Goal: Task Accomplishment & Management: Complete application form

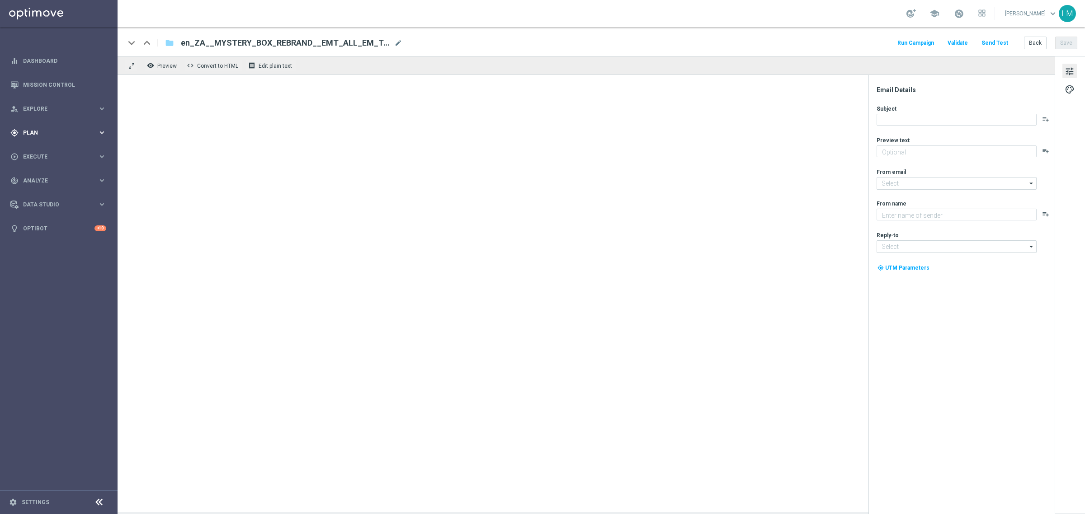
type textarea "There's only one way to find out what's inside!"
type textarea "Lottoland"
type input "mail@crm.lottoland.com"
type input "support@lottoland.co.za"
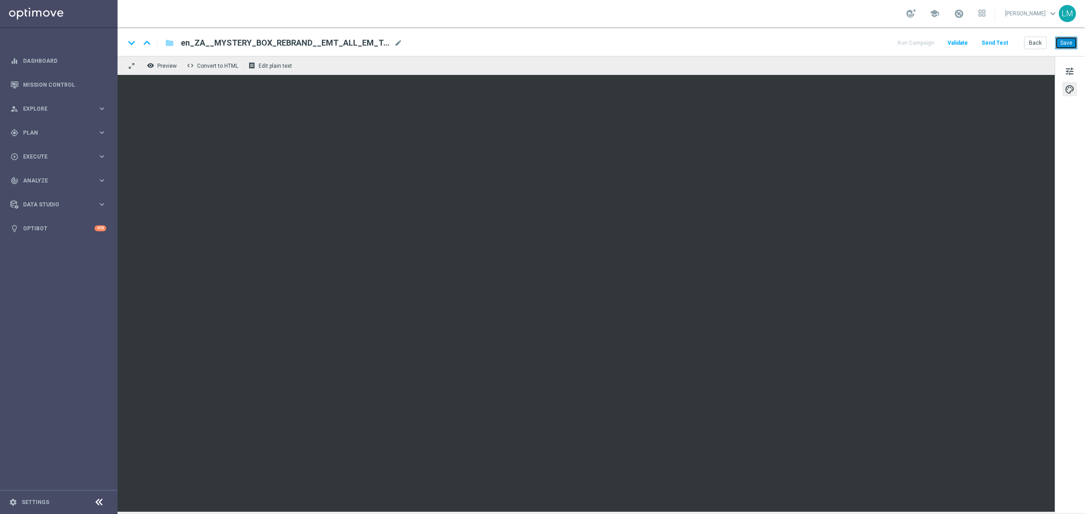
click at [1063, 44] on button "Save" at bounding box center [1066, 43] width 22 height 13
click at [1076, 40] on button "Save" at bounding box center [1066, 43] width 22 height 13
click at [1067, 75] on span "tune" at bounding box center [1069, 72] width 10 height 12
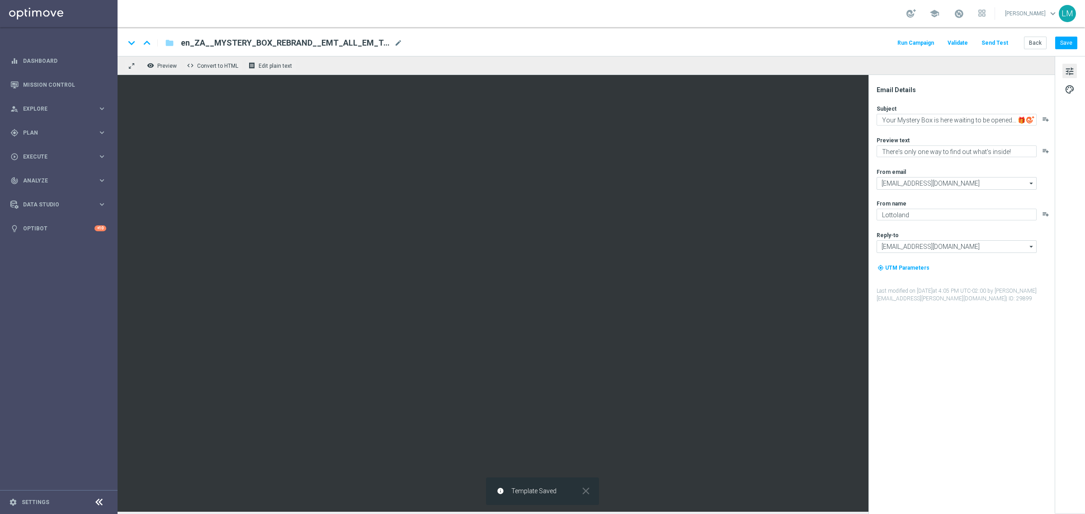
click at [903, 129] on div "Subject Your Mystery Box is here waiting to be opened... 🎁❔ playlist_add Previe…" at bounding box center [964, 204] width 177 height 198
click at [906, 116] on textarea "Your Mystery Box is here waiting to be opened... 🎁❔" at bounding box center [956, 120] width 160 height 12
paste textarea "We got a box here with your name on it, [%FIRST_NAME%]"
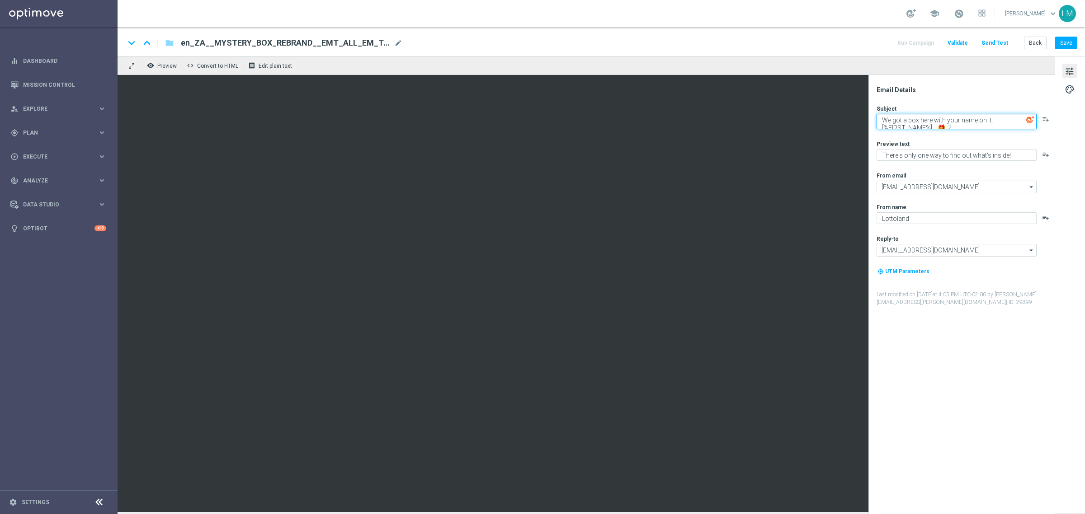
scroll to position [3, 0]
type textarea "We got a box here with your name on it, [%FIRST_NAME%]... 🎁❔"
click at [941, 141] on div "Preview text" at bounding box center [964, 143] width 177 height 7
click at [1058, 46] on button "Save" at bounding box center [1066, 43] width 22 height 13
click at [998, 44] on button "Send Test" at bounding box center [994, 43] width 29 height 12
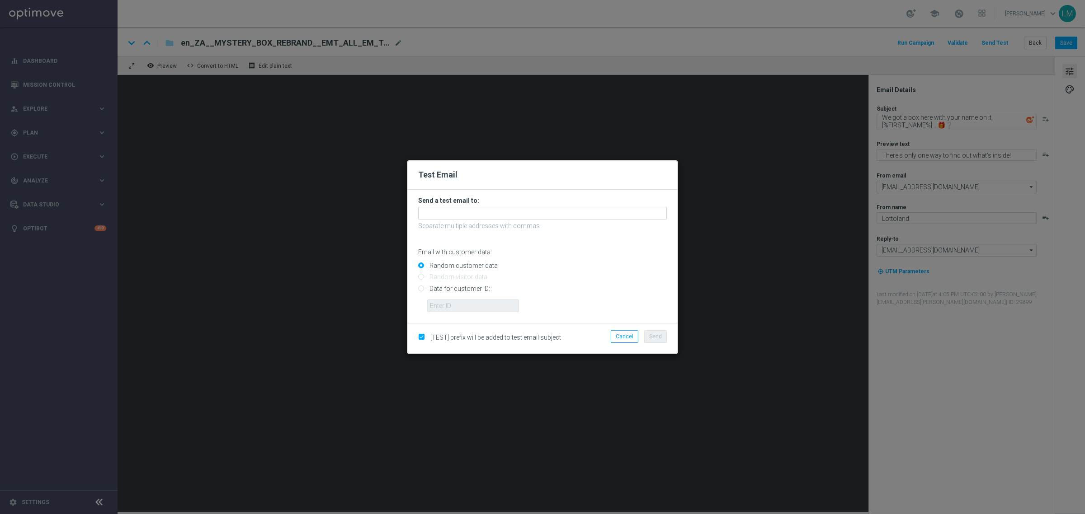
click at [440, 222] on p "Separate multiple addresses with commas" at bounding box center [542, 226] width 249 height 8
click at [444, 213] on input "text" at bounding box center [542, 213] width 249 height 13
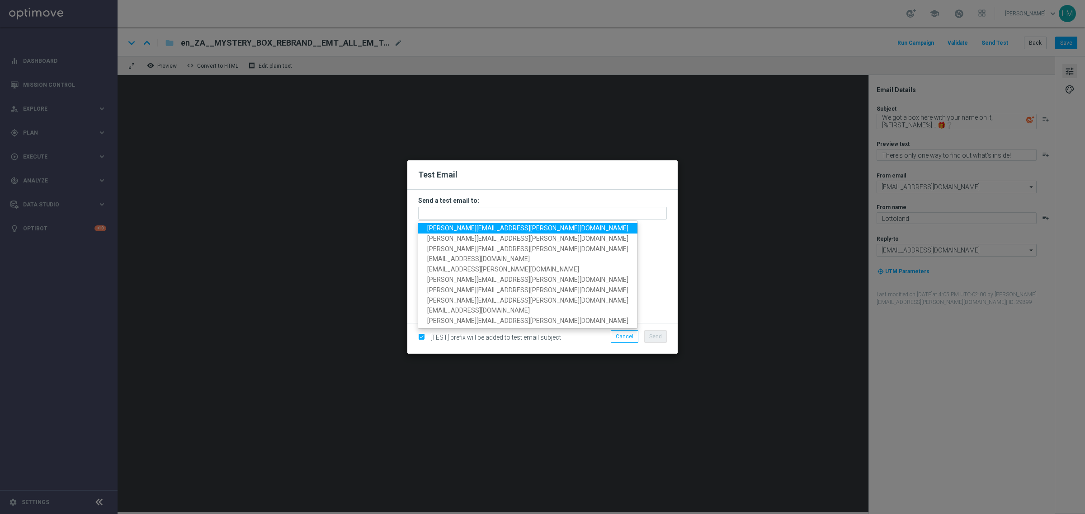
click at [450, 225] on span "[PERSON_NAME][EMAIL_ADDRESS][PERSON_NAME][DOMAIN_NAME]" at bounding box center [527, 228] width 201 height 7
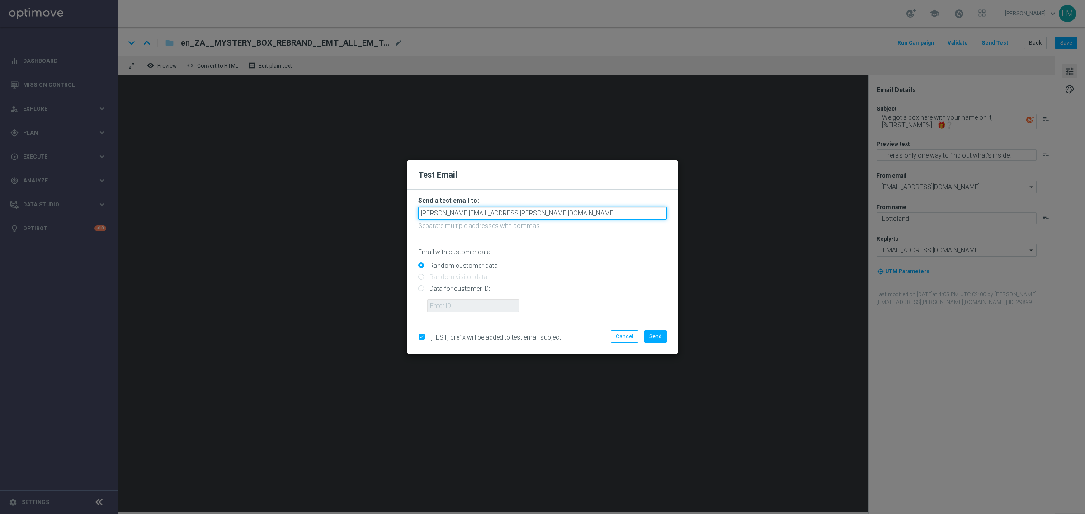
click at [522, 212] on input "[PERSON_NAME][EMAIL_ADDRESS][PERSON_NAME][DOMAIN_NAME]" at bounding box center [542, 213] width 249 height 13
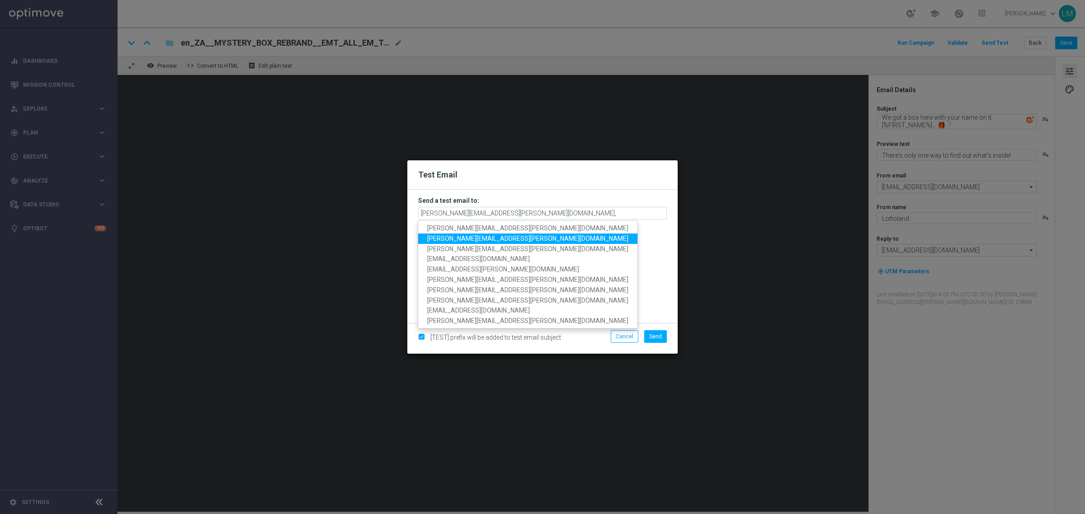
click at [466, 243] on link "[PERSON_NAME][EMAIL_ADDRESS][PERSON_NAME][DOMAIN_NAME]" at bounding box center [527, 239] width 219 height 10
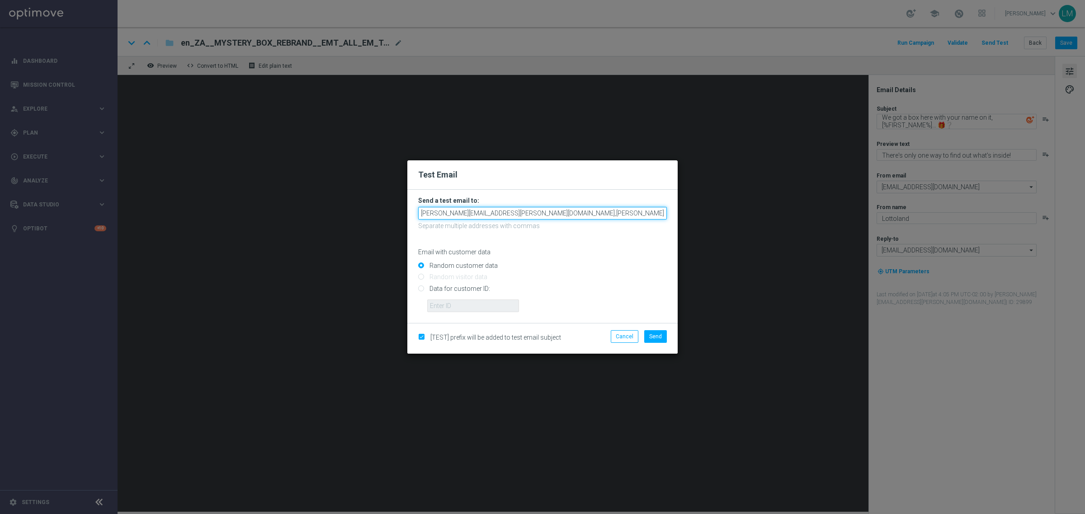
click at [617, 213] on input "[PERSON_NAME][EMAIL_ADDRESS][PERSON_NAME][DOMAIN_NAME],[PERSON_NAME][DOMAIN_NAM…" at bounding box center [542, 213] width 249 height 13
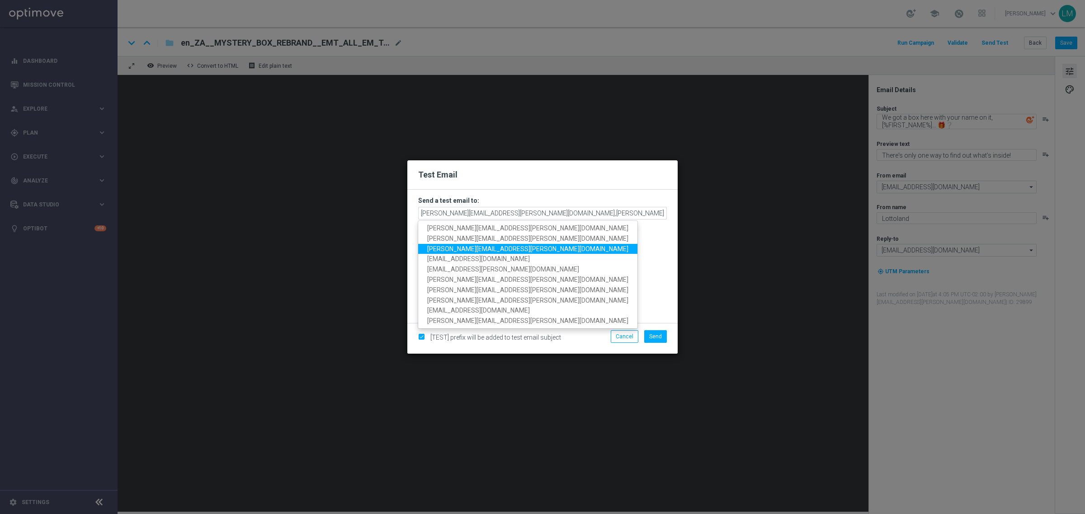
click at [447, 249] on span "[PERSON_NAME][EMAIL_ADDRESS][PERSON_NAME][DOMAIN_NAME]" at bounding box center [527, 248] width 201 height 7
type input "leslie.martinez@lottoland.com,ricky.hubbard@lottoland.com,millie.purcell@lottol…"
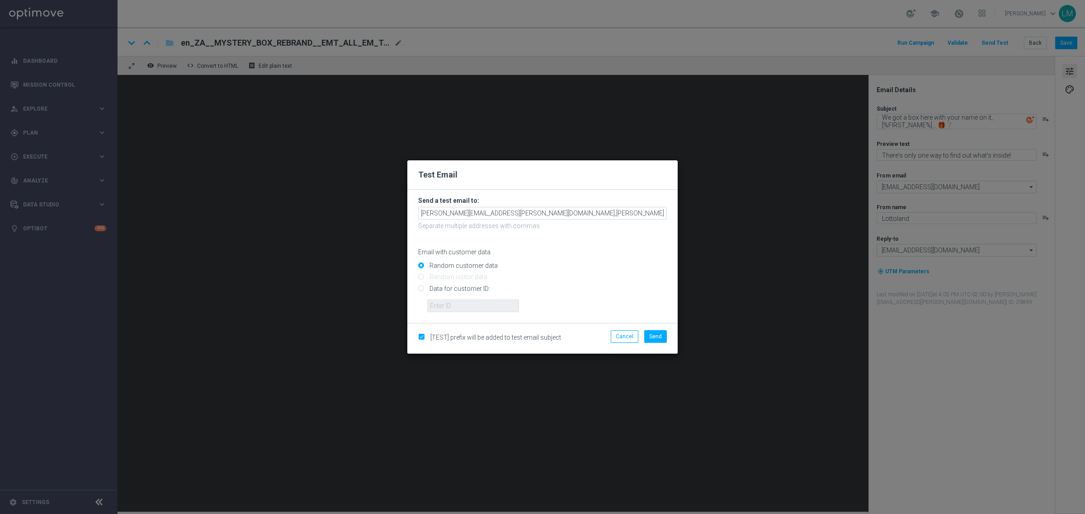
click at [450, 292] on input "Data for customer ID:" at bounding box center [542, 292] width 249 height 13
radio input "true"
drag, startPoint x: 452, startPoint y: 304, endPoint x: 454, endPoint y: 312, distance: 8.4
click at [452, 304] on input "text" at bounding box center [473, 306] width 92 height 13
type input "10505907"
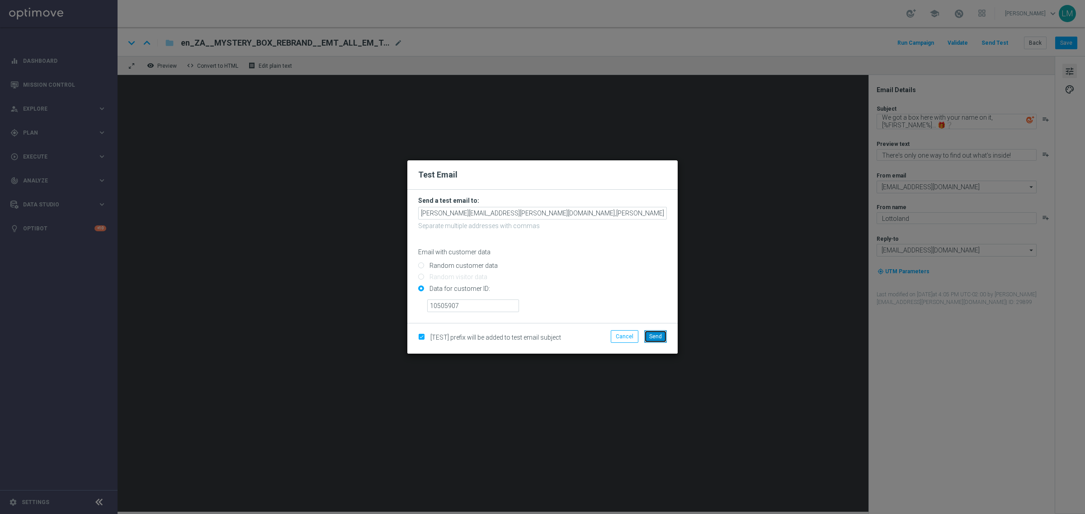
click at [660, 340] on button "Send" at bounding box center [655, 336] width 23 height 13
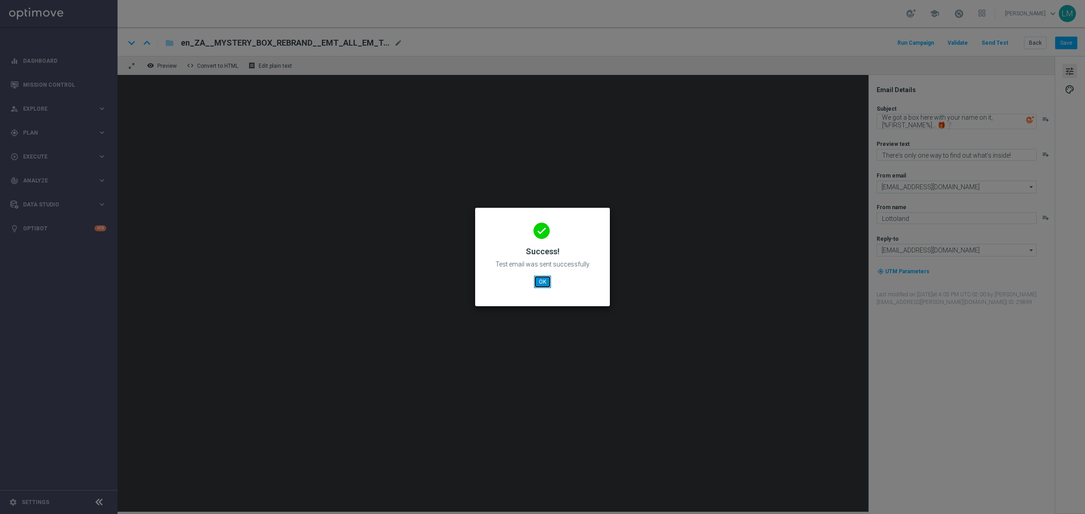
click at [537, 285] on button "OK" at bounding box center [542, 282] width 17 height 13
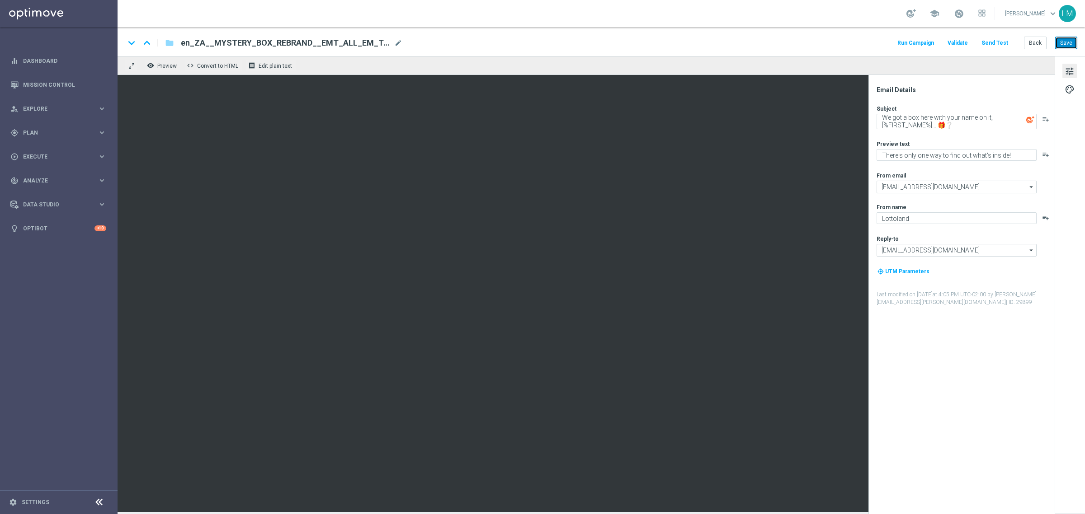
click at [1067, 42] on button "Save" at bounding box center [1066, 43] width 22 height 13
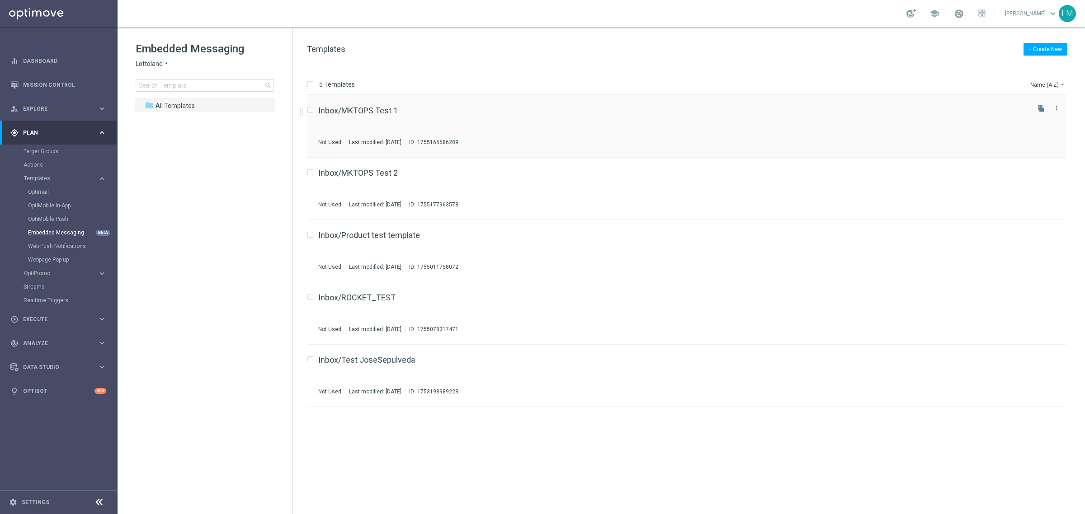
click at [362, 117] on div "Inbox/MKTOPS Test 1 Not Used Last modified: Thursday, August 14, 2025 ID: 17551…" at bounding box center [673, 126] width 710 height 39
click at [465, 248] on div "Inbox/Product test template Not Used Last modified: Wednesday, August 13, 2025 …" at bounding box center [673, 250] width 710 height 39
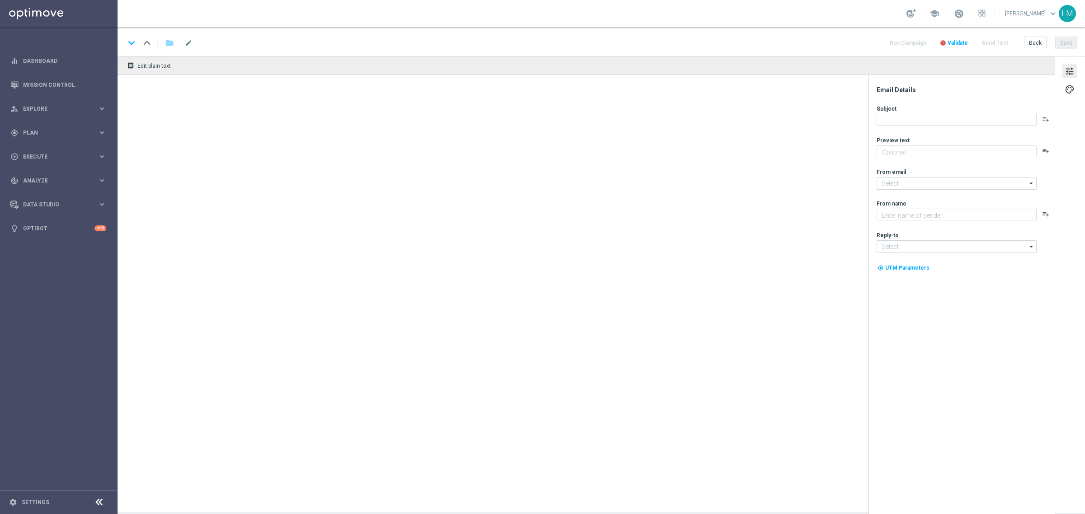
type textarea "Boks, Bets and Big Lotto offers...oh, don't forget games👀"
type textarea "Lottoland"
type input "[EMAIL_ADDRESS][DOMAIN_NAME]"
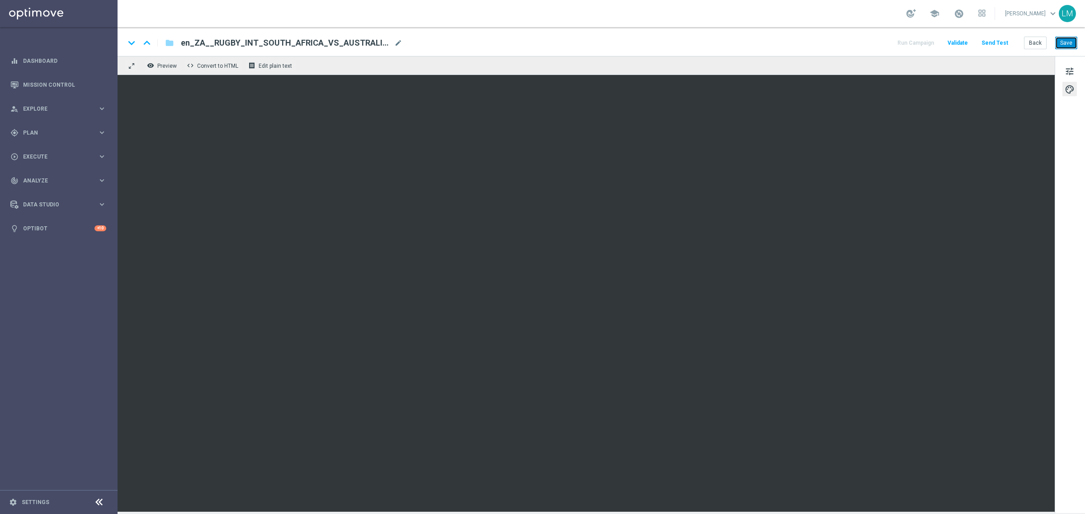
click at [1067, 39] on button "Save" at bounding box center [1066, 43] width 22 height 13
click at [999, 40] on button "Send Test" at bounding box center [994, 43] width 29 height 12
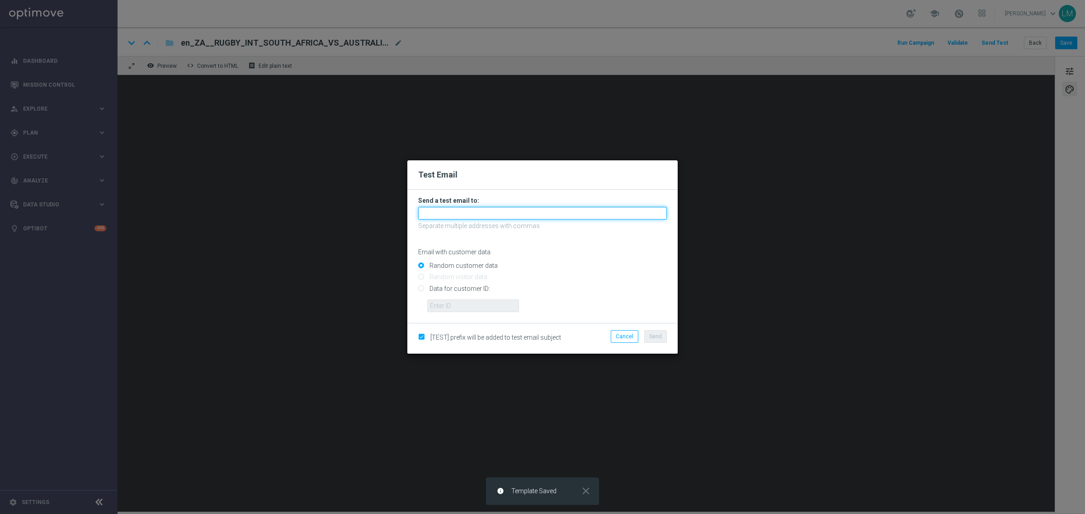
click at [457, 211] on input "text" at bounding box center [542, 213] width 249 height 13
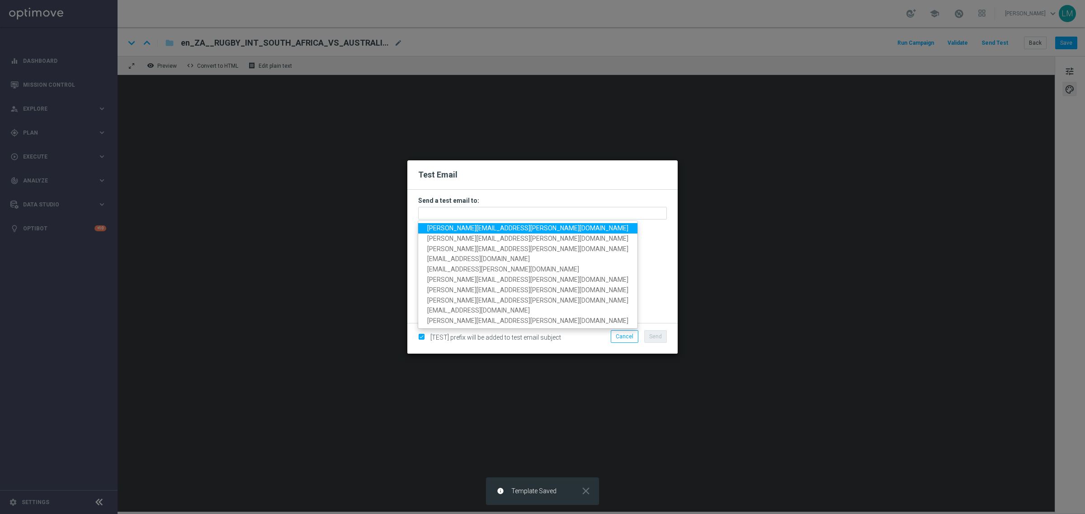
click at [460, 223] on link "[PERSON_NAME][EMAIL_ADDRESS][PERSON_NAME][DOMAIN_NAME]" at bounding box center [527, 228] width 219 height 10
type input "[PERSON_NAME][EMAIL_ADDRESS][PERSON_NAME][DOMAIN_NAME]"
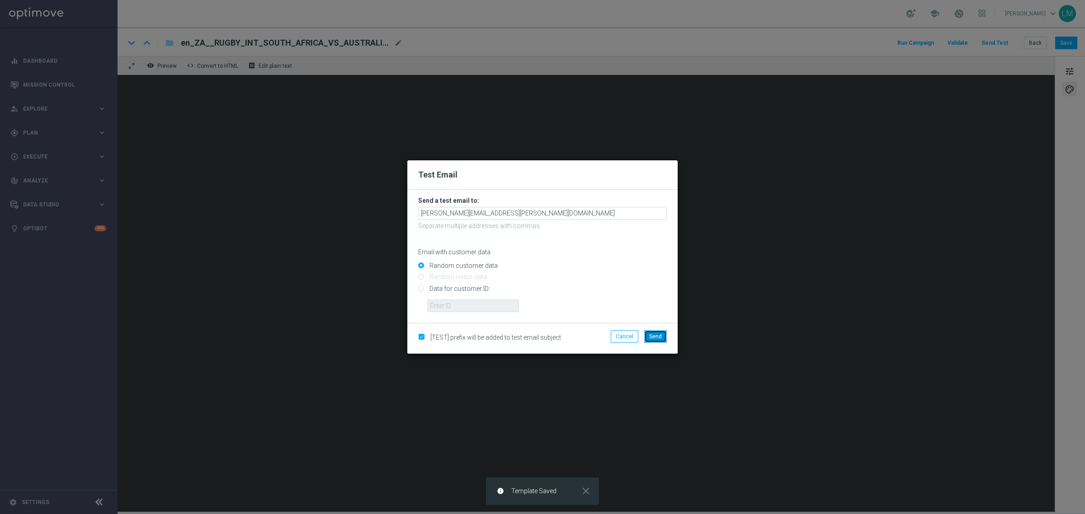
click at [651, 339] on span "Send" at bounding box center [655, 337] width 13 height 6
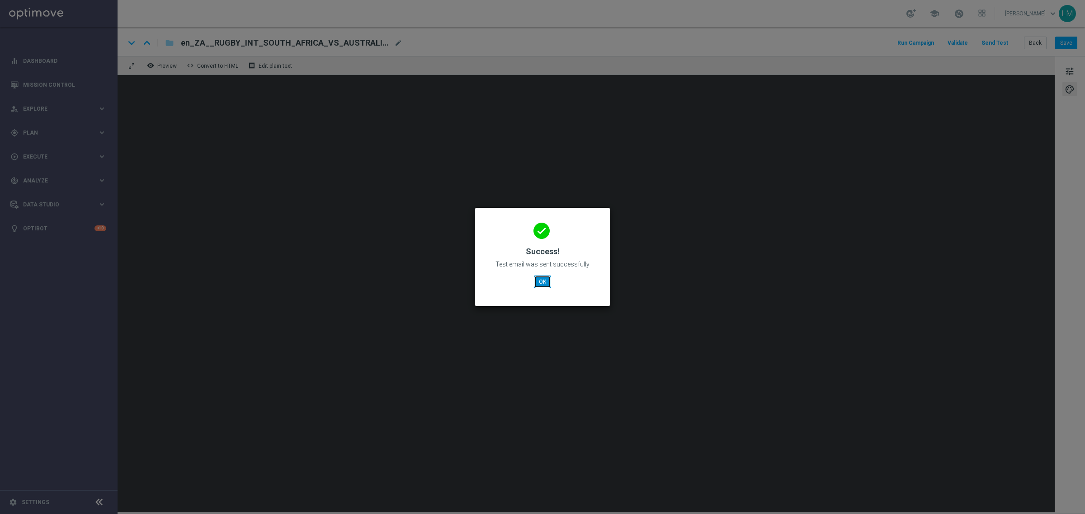
click at [546, 281] on button "OK" at bounding box center [542, 282] width 17 height 13
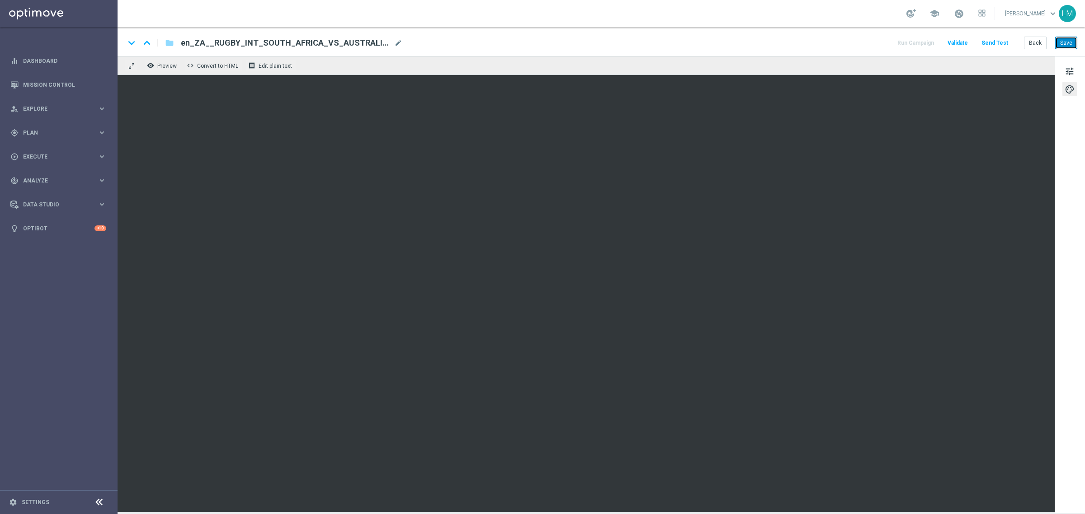
click at [1059, 44] on button "Save" at bounding box center [1066, 43] width 22 height 13
click at [1070, 42] on button "Save" at bounding box center [1066, 43] width 22 height 13
click at [1061, 47] on button "Save" at bounding box center [1066, 43] width 22 height 13
click at [1063, 43] on button "Save" at bounding box center [1066, 43] width 22 height 13
click at [1064, 41] on button "Save" at bounding box center [1066, 43] width 22 height 13
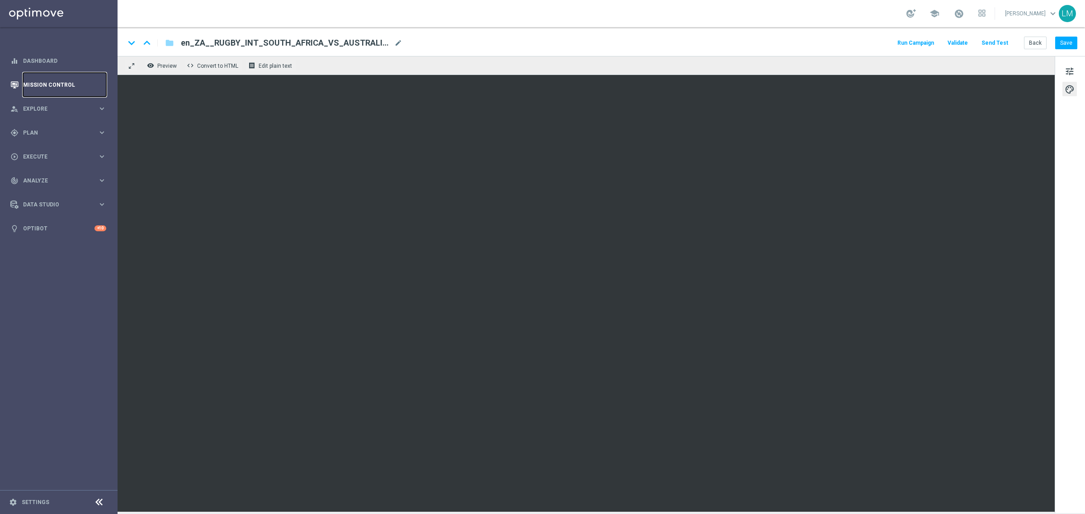
click at [59, 78] on link "Mission Control" at bounding box center [64, 85] width 83 height 24
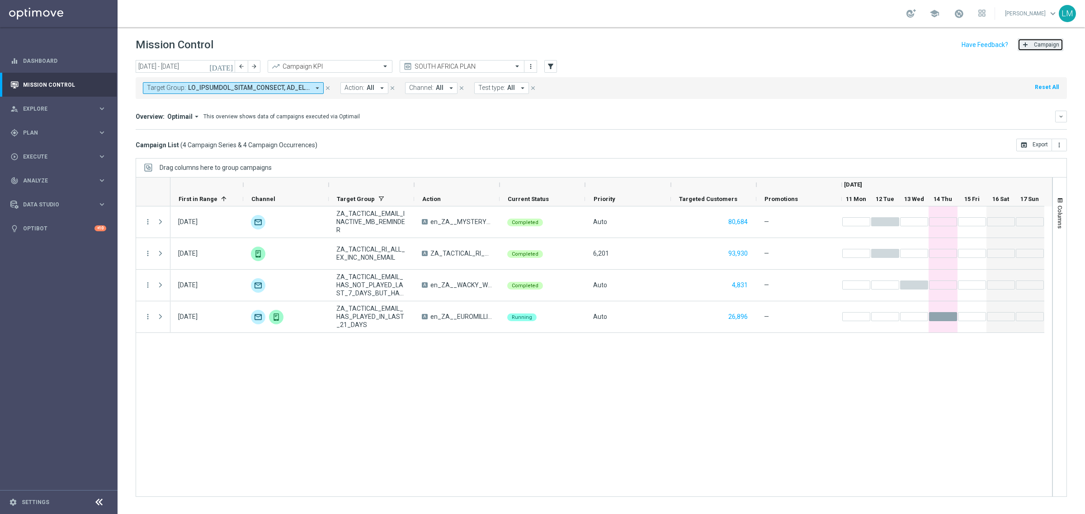
click at [1036, 50] on button "add Campaign" at bounding box center [1040, 44] width 46 height 13
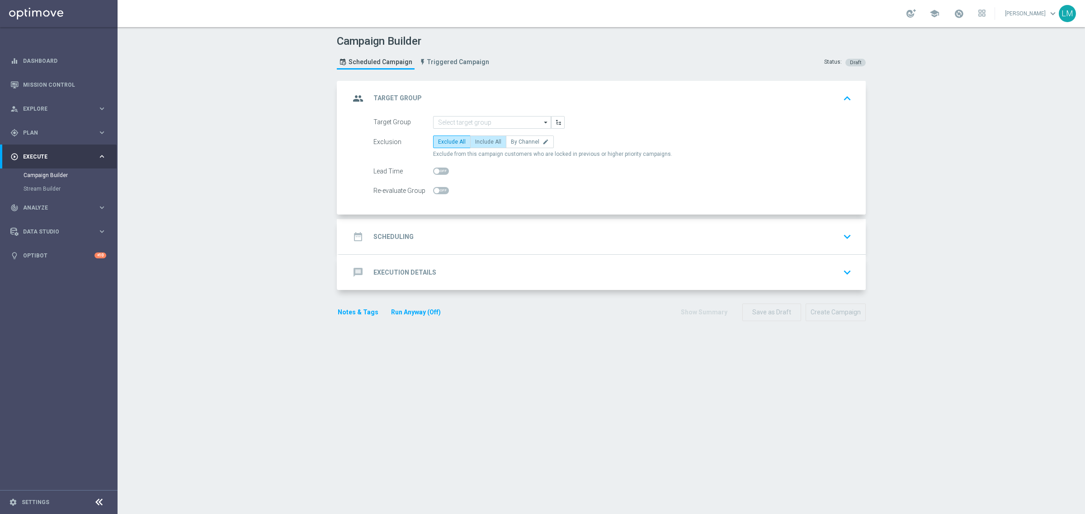
click at [496, 143] on label "Include All" at bounding box center [488, 142] width 36 height 13
click at [481, 143] on input "Include All" at bounding box center [478, 144] width 6 height 6
radio input "true"
click at [484, 117] on input at bounding box center [492, 122] width 118 height 13
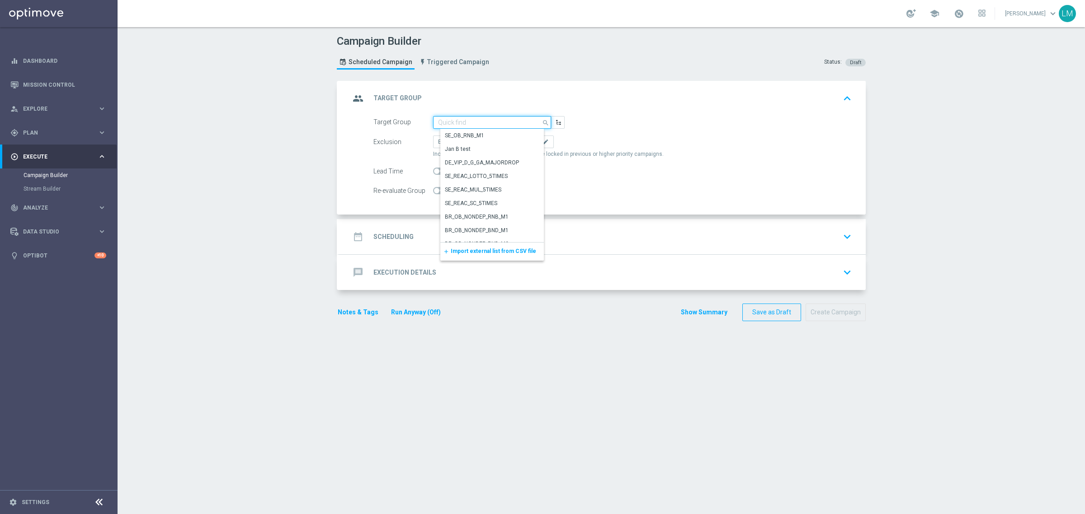
paste input "ZA_TACTICAL_EMAIL_ALL_EX_INC_1"
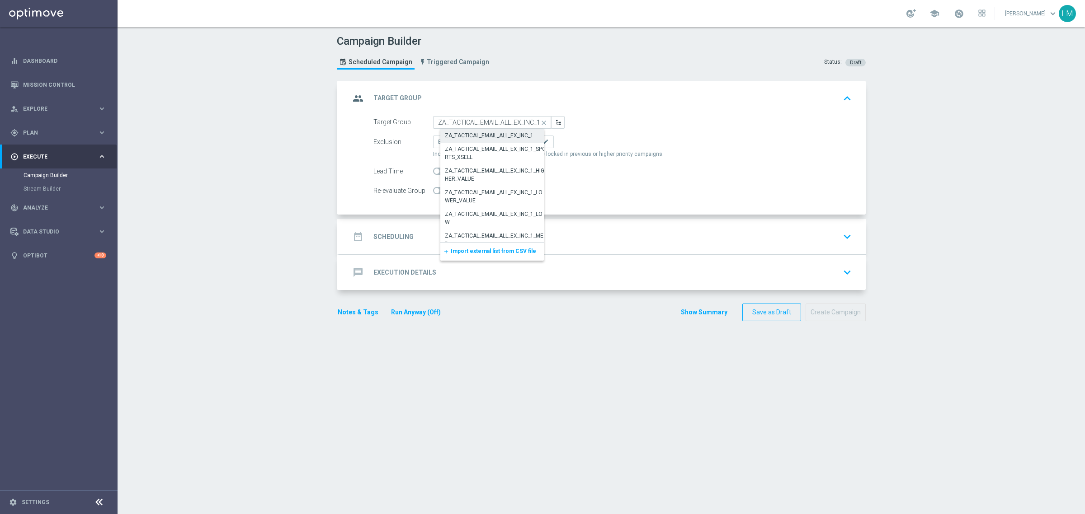
click at [484, 132] on div "ZA_TACTICAL_EMAIL_ALL_EX_INC_1" at bounding box center [489, 136] width 89 height 8
type input "ZA_TACTICAL_EMAIL_ALL_EX_INC_1"
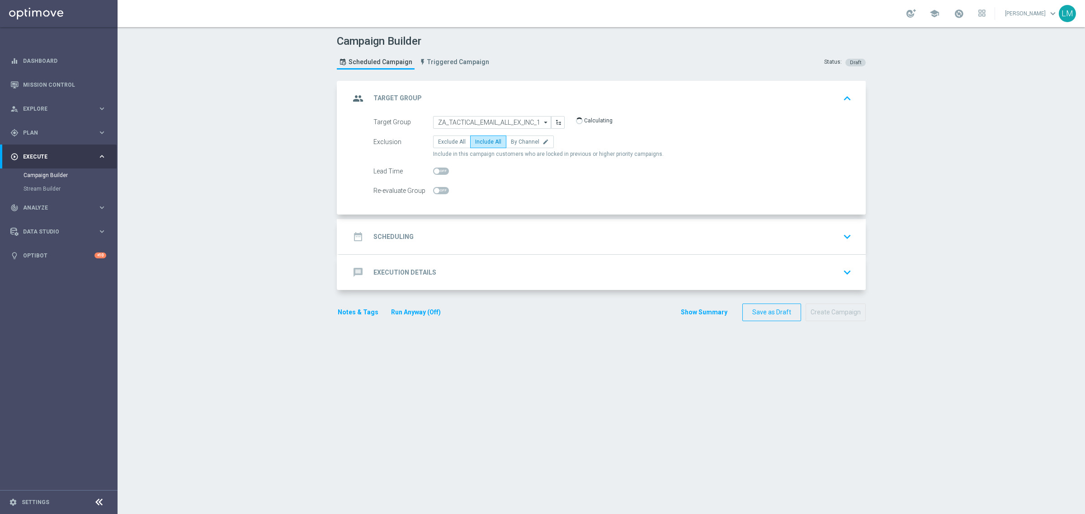
click at [481, 234] on div "date_range Scheduling keyboard_arrow_down" at bounding box center [602, 236] width 505 height 17
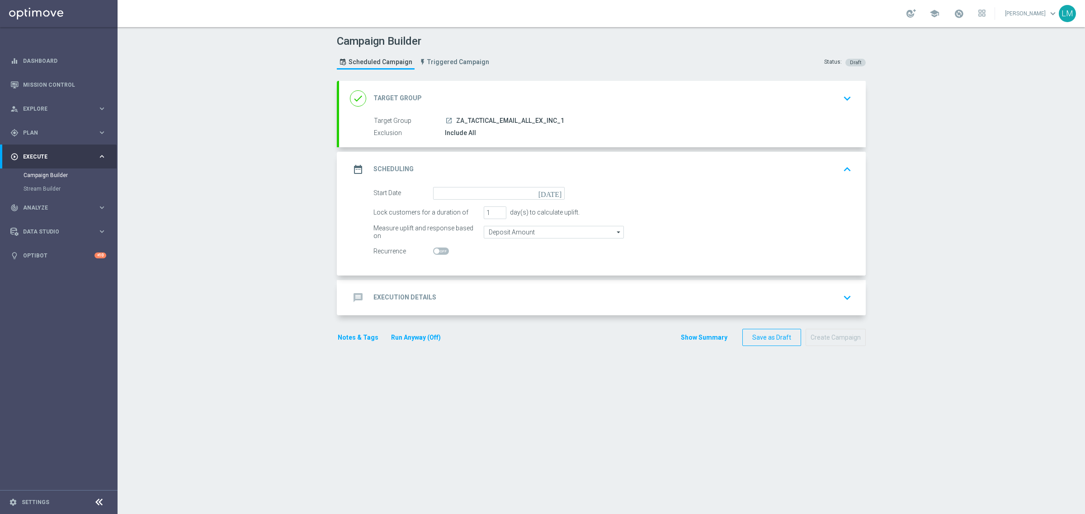
click at [555, 193] on icon "today" at bounding box center [551, 192] width 27 height 10
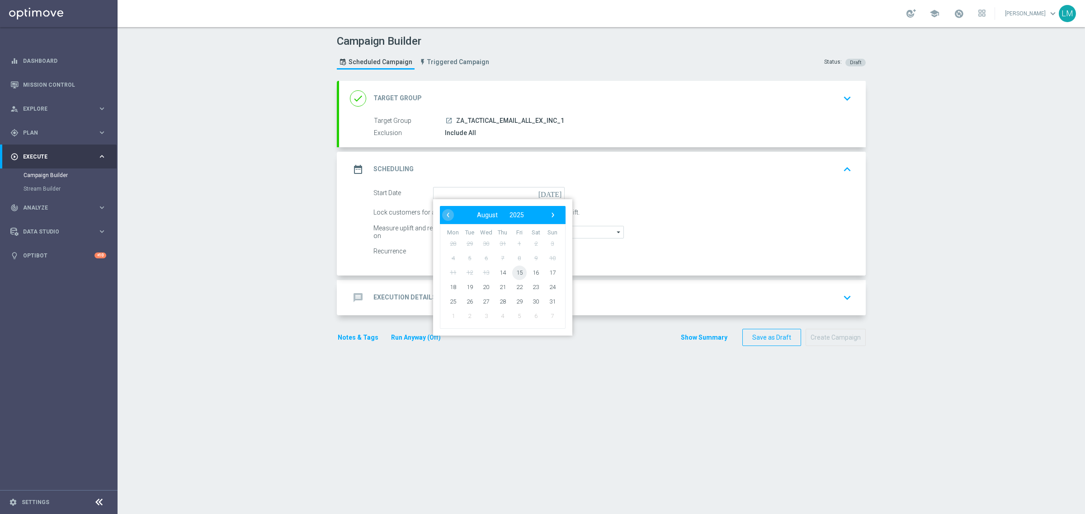
click at [521, 275] on span "15" at bounding box center [519, 272] width 14 height 14
type input "15 Aug 2025"
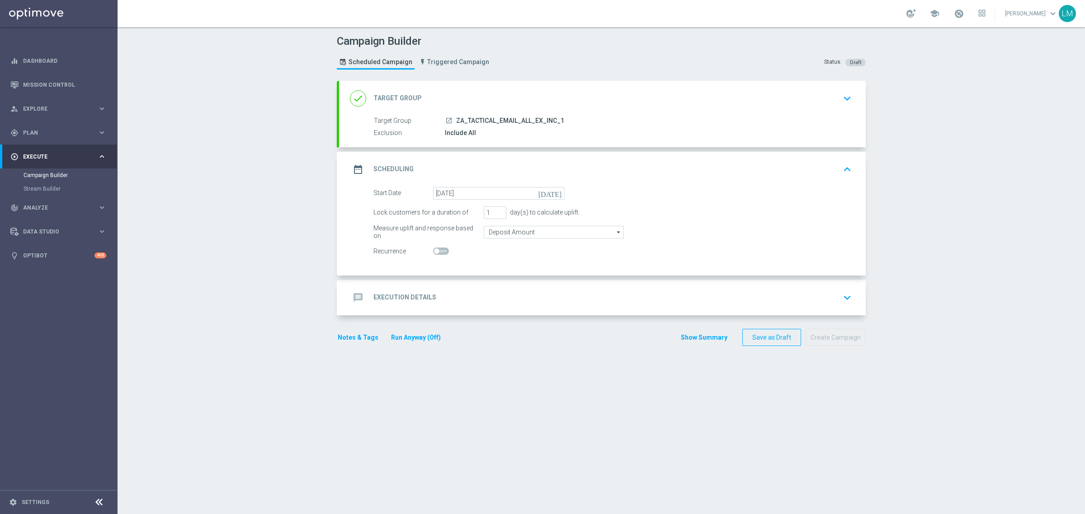
click at [525, 297] on div "message Execution Details keyboard_arrow_down" at bounding box center [602, 297] width 505 height 17
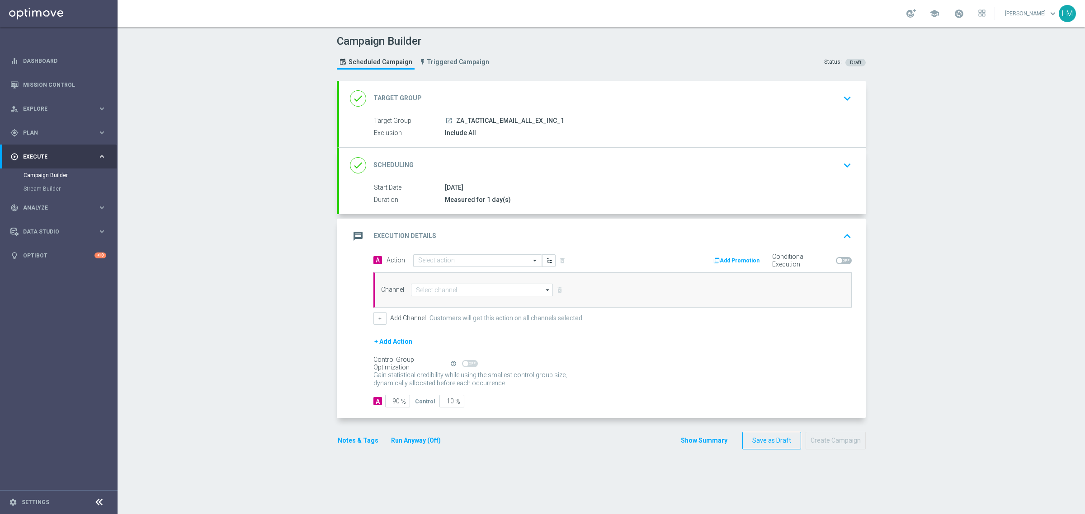
click at [462, 267] on opti-select "Select action" at bounding box center [477, 260] width 129 height 13
click at [462, 264] on input "text" at bounding box center [468, 261] width 101 height 8
paste input "en_ZA__MYSTERY_BOX_REBRAND__EMT_ALL_EM_TAC_LT"
type input "en_ZA__MYSTERY_BOX_REBRAND__EMT_ALL_EM_TAC_LT"
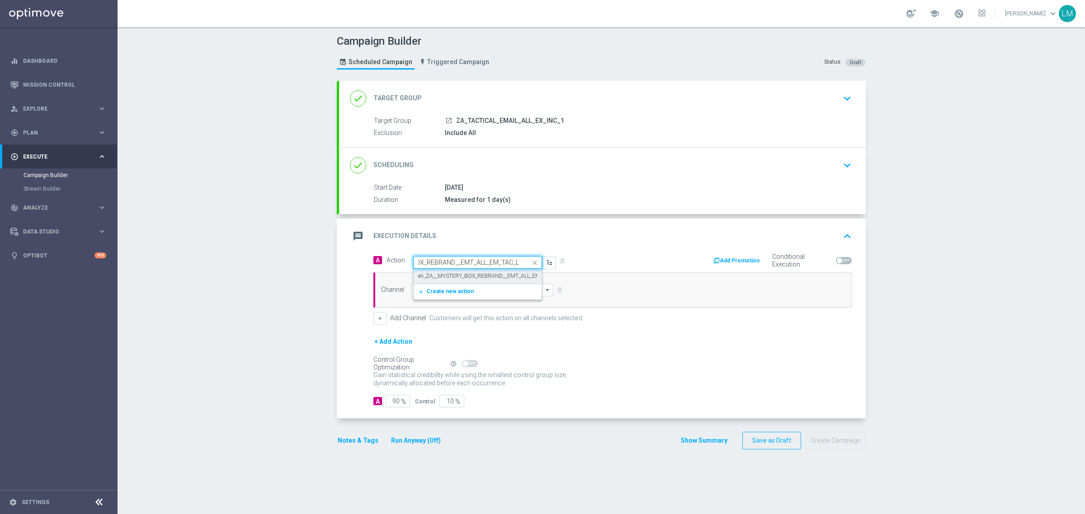
click at [464, 279] on label "en_ZA__MYSTERY_BOX_REBRAND__EMT_ALL_EM_TAC_LT" at bounding box center [489, 277] width 142 height 8
click at [461, 286] on input at bounding box center [482, 290] width 142 height 13
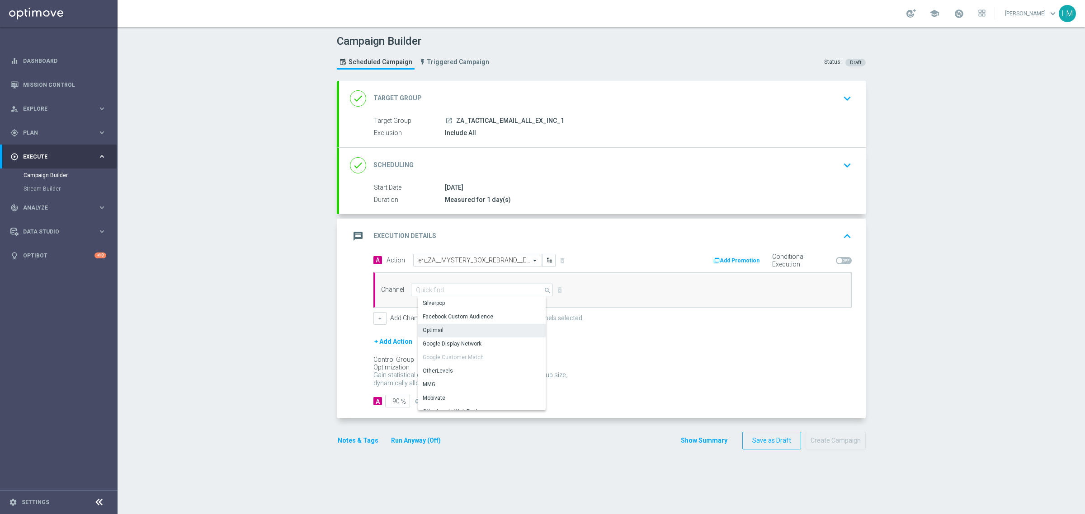
click at [444, 333] on div "Optimail" at bounding box center [485, 330] width 134 height 13
type input "Optimail"
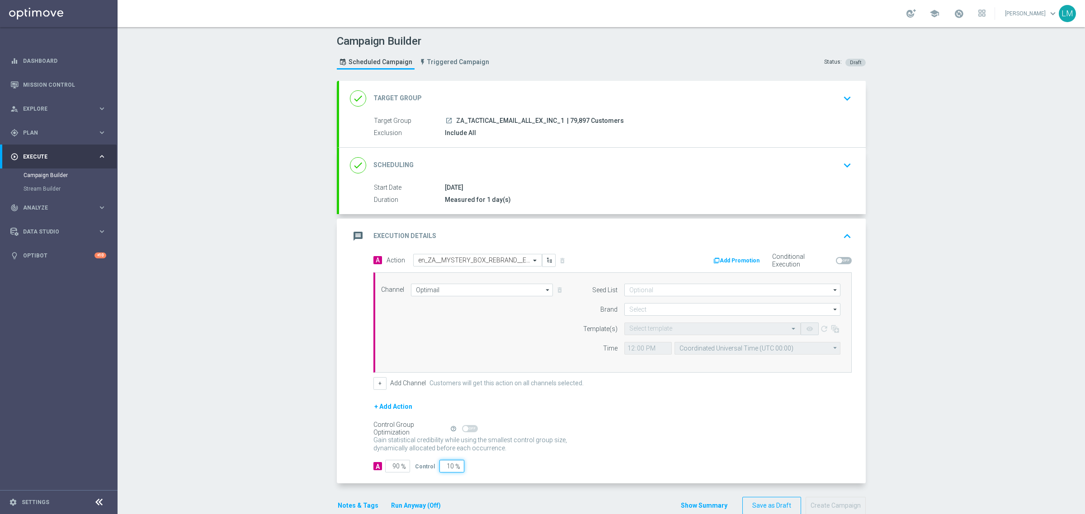
click at [442, 467] on input "10" at bounding box center [451, 466] width 25 height 13
click at [442, 466] on input "10" at bounding box center [451, 466] width 25 height 13
type input "5"
type input "95"
type input "5"
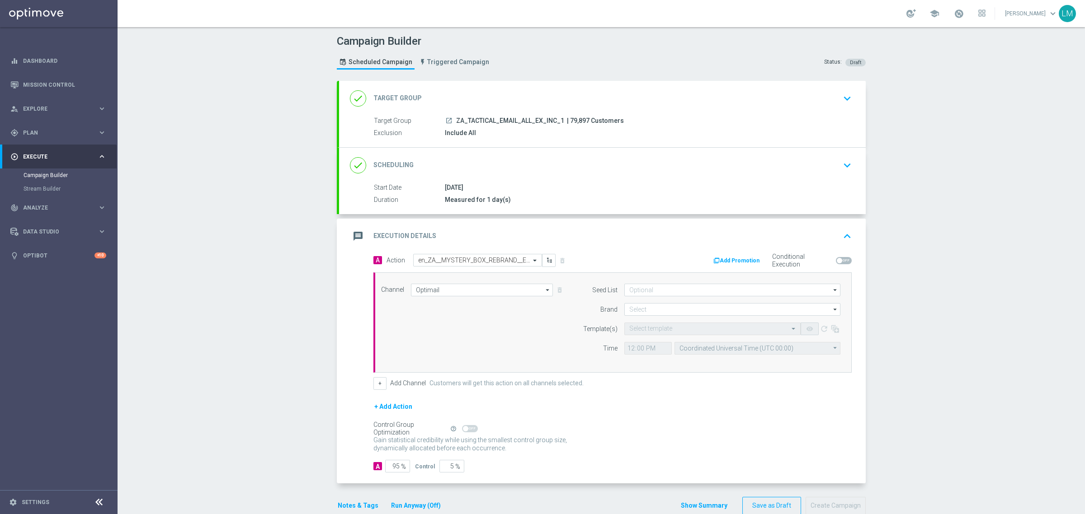
click at [653, 303] on form "Seed List arrow_drop_down Drag here to set row groups Drag here to set column l…" at bounding box center [709, 319] width 262 height 71
click at [658, 308] on input at bounding box center [732, 309] width 216 height 13
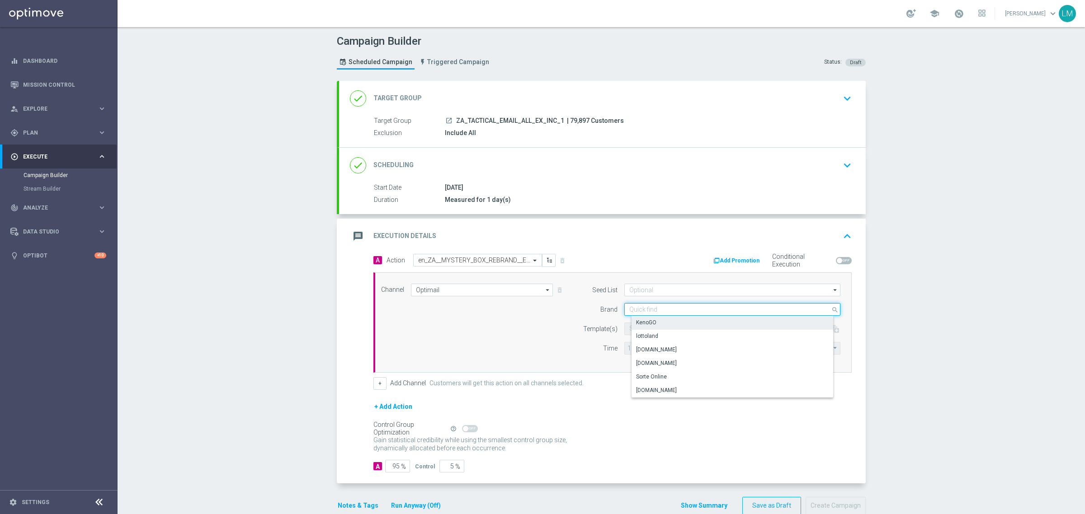
paste input "en_ZA__MYSTERY_BOX_REBRAND__EMT_ALL_EM_TAC_LT"
type input "en_ZA__MYSTERY_BOX_REBRAND__EMT_ALL_EM_TAC_LT"
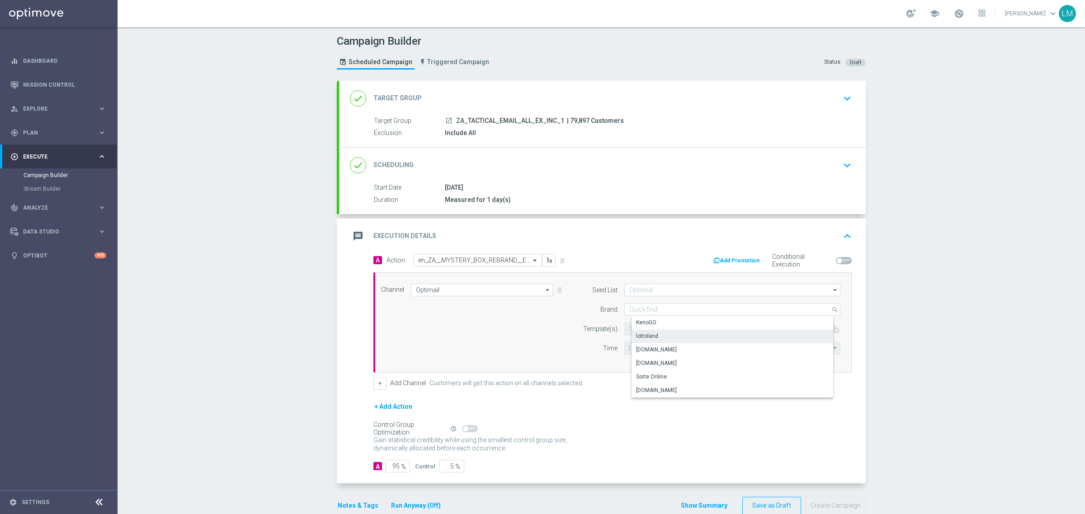
click at [654, 331] on div "lottoland" at bounding box center [739, 336] width 216 height 13
type input "lottoland"
click at [654, 326] on input "text" at bounding box center [703, 329] width 148 height 8
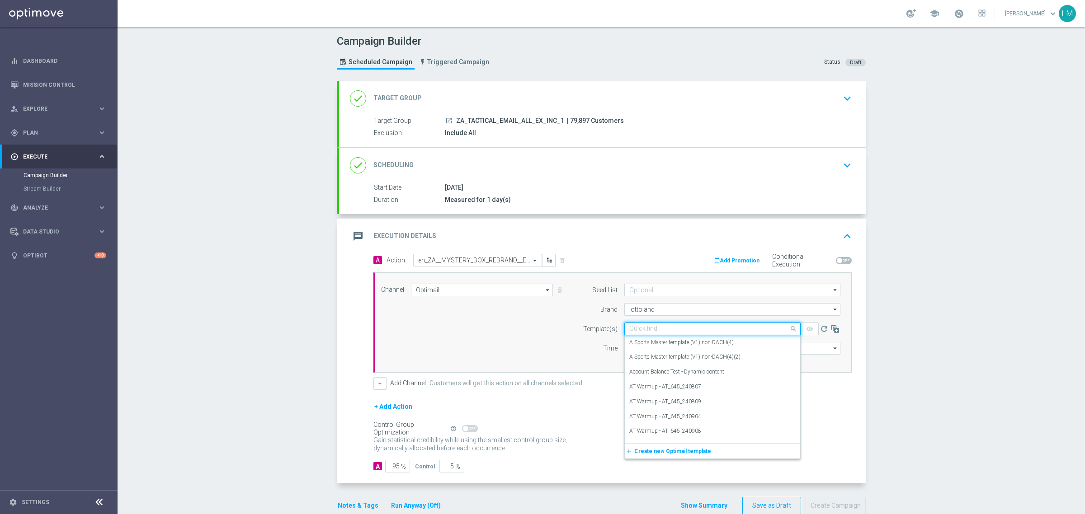
paste input "en_ZA__MYSTERY_BOX_REBRAND__EMT_ALL_EM_TAC_LT"
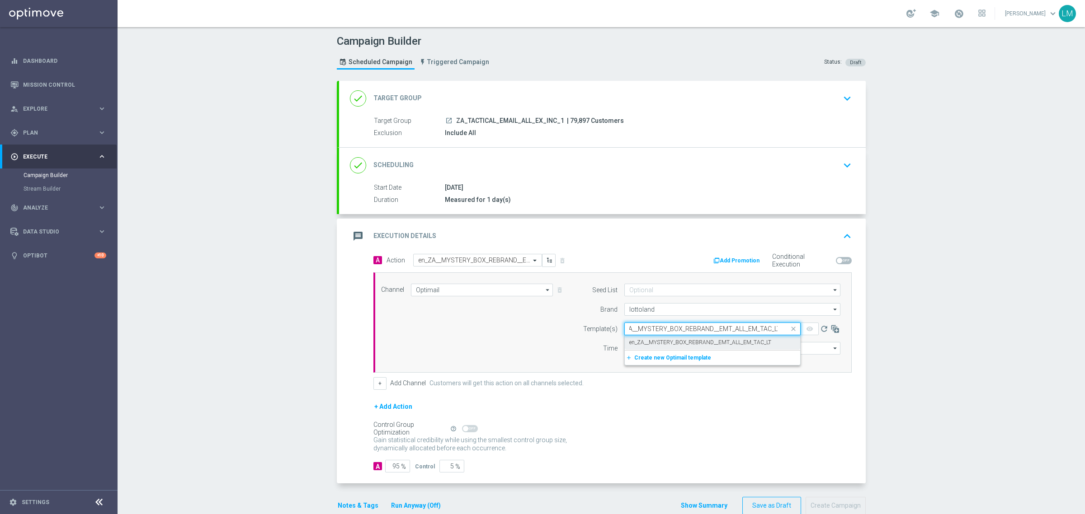
click at [654, 338] on div "en_ZA__MYSTERY_BOX_REBRAND__EMT_ALL_EM_TAC_LT" at bounding box center [712, 342] width 166 height 15
type input "en_ZA__MYSTERY_BOX_REBRAND__EMT_ALL_EM_TAC_LT"
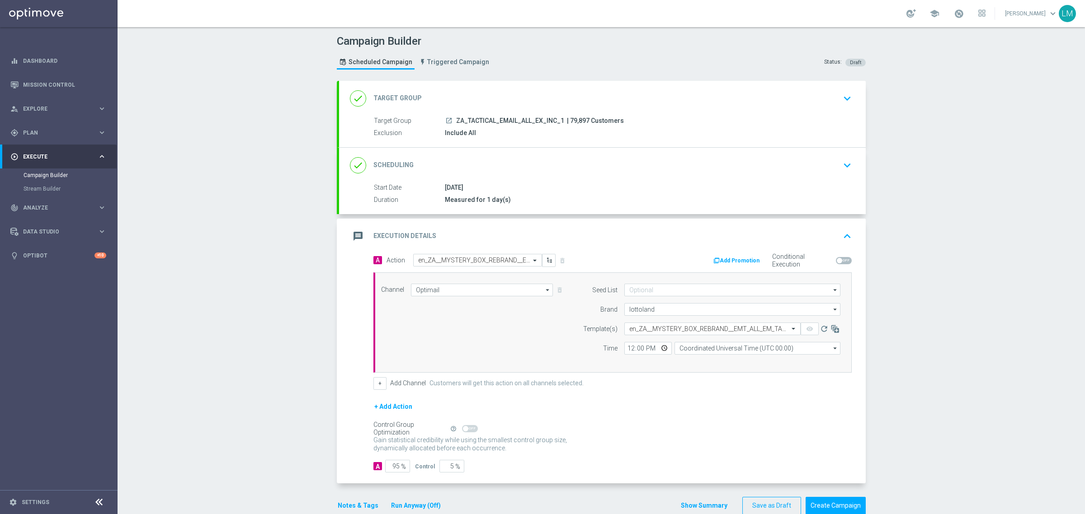
scroll to position [0, 0]
click at [718, 356] on div "Seed List arrow_drop_down Drag here to set row groups Drag here to set column l…" at bounding box center [709, 323] width 276 height 78
click at [717, 350] on input "Coordinated Universal Time (UTC 00:00)" at bounding box center [757, 348] width 166 height 13
click at [708, 362] on div "Central European Time (Berlin) (UTC +02:00)" at bounding box center [761, 362] width 148 height 8
type input "Central European Time (Berlin) (UTC +02:00)"
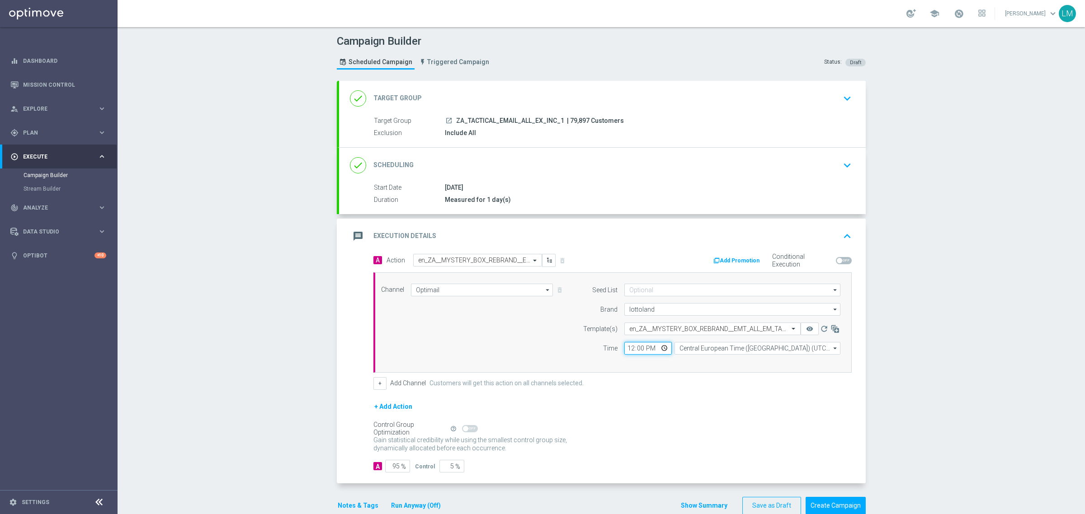
click at [657, 348] on input "12:00" at bounding box center [647, 348] width 47 height 13
click at [559, 353] on div "Channel Optimail Optimail arrow_drop_down Drag here to set row groups Drag here…" at bounding box center [610, 323] width 473 height 78
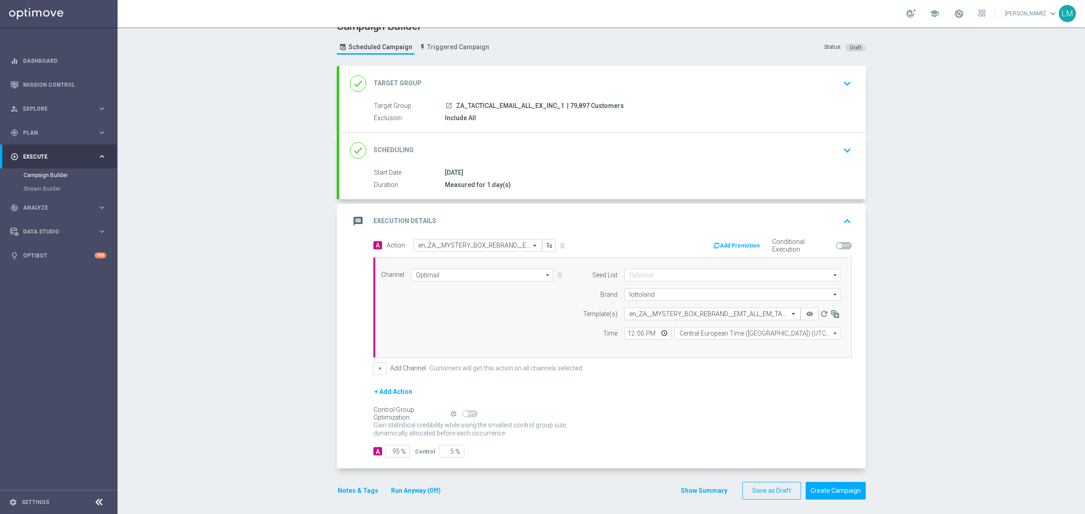
scroll to position [19, 0]
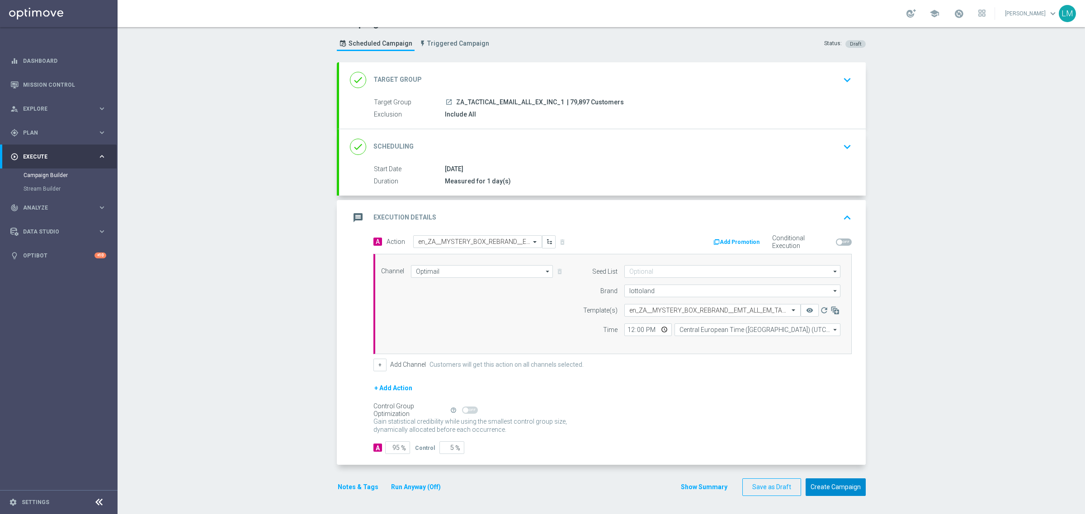
click at [828, 490] on button "Create Campaign" at bounding box center [835, 488] width 60 height 18
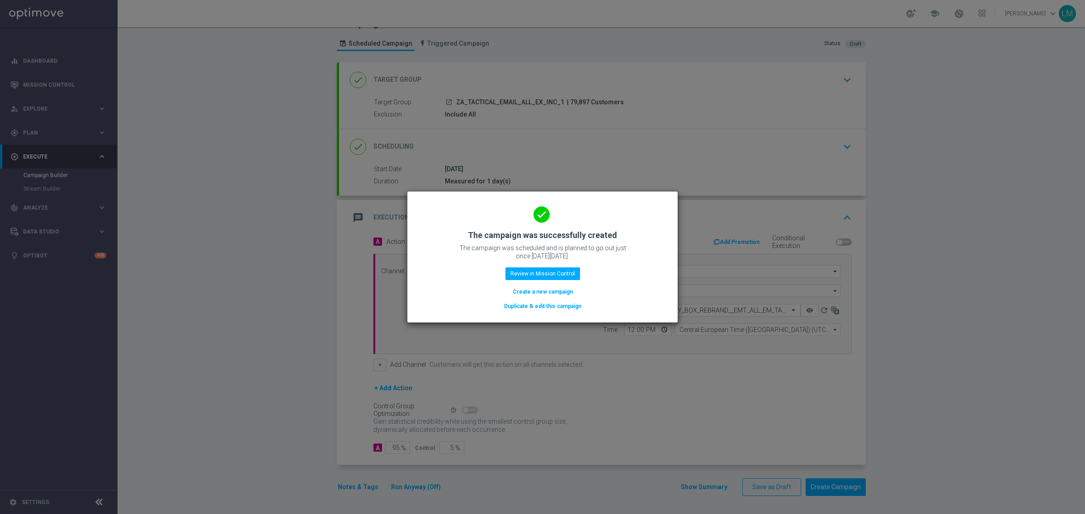
click at [543, 290] on button "Create a new campaign" at bounding box center [543, 292] width 62 height 10
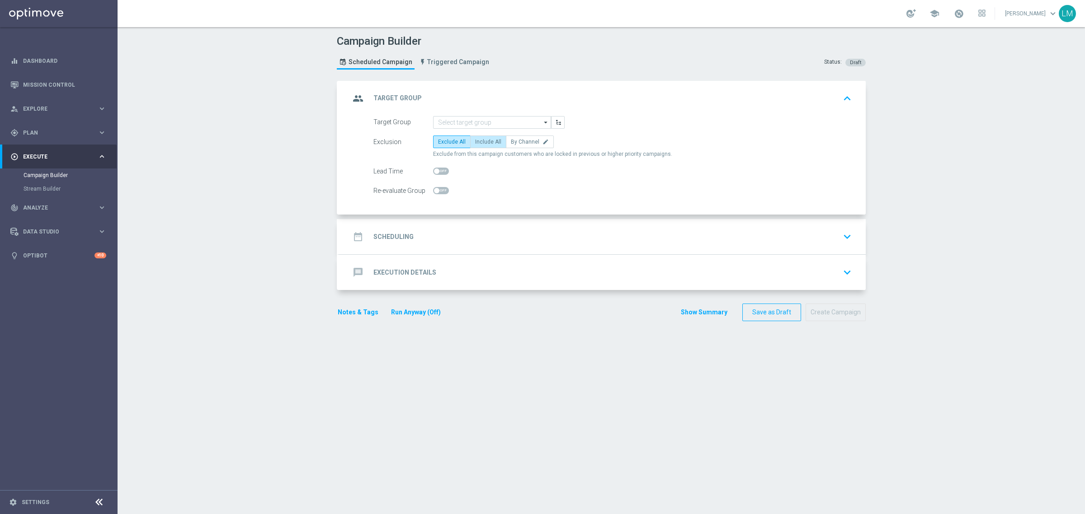
click at [484, 147] on label "Include All" at bounding box center [488, 142] width 36 height 13
click at [481, 146] on input "Include All" at bounding box center [478, 144] width 6 height 6
radio input "true"
click at [473, 125] on input at bounding box center [492, 122] width 118 height 13
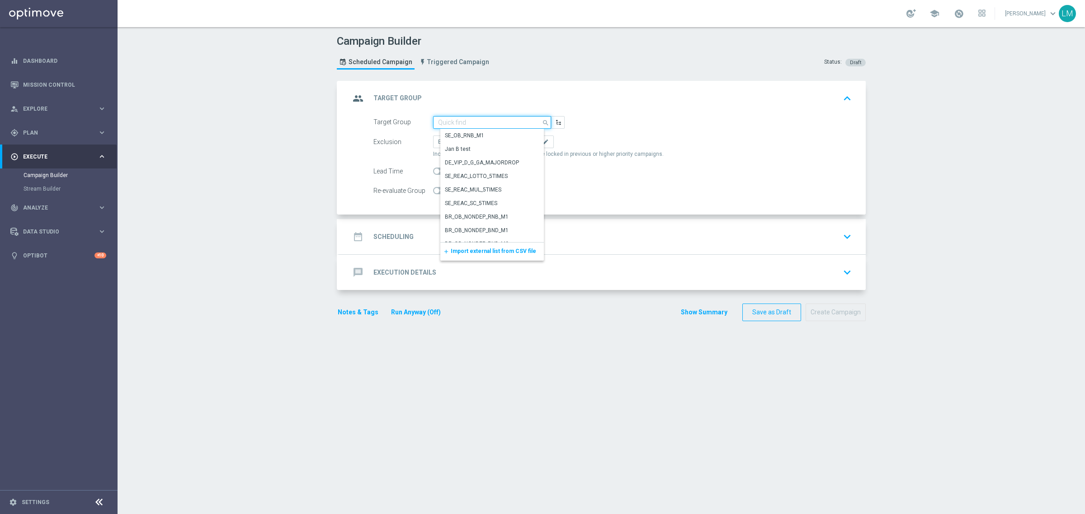
paste input "ZA_TACTICAL_RI_ALL_EX_INC_NON_EMAIL"
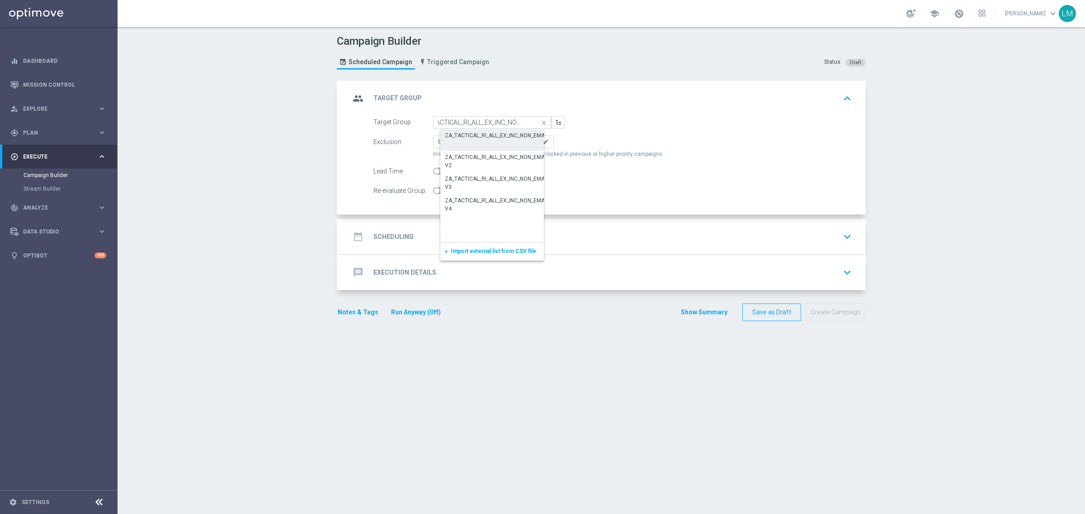
click at [473, 133] on div "ZA_TACTICAL_RI_ALL_EX_INC_NON_EMAIL" at bounding box center [497, 136] width 104 height 8
type input "ZA_TACTICAL_RI_ALL_EX_INC_NON_EMAIL"
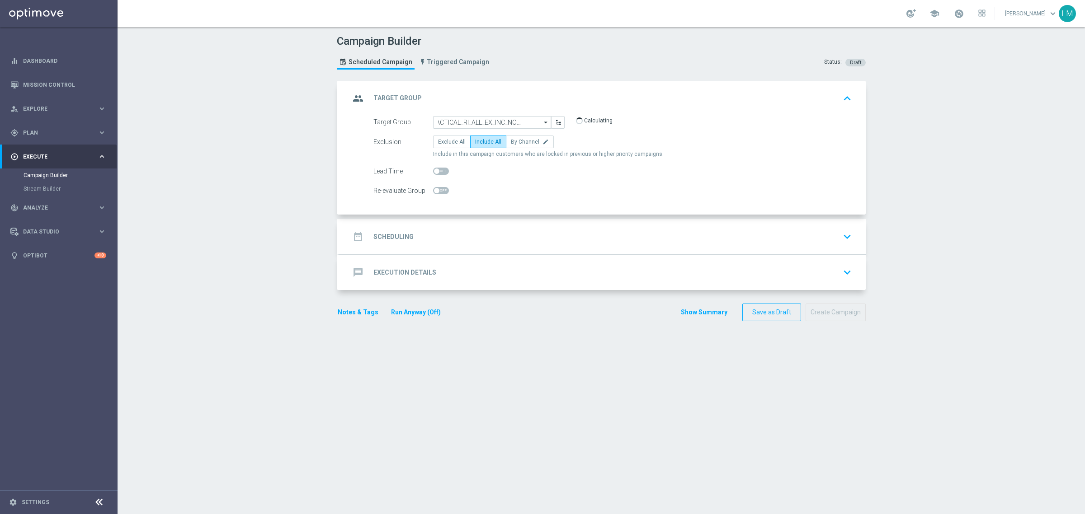
scroll to position [0, 0]
click at [498, 240] on div "date_range Scheduling keyboard_arrow_down" at bounding box center [602, 236] width 505 height 17
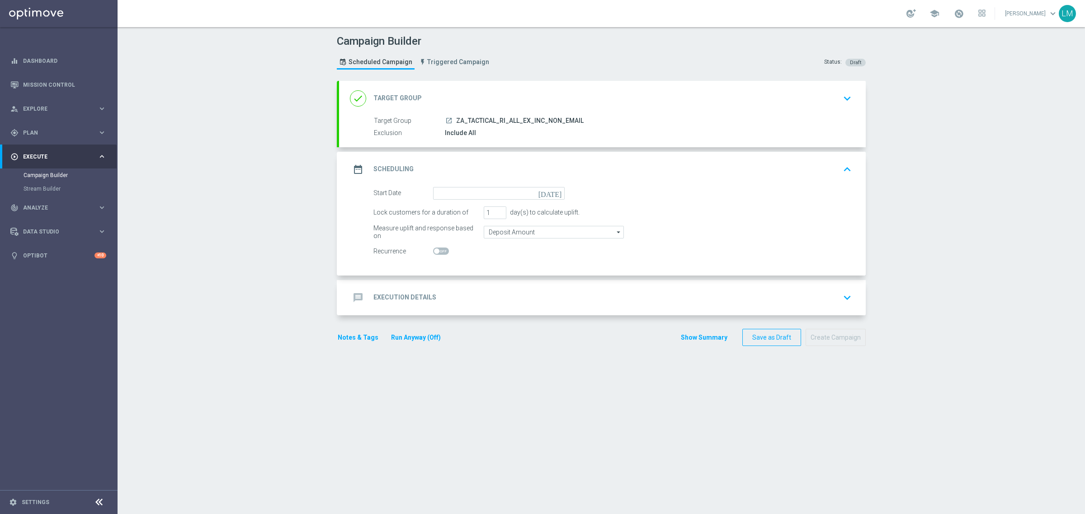
click at [555, 191] on icon "today" at bounding box center [551, 192] width 27 height 10
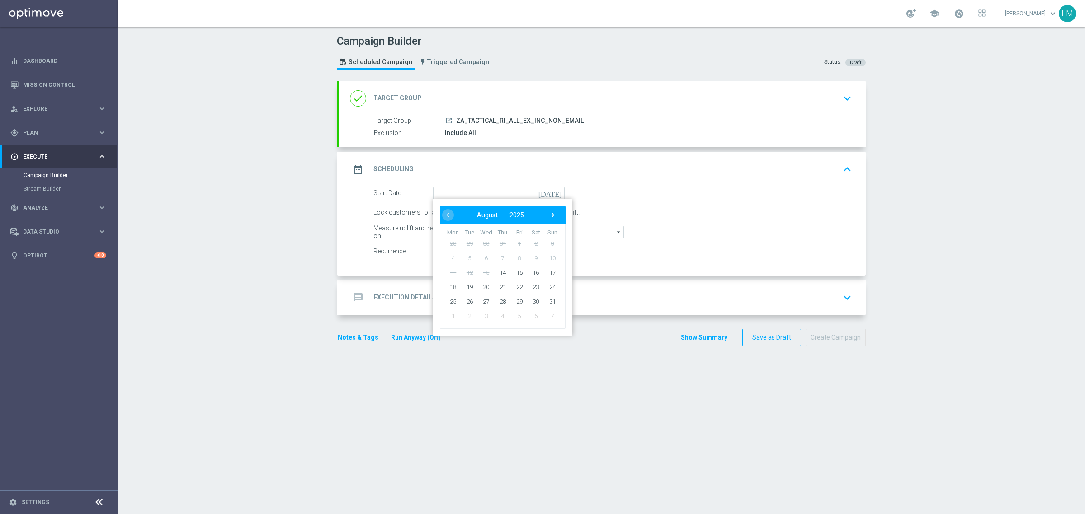
click at [511, 272] on td "15" at bounding box center [519, 272] width 17 height 14
drag, startPoint x: 507, startPoint y: 272, endPoint x: 511, endPoint y: 278, distance: 7.5
click at [512, 274] on span "15" at bounding box center [519, 272] width 14 height 14
type input "15 Aug 2025"
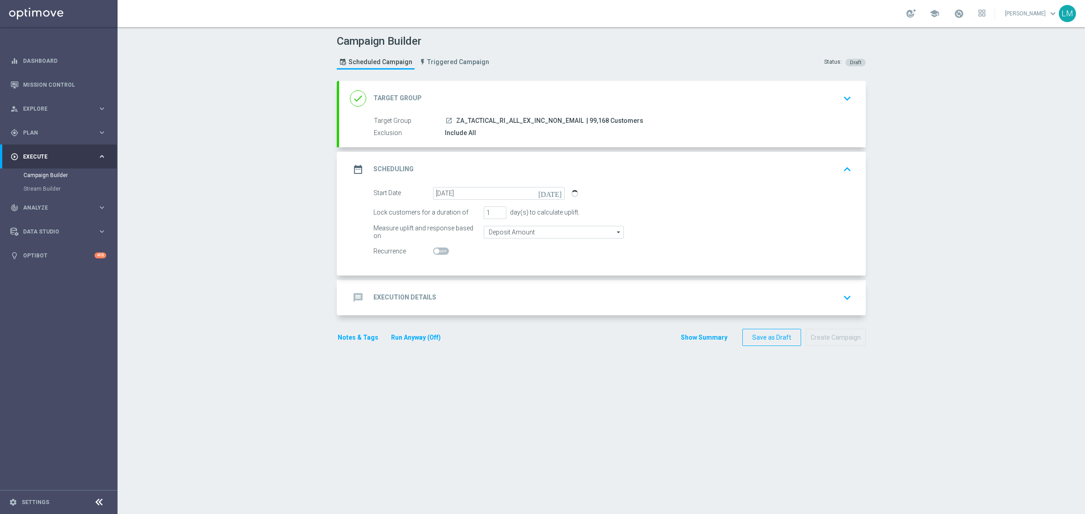
click at [513, 295] on div "message Execution Details keyboard_arrow_down" at bounding box center [602, 297] width 505 height 17
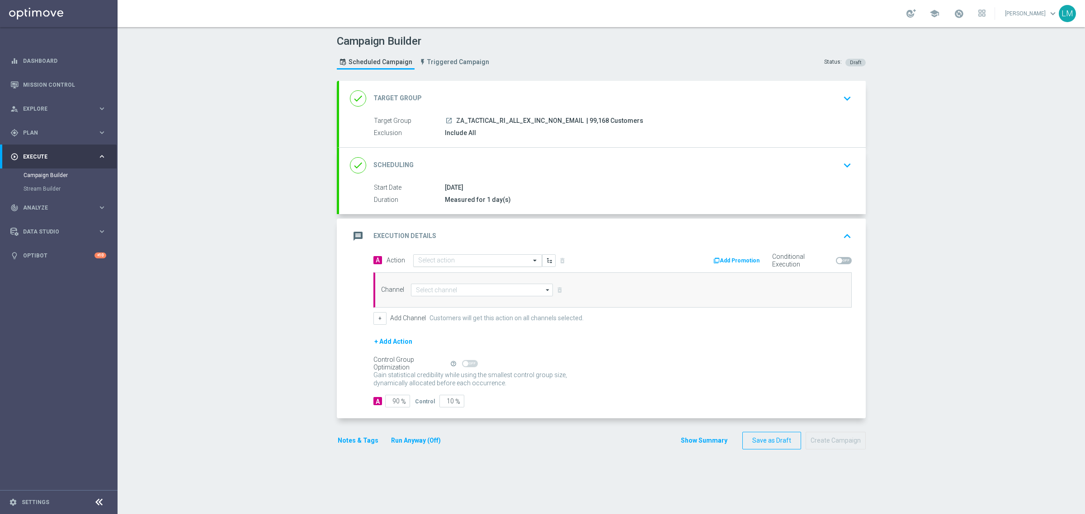
click at [442, 261] on input "text" at bounding box center [468, 261] width 101 height 8
paste input "en_ZA__MYSTERY_BOX_REBRAND_15__ALL_RI_TAC_LT"
type input "en_ZA__MYSTERY_BOX_REBRAND_15__ALL_RI_TAC_LT"
click at [442, 286] on span "Create new action" at bounding box center [449, 289] width 47 height 6
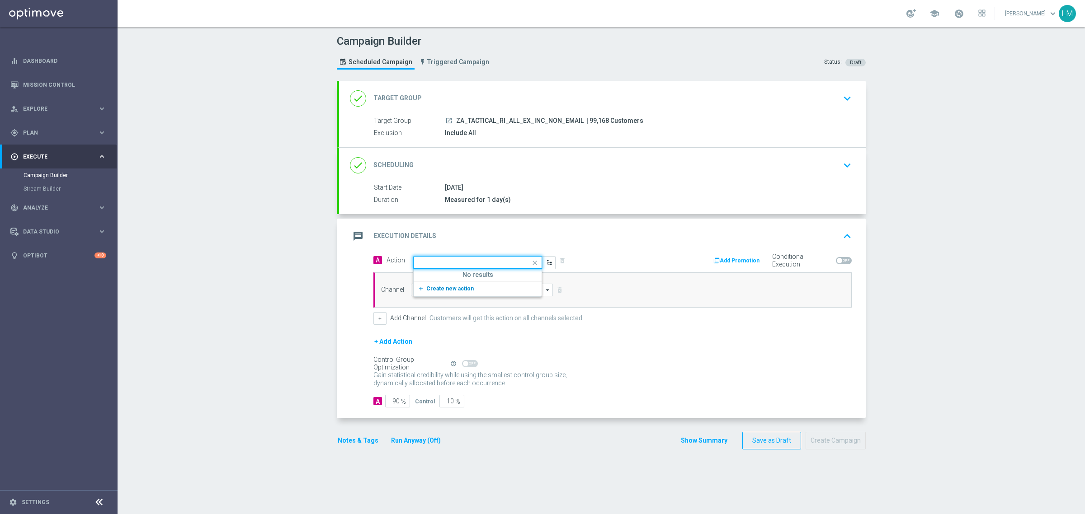
scroll to position [0, 0]
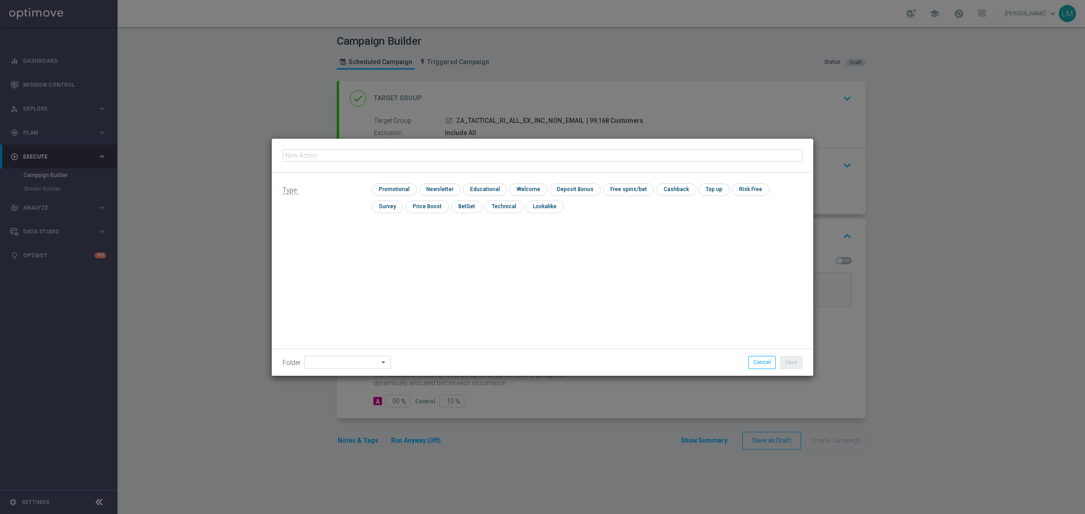
type input "en_ZA__MYSTERY_BOX_REBRAND_15__ALL_RI_TAC_LT"
click at [400, 193] on input "checkbox" at bounding box center [393, 190] width 43 height 12
checkbox input "true"
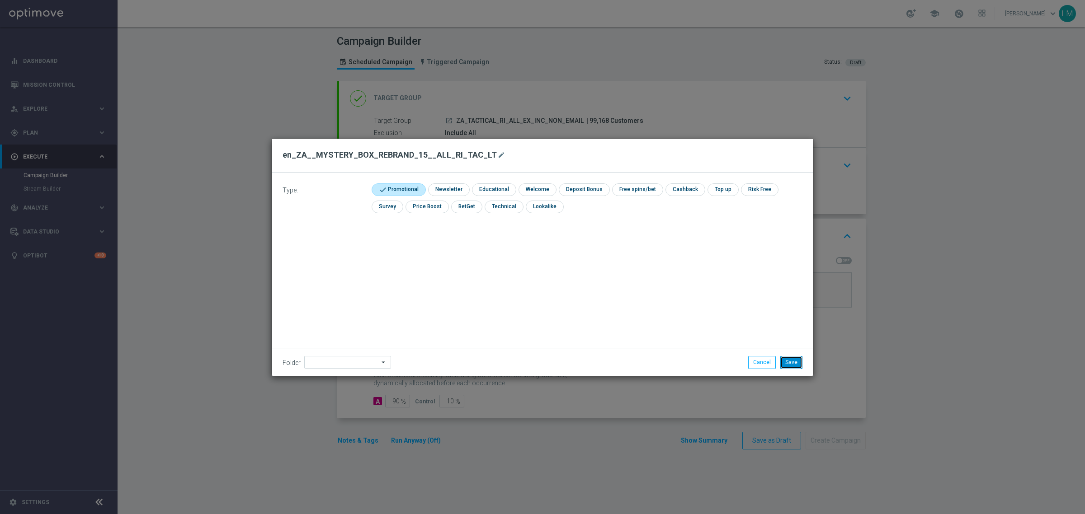
click at [787, 359] on button "Save" at bounding box center [791, 362] width 22 height 13
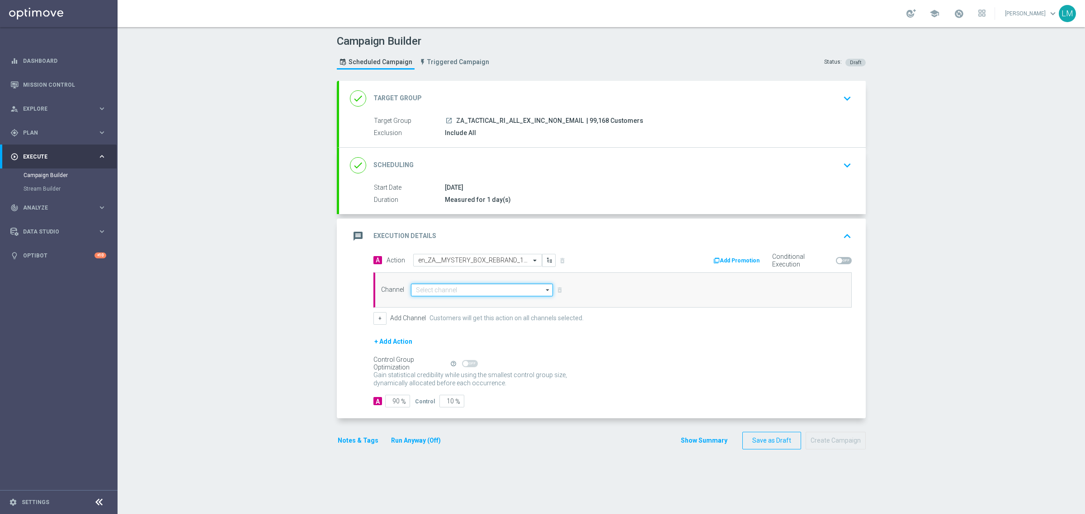
click at [457, 290] on input at bounding box center [482, 290] width 142 height 13
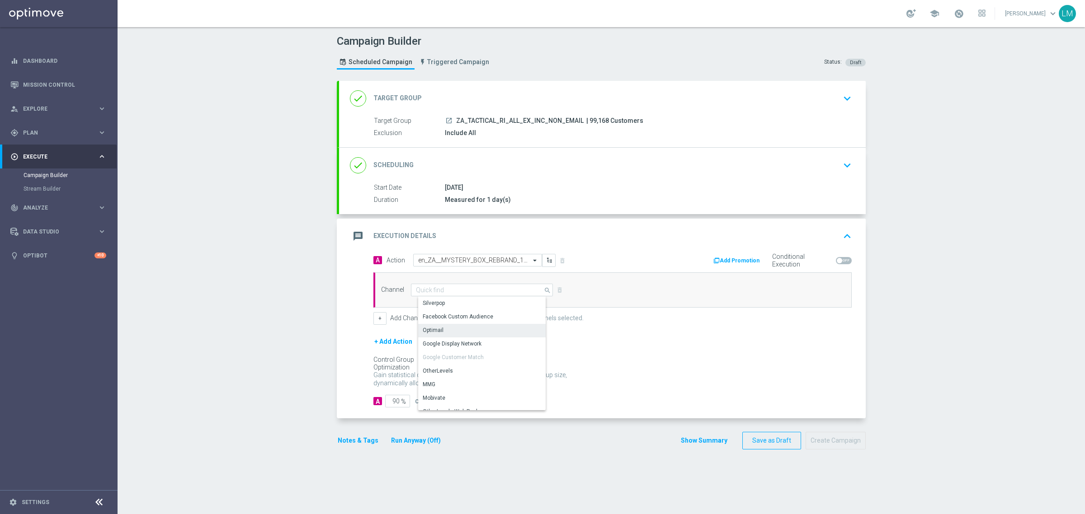
click at [440, 326] on div "Optimail" at bounding box center [485, 330] width 134 height 13
type input "Optimail"
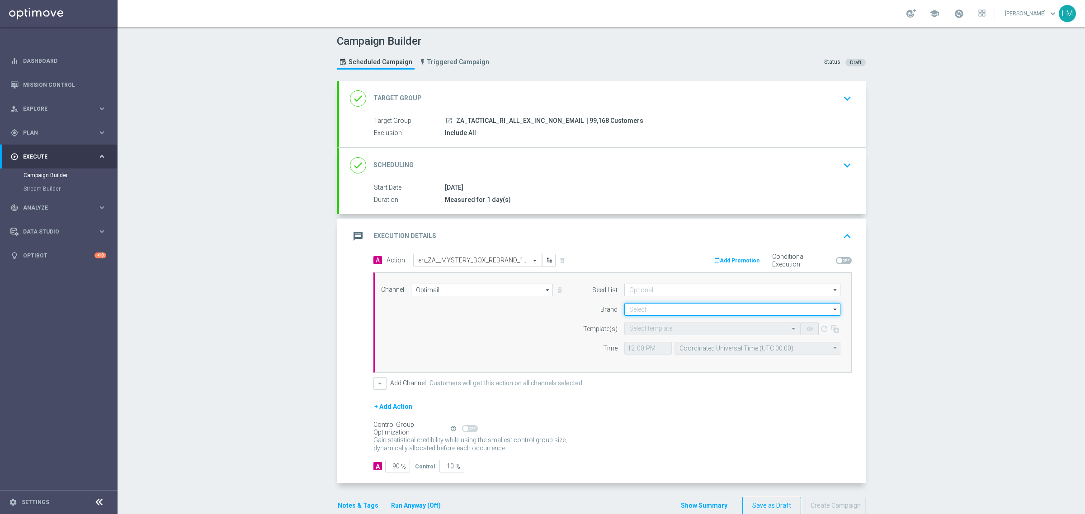
click at [648, 308] on input at bounding box center [732, 309] width 216 height 13
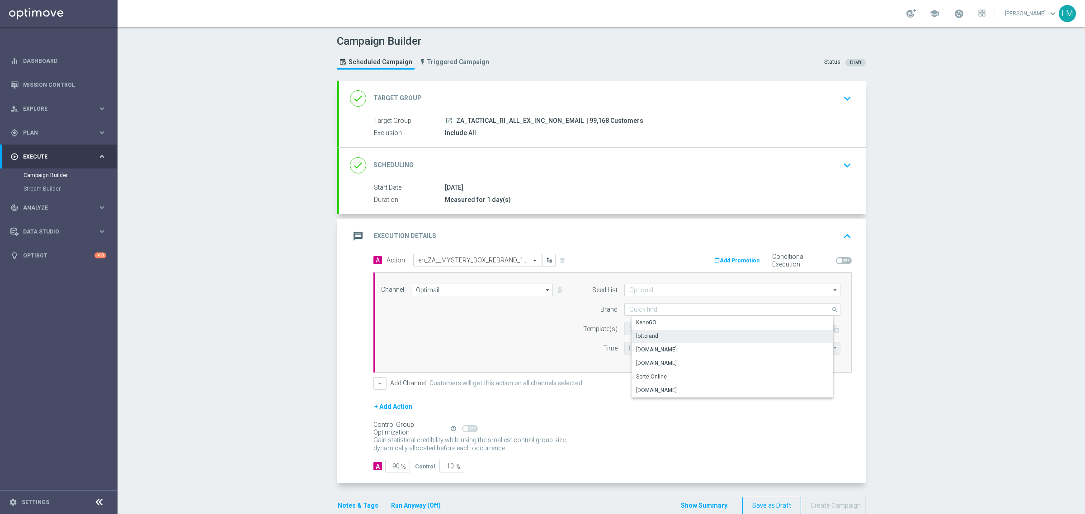
click at [651, 332] on div "lottoland" at bounding box center [739, 336] width 216 height 13
type input "lottoland"
click at [650, 334] on div "Select template" at bounding box center [712, 329] width 176 height 13
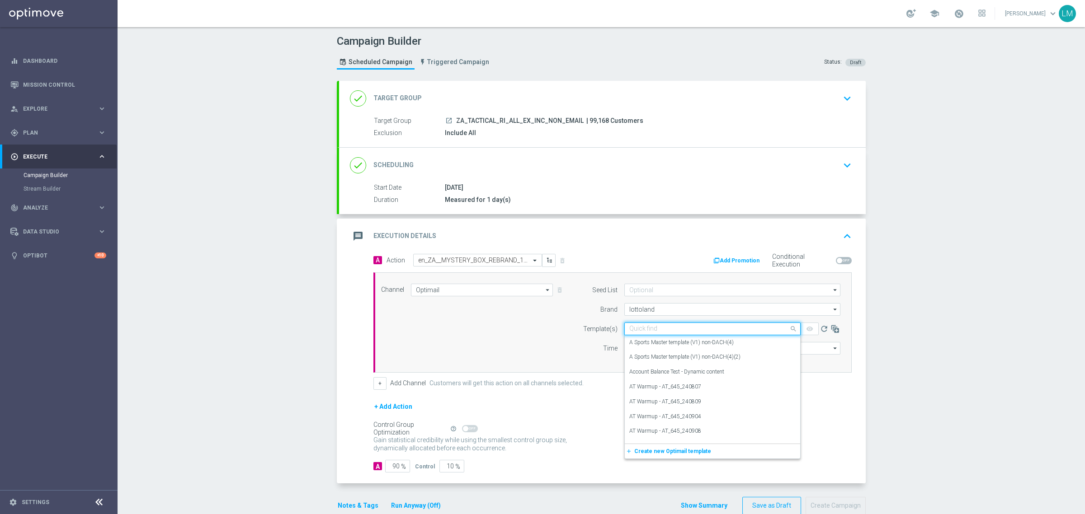
paste input "en_ZA__MYSTERY_BOX_REBRAND_15__ALL_RI_TAC_LT"
type input "en_ZA__MYSTERY_BOX_REBRAND_15__ALL_RI_TAC_LT"
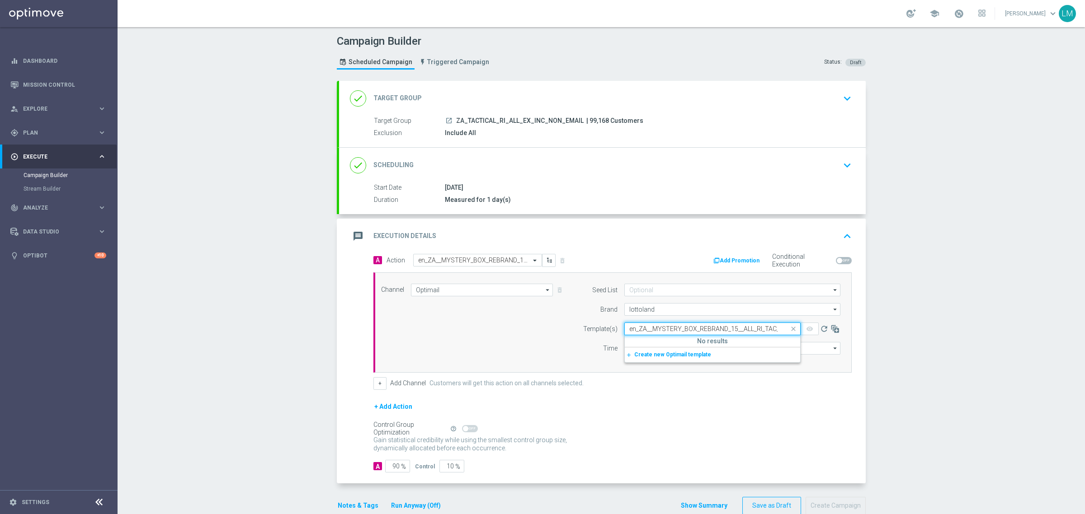
scroll to position [0, 5]
click at [479, 291] on input "Optimail" at bounding box center [482, 290] width 142 height 13
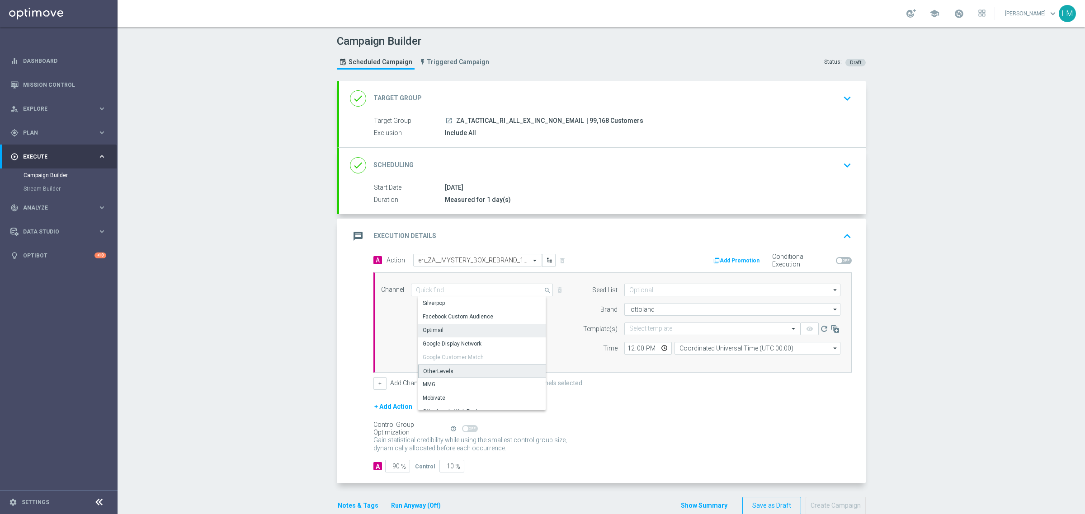
click at [457, 365] on div "OtherLevels" at bounding box center [485, 372] width 134 height 14
type input "OtherLevels"
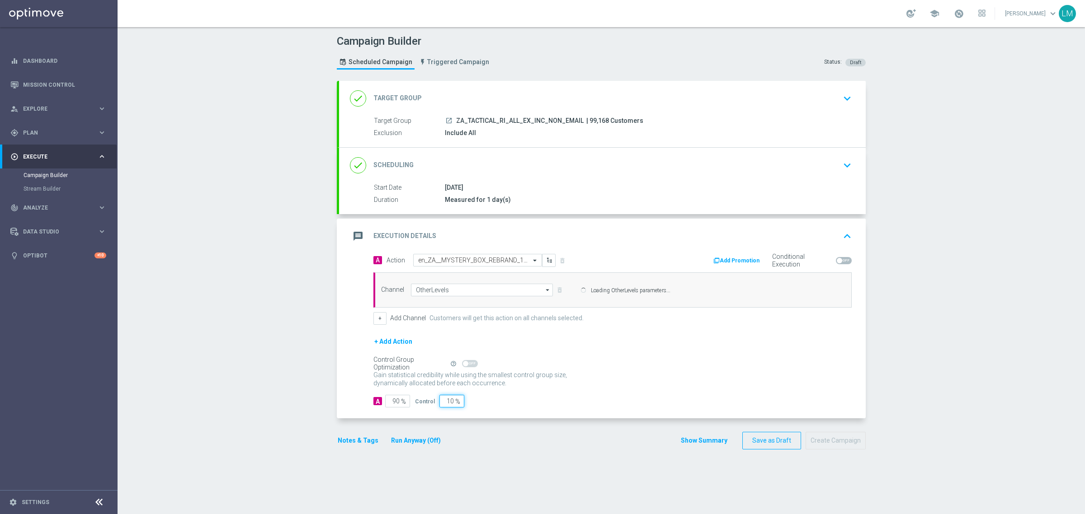
click at [443, 401] on input "10" at bounding box center [451, 401] width 25 height 13
type input "5"
type input "95"
type input "5"
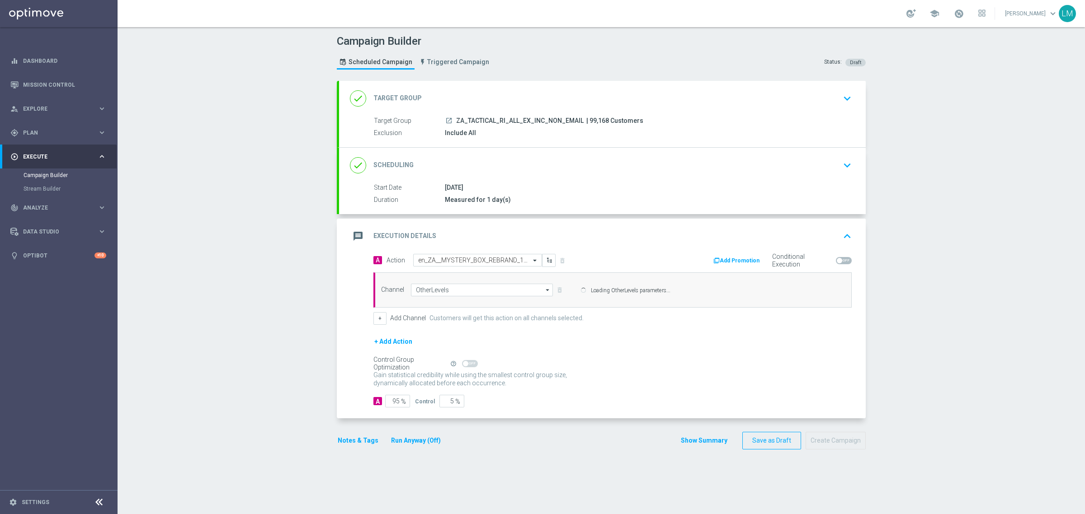
click at [629, 386] on div "Gain statistical credibility while using the smallest control group size, dynam…" at bounding box center [612, 380] width 478 height 22
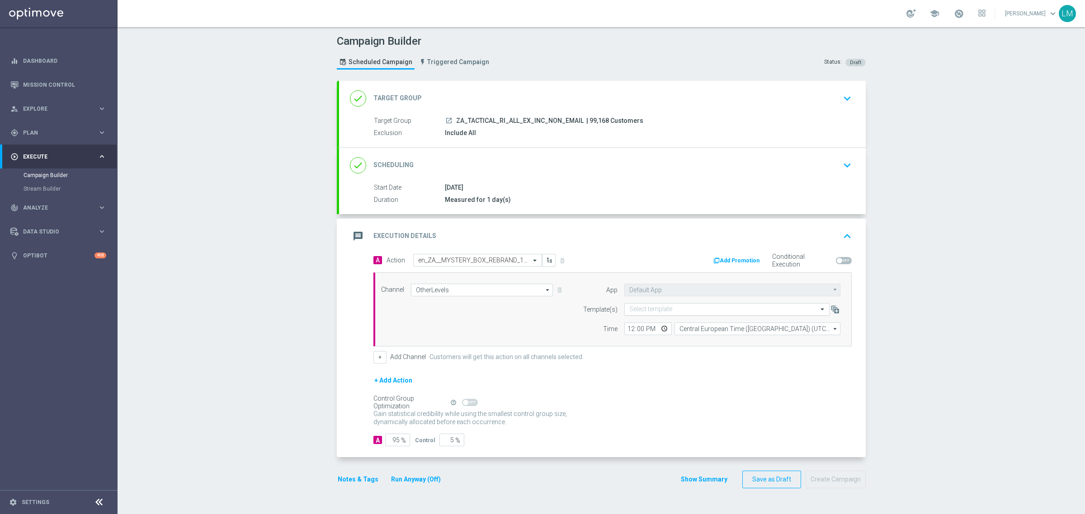
click at [633, 309] on input "text" at bounding box center [717, 310] width 177 height 8
paste input "en_ZA__MYSTERY_BOX_REBRAND_15__ALL_RI_TAC_LT"
click at [640, 321] on label "en_ZA__MYSTERY_BOX_REBRAND_15__ALL_RI_TAC_LT - en_ZA__MYSTERY_BOX_REBRAND_15__A…" at bounding box center [765, 324] width 272 height 8
type input "en_ZA__MYSTERY_BOX_REBRAND_15__ALL_RI_TAC_LT"
click at [660, 327] on input "12:00" at bounding box center [647, 329] width 47 height 13
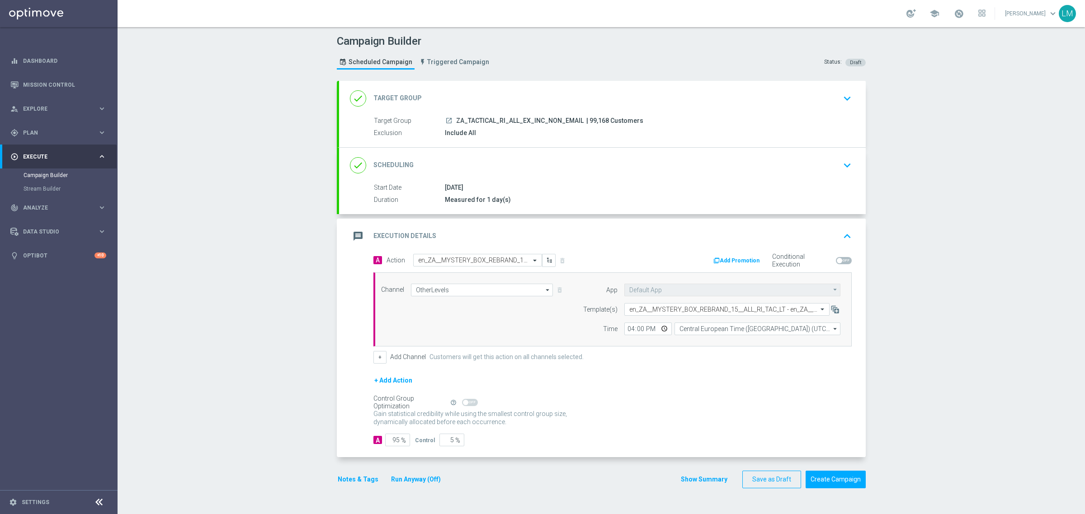
type input "16:00"
drag, startPoint x: 527, startPoint y: 344, endPoint x: 522, endPoint y: 346, distance: 5.1
click at [525, 344] on div "Channel OtherLevels OtherLevels arrow_drop_down Drag here to set row groups Dra…" at bounding box center [612, 310] width 478 height 74
click at [819, 487] on button "Create Campaign" at bounding box center [835, 480] width 60 height 18
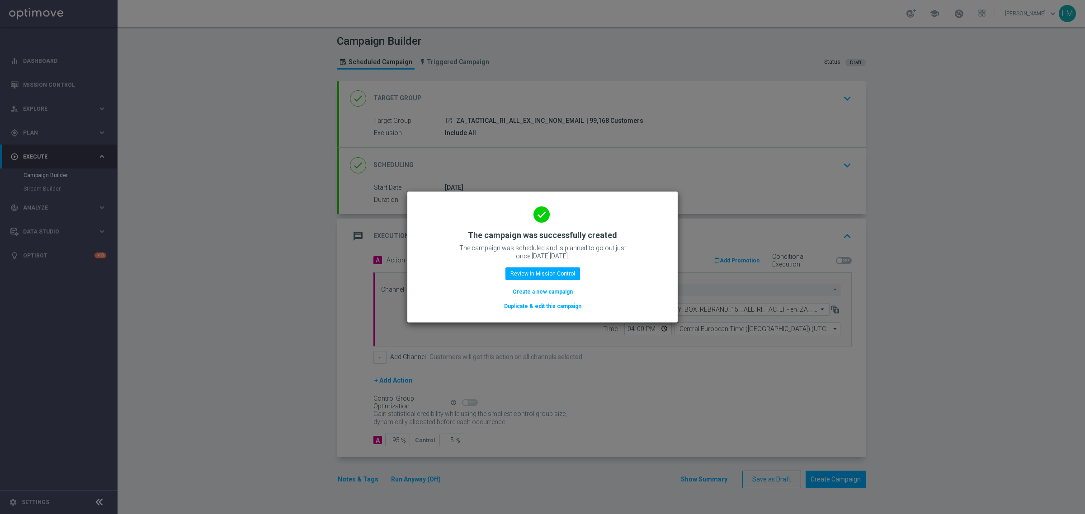
click at [546, 292] on button "Create a new campaign" at bounding box center [543, 292] width 62 height 10
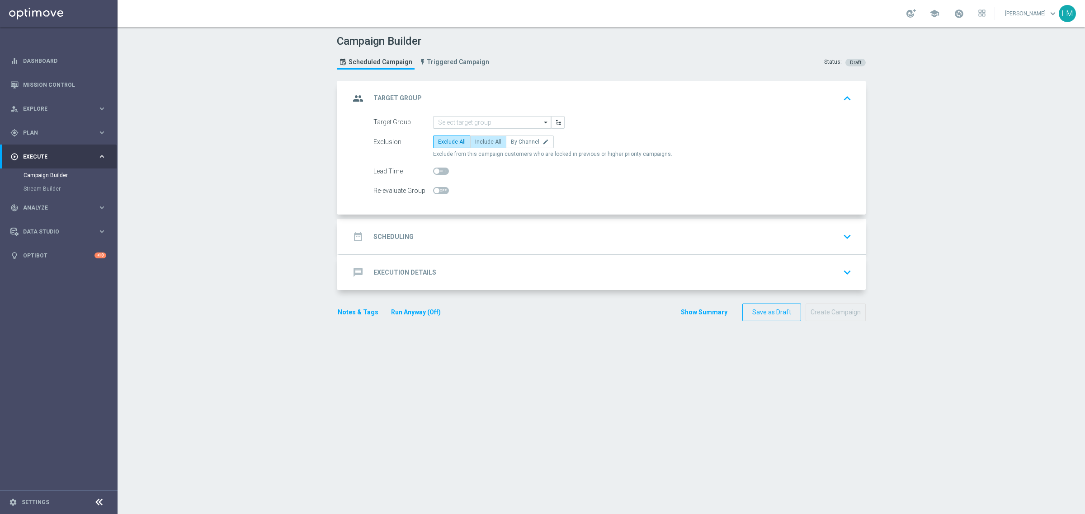
click at [493, 139] on span "Include All" at bounding box center [488, 142] width 26 height 6
click at [481, 141] on input "Include All" at bounding box center [478, 144] width 6 height 6
radio input "true"
click at [480, 125] on input at bounding box center [492, 122] width 118 height 13
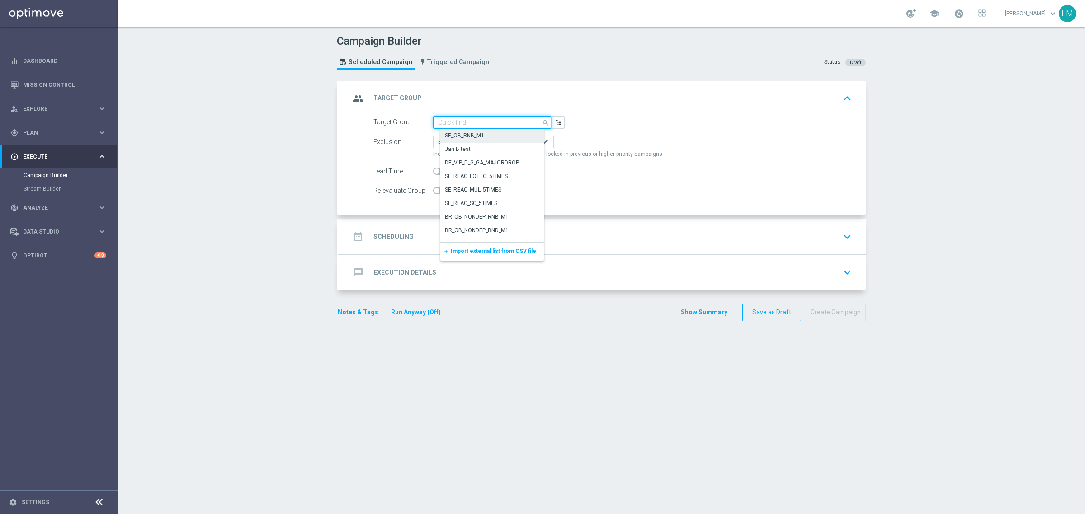
paste input "ZA_TACTICAL_EMAIL_ALL_EX_INC_1"
click at [479, 135] on div "ZA_TACTICAL_EMAIL_ALL_EX_INC_1" at bounding box center [489, 136] width 89 height 8
type input "ZA_TACTICAL_EMAIL_ALL_EX_INC_1"
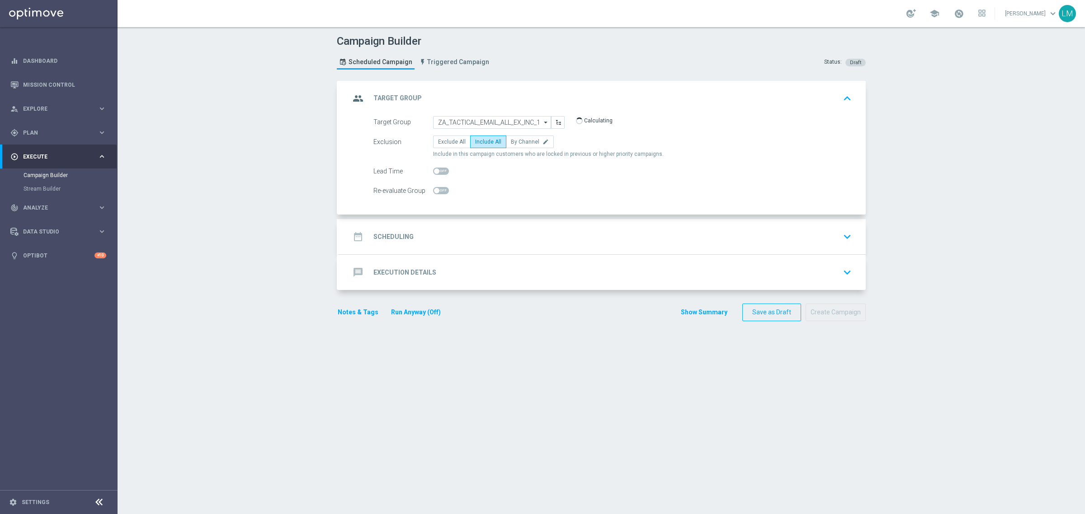
click at [491, 240] on div "date_range Scheduling keyboard_arrow_down" at bounding box center [602, 236] width 505 height 17
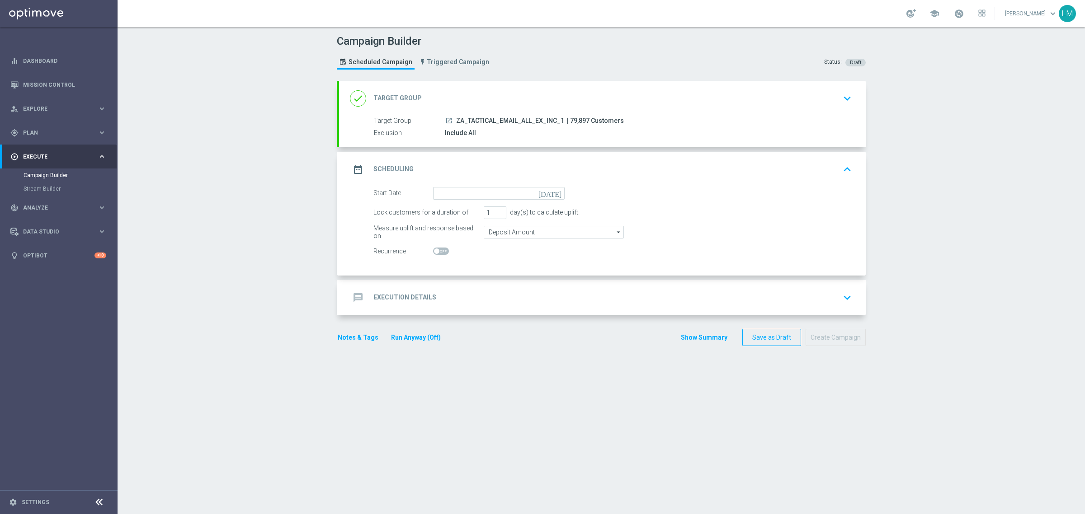
click at [555, 187] on icon "today" at bounding box center [551, 192] width 27 height 10
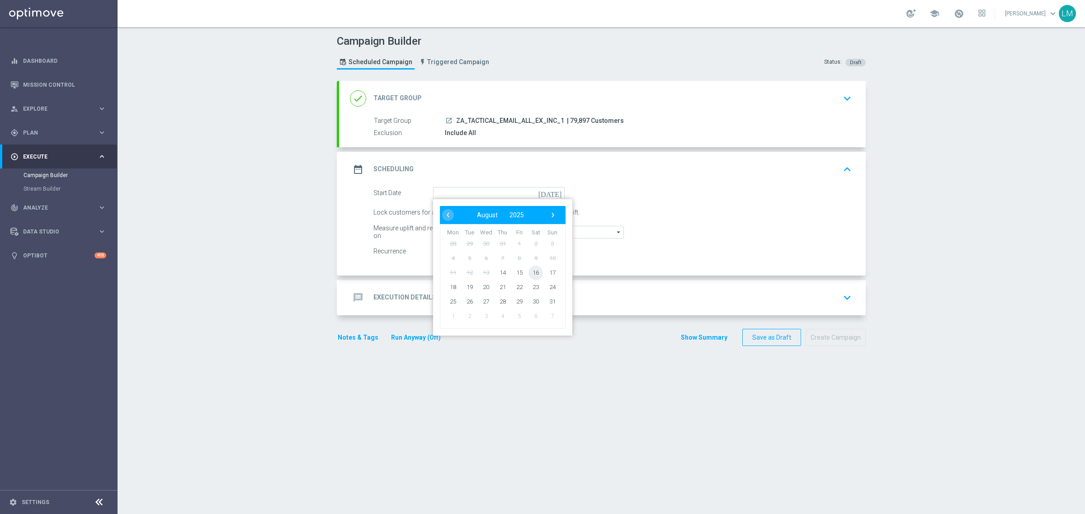
click at [535, 276] on span "16" at bounding box center [535, 272] width 14 height 14
type input "16 Aug 2025"
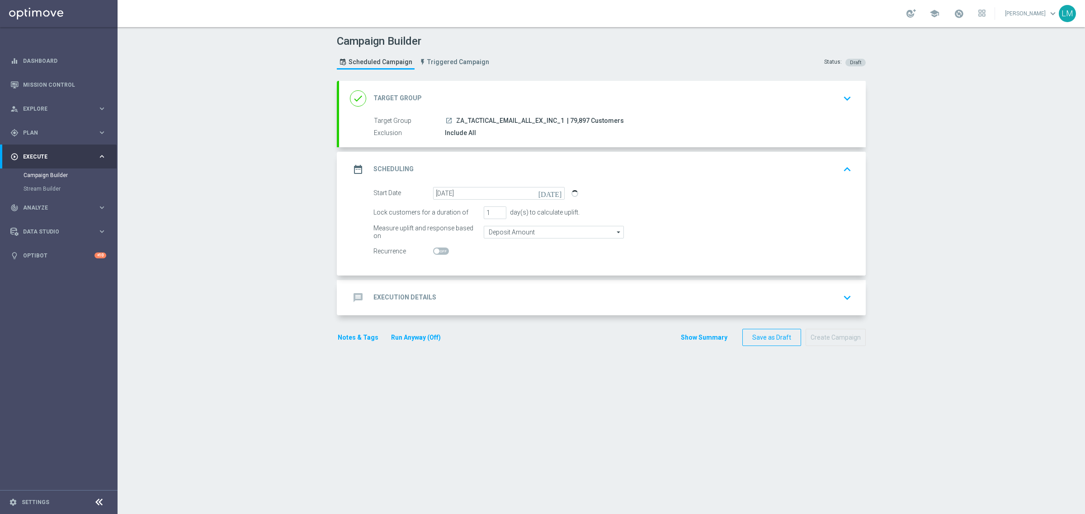
click at [534, 285] on div "message Execution Details keyboard_arrow_down" at bounding box center [602, 297] width 527 height 35
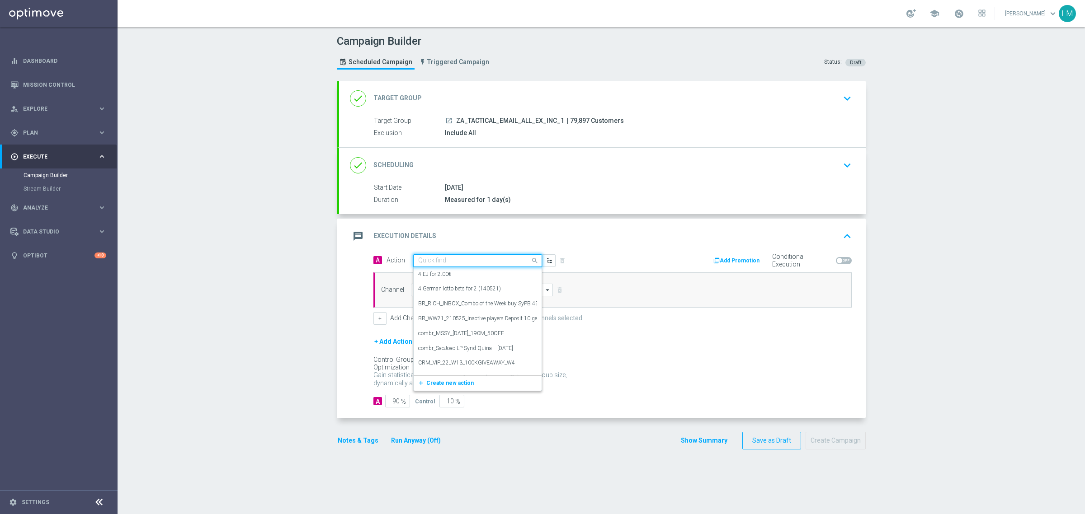
click at [472, 254] on div "Quick find" at bounding box center [477, 260] width 129 height 13
paste input "en_ZA__RUGBY_INT_SOUTH_AFRICA_VS_AUSTRALIA_LOTTO_COMBO__EMT_ALL_EM_TAC_LT"
type input "en_ZA__RUGBY_INT_SOUTH_AFRICA_VS_AUSTRALIA_LOTTO_COMBO__EMT_ALL_EM_TAC_LT"
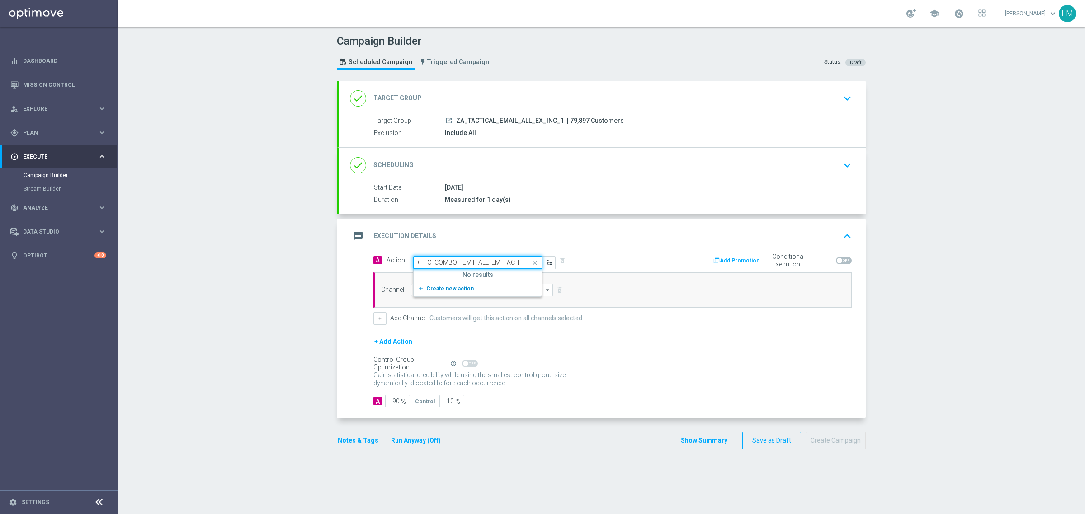
click at [445, 292] on button "add_new Create new action" at bounding box center [476, 289] width 125 height 10
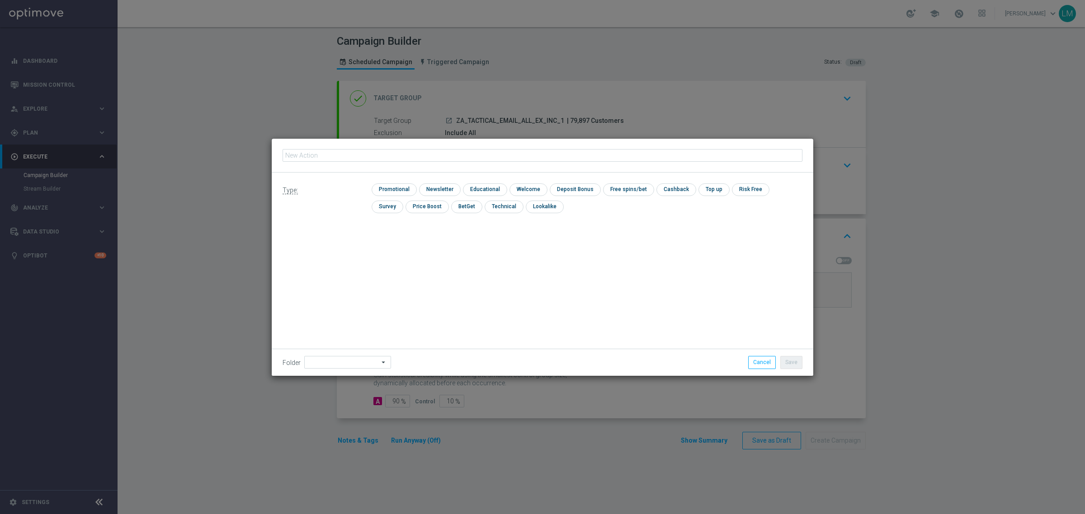
type input "en_ZA__RUGBY_INT_SOUTH_AFRICA_VS_AUSTRALIA_LOTTO_COMBO__EMT_ALL_EM_TAC_LT"
click at [393, 193] on input "checkbox" at bounding box center [393, 190] width 43 height 12
checkbox input "true"
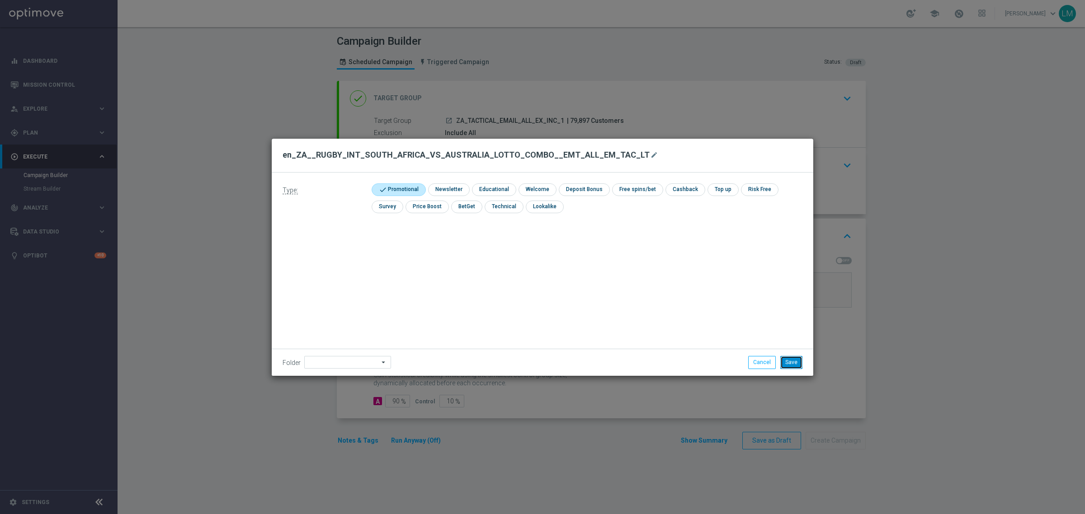
click at [789, 364] on button "Save" at bounding box center [791, 362] width 22 height 13
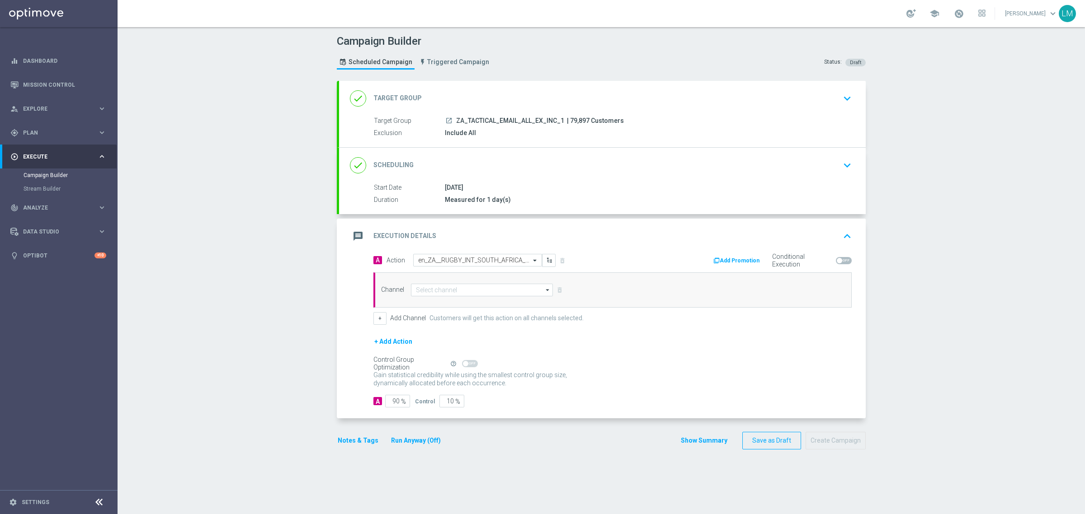
click at [510, 282] on div "Channel arrow_drop_down Drag here to set row groups Drag here to set column lab…" at bounding box center [612, 290] width 478 height 35
click at [490, 297] on div "Channel arrow_drop_down Drag here to set row groups Drag here to set column lab…" at bounding box center [612, 290] width 478 height 35
click at [456, 296] on input at bounding box center [482, 290] width 142 height 13
click at [441, 325] on div "Optimail" at bounding box center [485, 330] width 134 height 13
type input "Optimail"
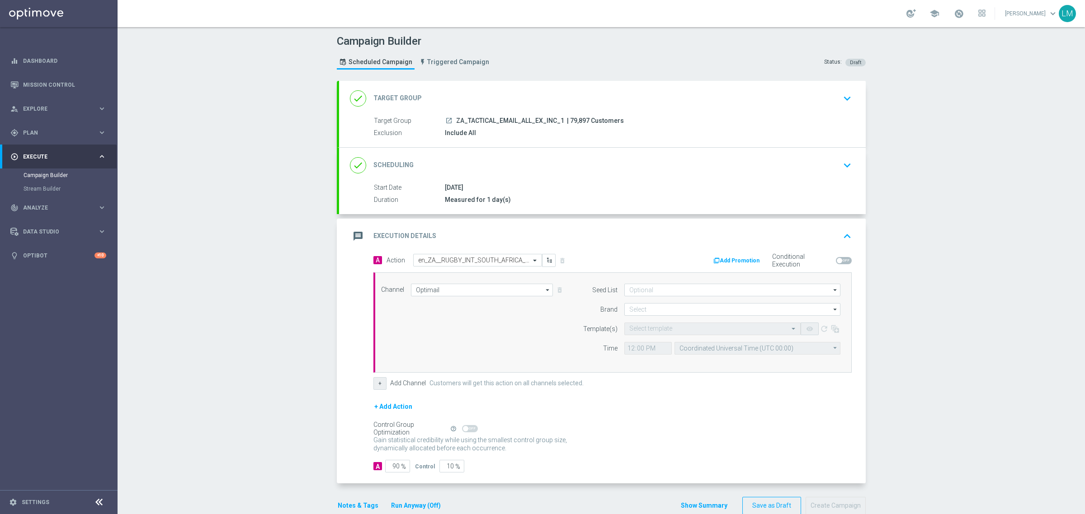
click at [382, 385] on button "+" at bounding box center [379, 383] width 13 height 13
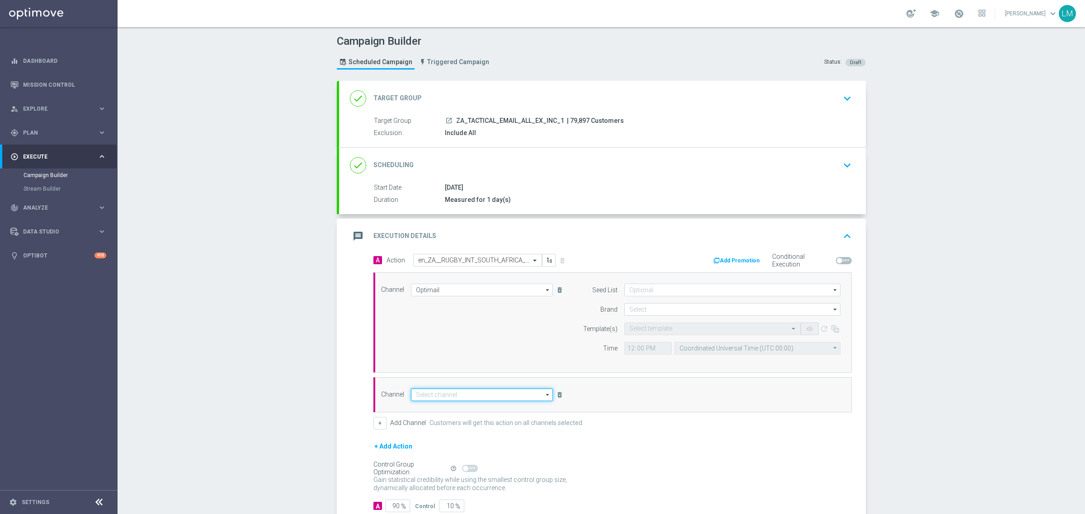
drag, startPoint x: 419, startPoint y: 398, endPoint x: 422, endPoint y: 405, distance: 7.3
click at [420, 398] on input at bounding box center [482, 395] width 142 height 13
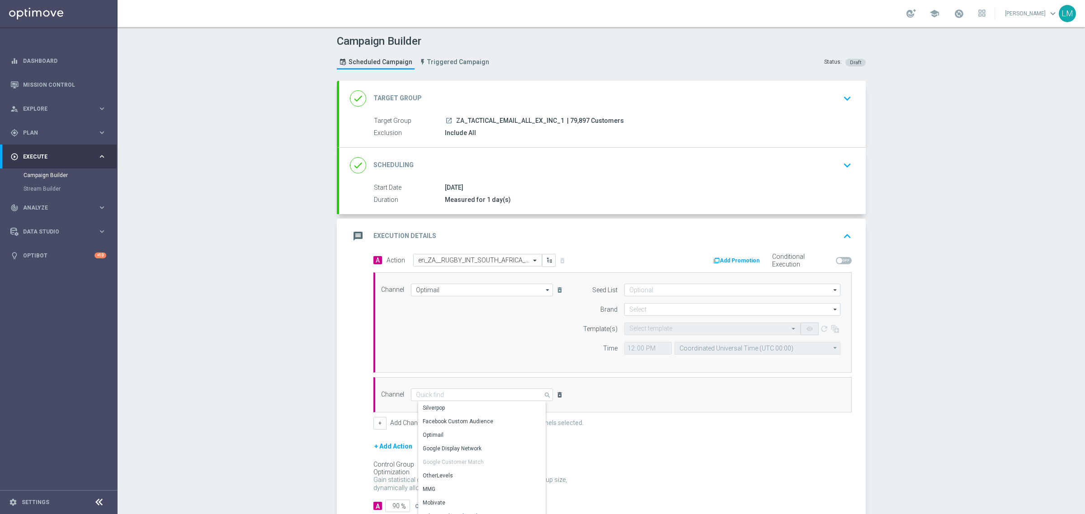
click at [556, 399] on icon "delete_forever" at bounding box center [559, 394] width 7 height 7
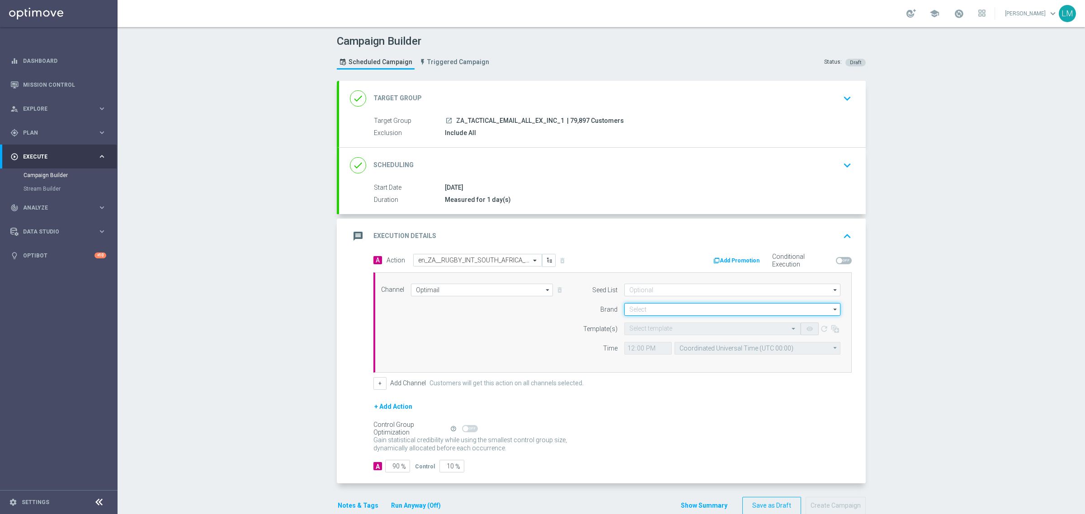
click at [649, 306] on input at bounding box center [732, 309] width 216 height 13
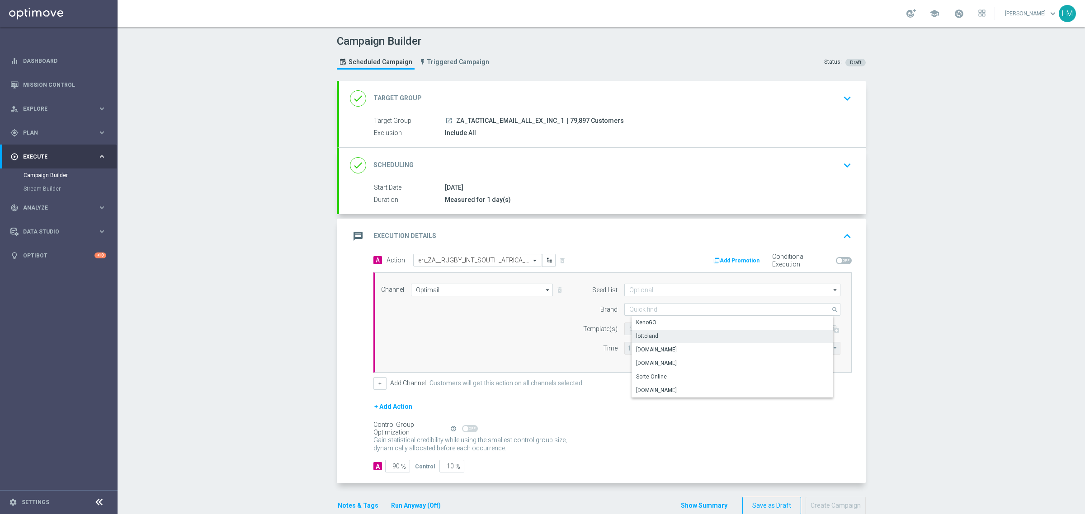
click at [652, 339] on div "lottoland" at bounding box center [647, 336] width 22 height 8
type input "lottoland"
click at [647, 335] on opti-select "Select template" at bounding box center [712, 329] width 176 height 13
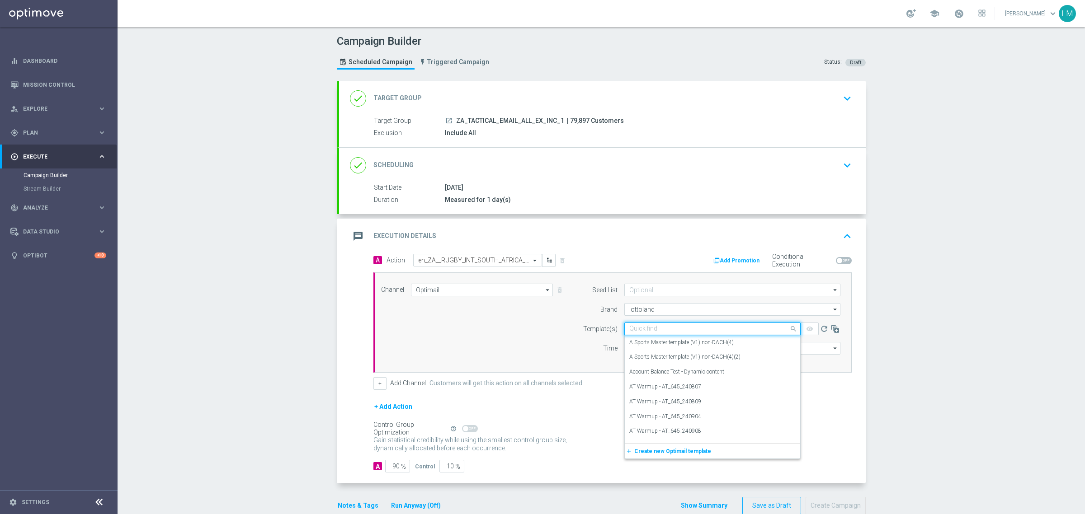
click at [648, 330] on input "text" at bounding box center [703, 329] width 148 height 8
paste input "en_ZA__RUGBY_INT_SOUTH_AFRICA_VS_AUSTRALIA_LOTTO_COMBO__EMT_ALL_EM_TAC_LT"
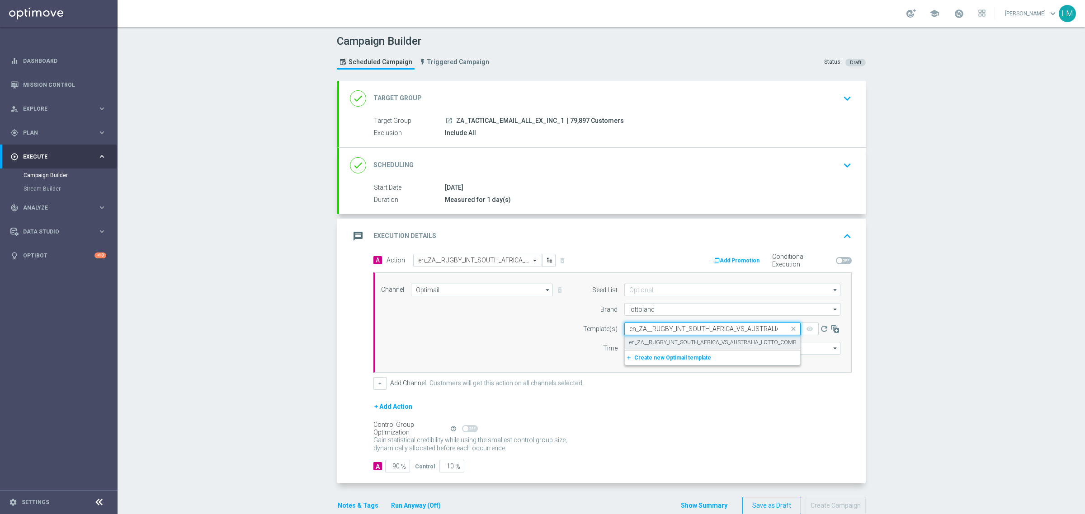
scroll to position [0, 113]
click at [651, 338] on div "en_ZA__RUGBY_INT_SOUTH_AFRICA_VS_AUSTRALIA_LOTTO_COMBO__EMT_ALL_EM_TAC_LT" at bounding box center [712, 342] width 166 height 15
type input "en_ZA__RUGBY_INT_SOUTH_AFRICA_VS_AUSTRALIA_LOTTO_COMBO__EMT_ALL_EM_TAC_LT"
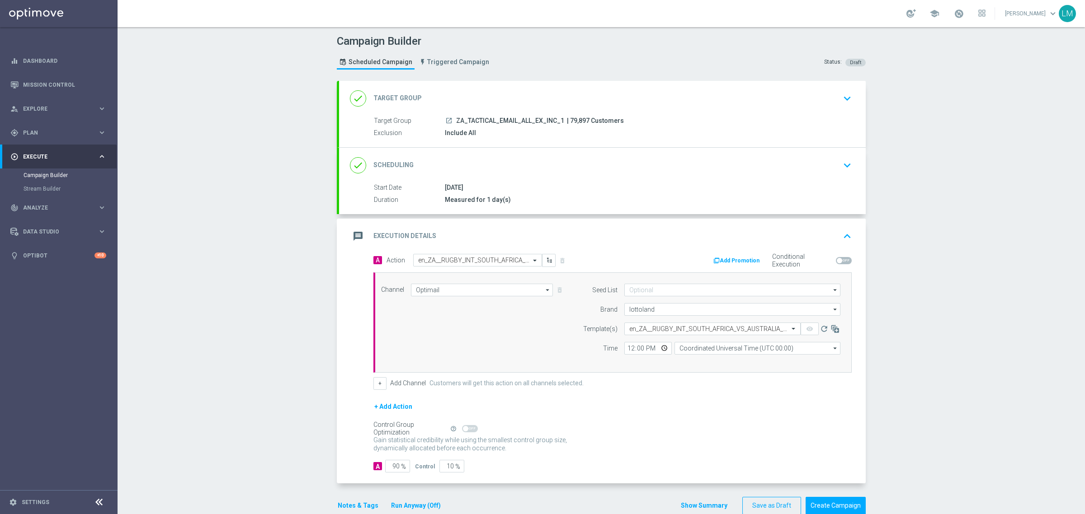
scroll to position [0, 0]
drag, startPoint x: 773, startPoint y: 349, endPoint x: 759, endPoint y: 354, distance: 14.9
click at [773, 349] on input "Coordinated Universal Time (UTC 00:00)" at bounding box center [757, 348] width 166 height 13
click at [713, 359] on div "Central European Time (Berlin) (UTC +02:00)" at bounding box center [760, 362] width 148 height 8
type input "Central European Time (Berlin) (UTC +02:00)"
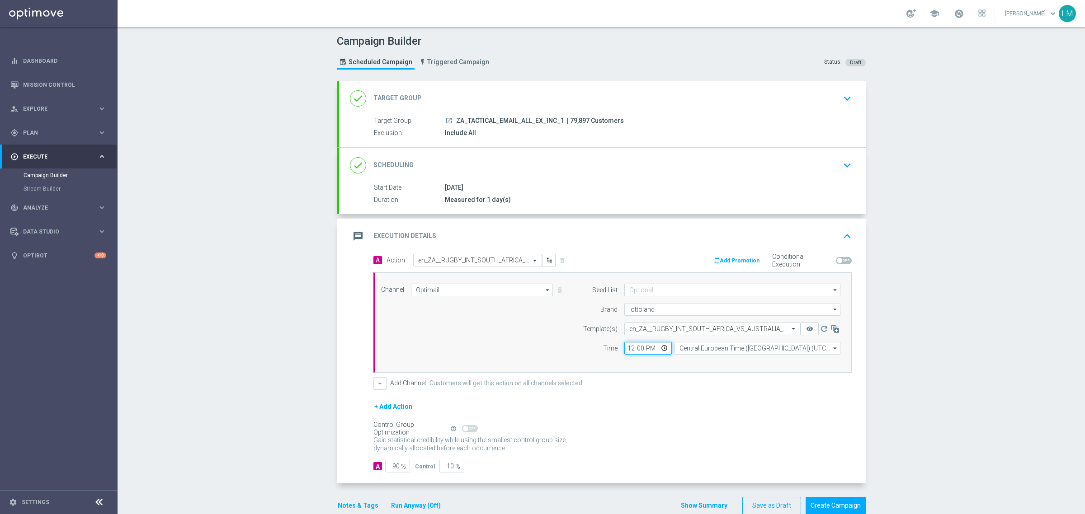
click at [659, 347] on input "12:00" at bounding box center [647, 348] width 47 height 13
drag, startPoint x: 550, startPoint y: 341, endPoint x: 530, endPoint y: 356, distance: 24.6
click at [550, 341] on div "Channel Optimail Optimail arrow_drop_down Drag here to set row groups Drag here…" at bounding box center [610, 323] width 473 height 78
click at [441, 466] on input "10" at bounding box center [451, 466] width 25 height 13
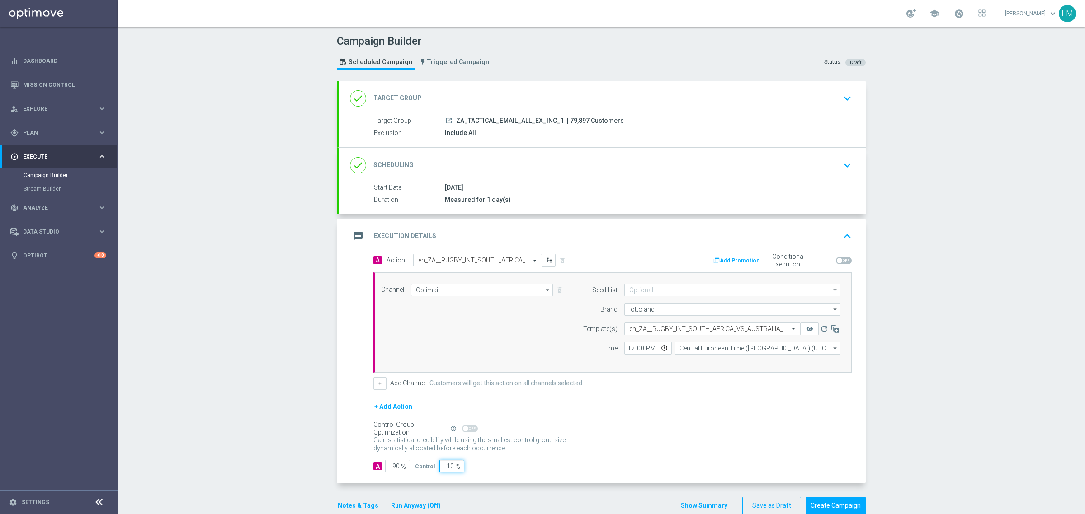
click at [442, 468] on input "10" at bounding box center [451, 466] width 25 height 13
type input "5"
type input "95"
type input "5"
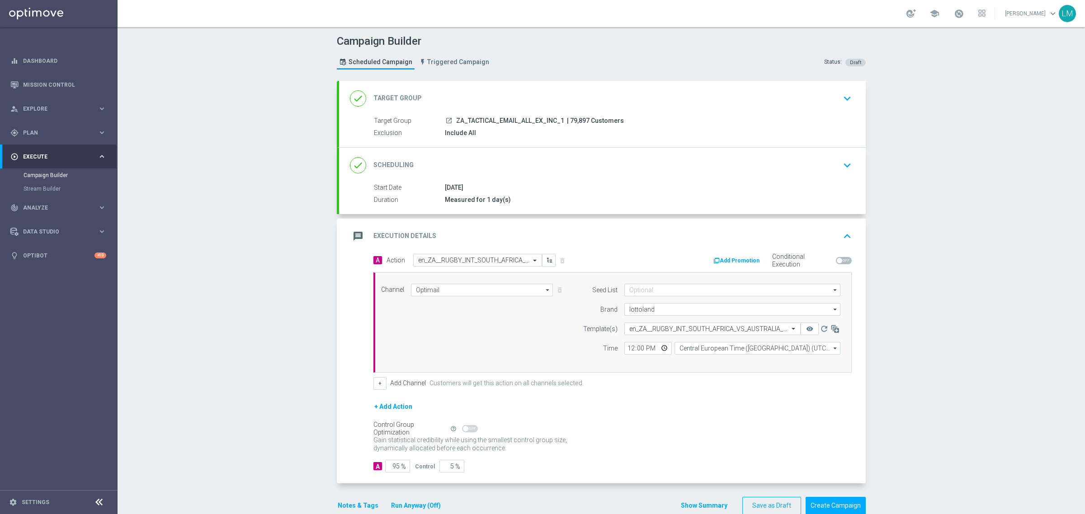
click at [642, 437] on div "Gain statistical credibility while using the smallest control group size, dynam…" at bounding box center [612, 445] width 478 height 22
click at [660, 350] on input "12:00" at bounding box center [647, 348] width 47 height 13
click at [547, 367] on div "Channel Optimail Optimail arrow_drop_down Drag here to set row groups Drag here…" at bounding box center [612, 323] width 478 height 100
click at [641, 346] on input "10:00" at bounding box center [647, 348] width 47 height 13
click at [662, 351] on input "10:00" at bounding box center [647, 348] width 47 height 13
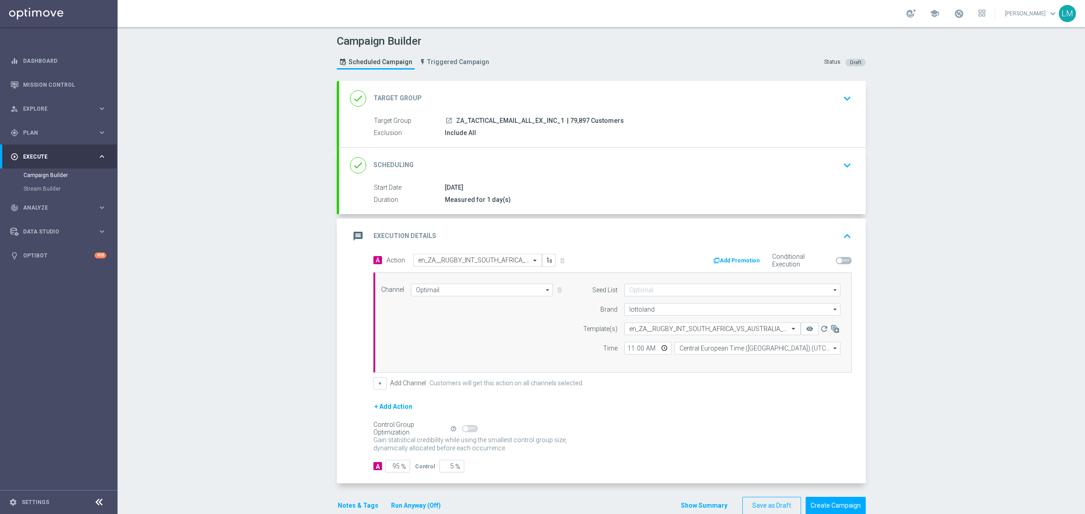
type input "11:00"
click at [526, 345] on div "Channel Optimail Optimail arrow_drop_down Drag here to set row groups Drag here…" at bounding box center [610, 323] width 473 height 78
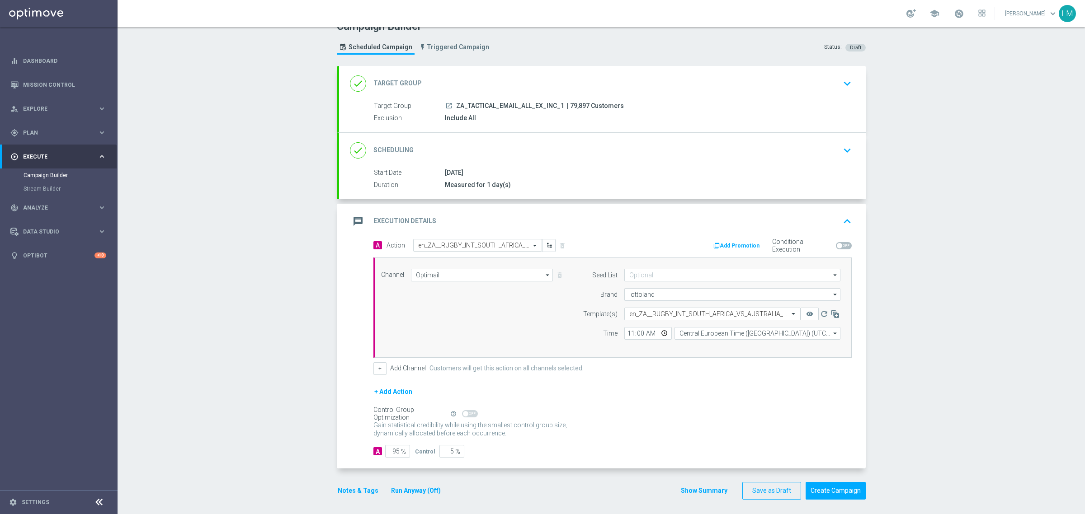
scroll to position [19, 0]
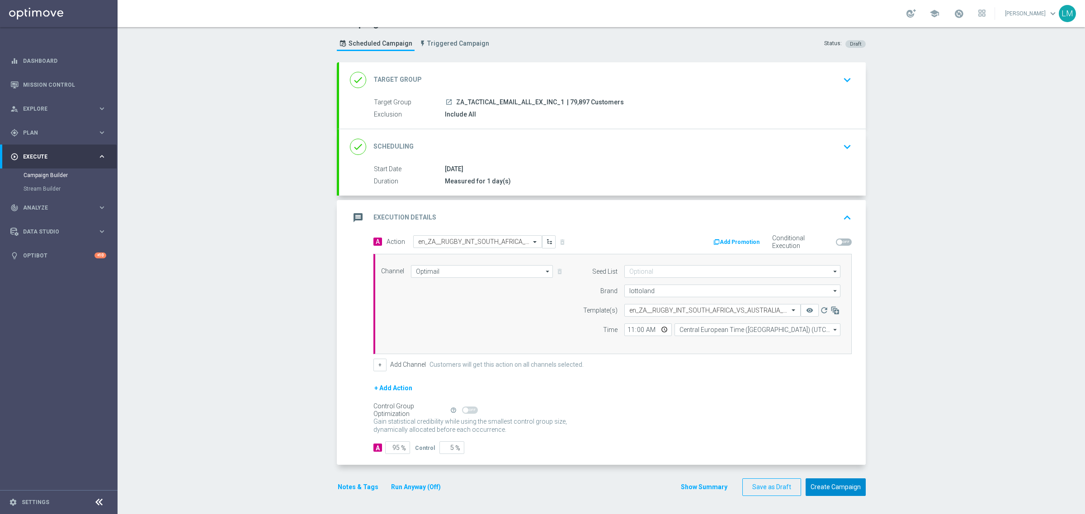
click at [819, 487] on button "Create Campaign" at bounding box center [835, 488] width 60 height 18
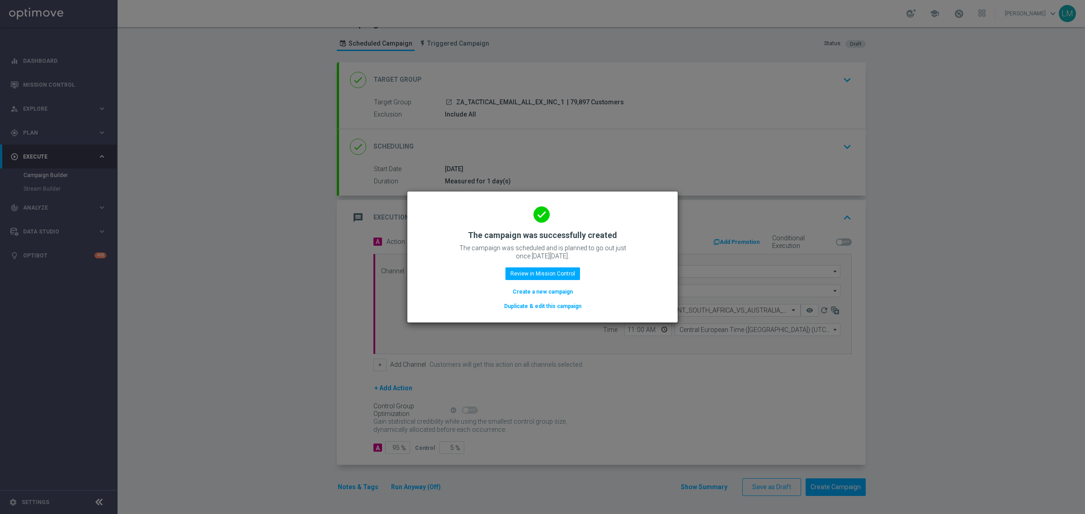
click at [558, 291] on button "Create a new campaign" at bounding box center [543, 292] width 62 height 10
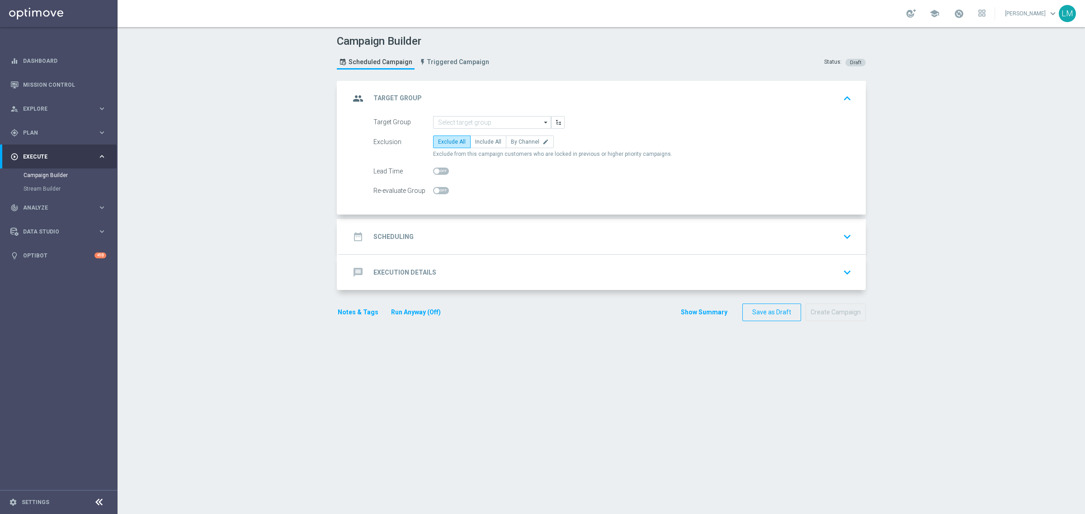
scroll to position [0, 0]
click at [477, 139] on span "Include All" at bounding box center [488, 142] width 26 height 6
click at [477, 141] on input "Include All" at bounding box center [478, 144] width 6 height 6
radio input "true"
click at [477, 118] on input at bounding box center [492, 122] width 118 height 13
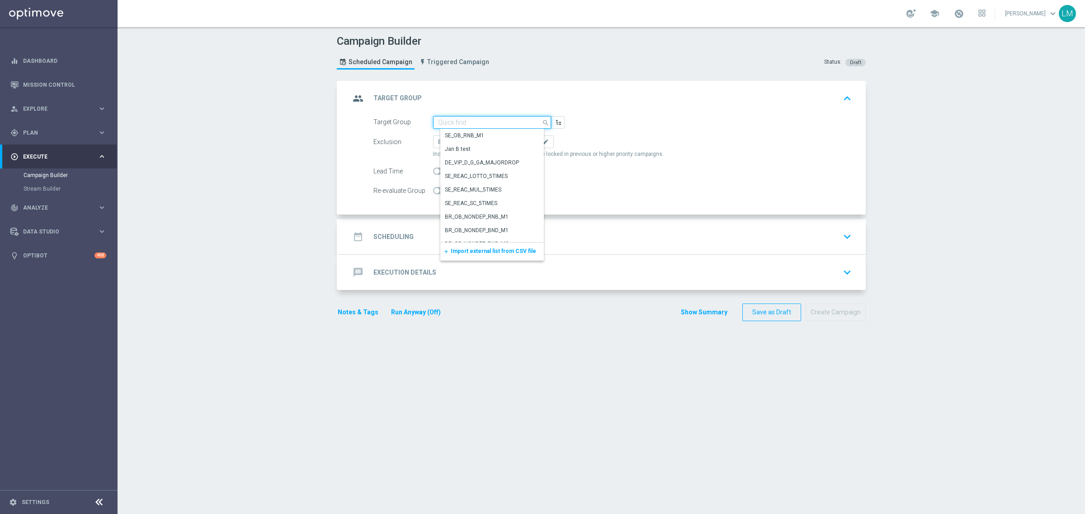
paste input "ZA_TACTICAL_RI_ALL_EX_INC_NON_EMAIL"
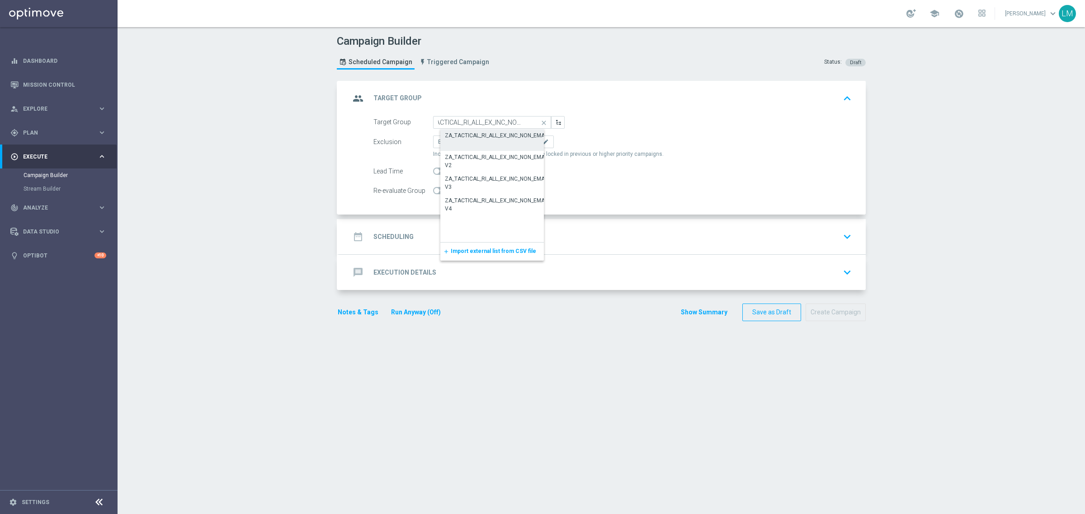
click at [480, 129] on div "ZA_TACTICAL_RI_ALL_EX_INC_NON_EMAIL" at bounding box center [499, 135] width 118 height 13
type input "ZA_TACTICAL_RI_ALL_EX_INC_NON_EMAIL"
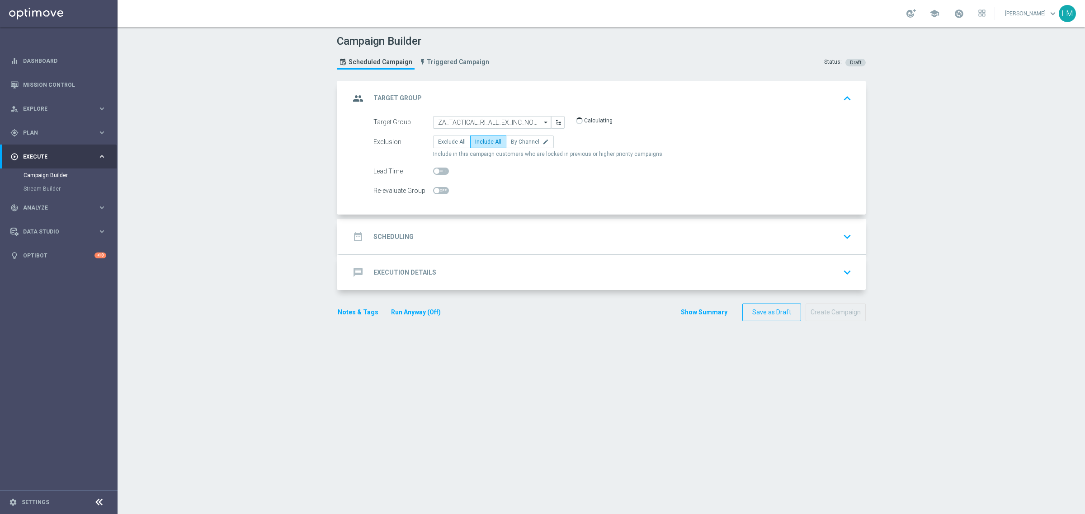
click at [503, 232] on div "date_range Scheduling keyboard_arrow_down" at bounding box center [602, 236] width 505 height 17
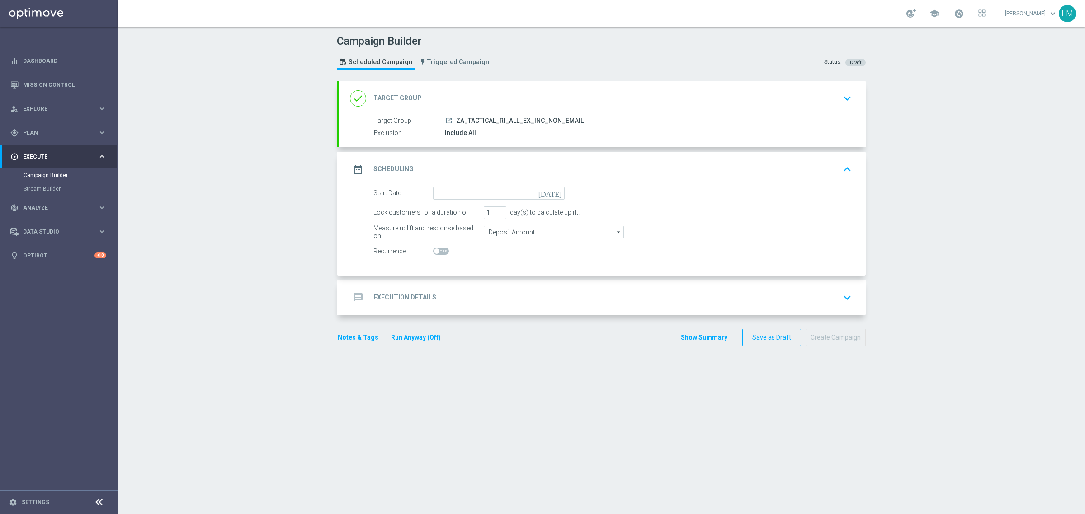
click at [555, 193] on icon "today" at bounding box center [551, 192] width 27 height 10
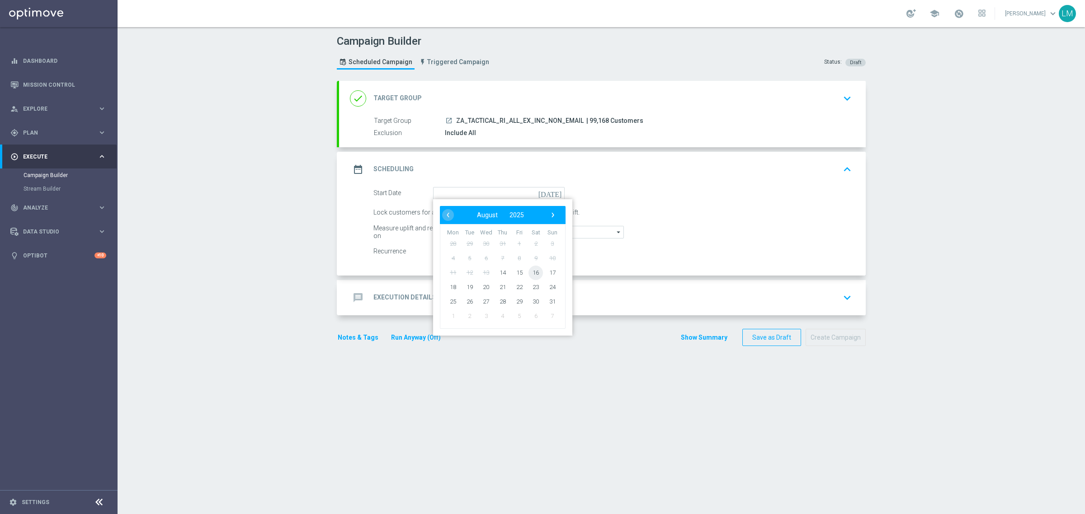
drag, startPoint x: 523, startPoint y: 273, endPoint x: 529, endPoint y: 277, distance: 7.1
click at [528, 272] on span "16" at bounding box center [535, 272] width 14 height 14
type input "16 Aug 2025"
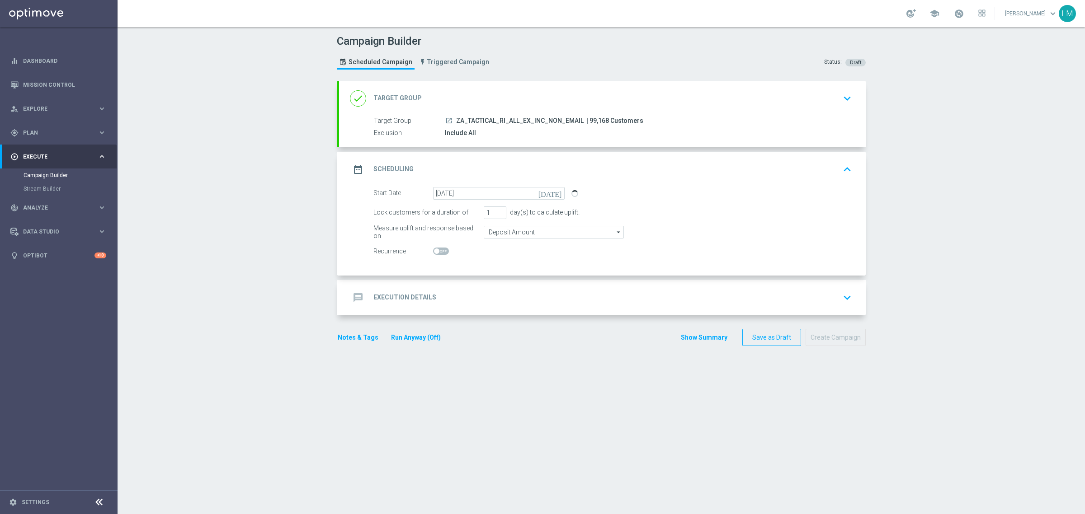
click at [530, 297] on div "message Execution Details keyboard_arrow_down" at bounding box center [602, 297] width 505 height 17
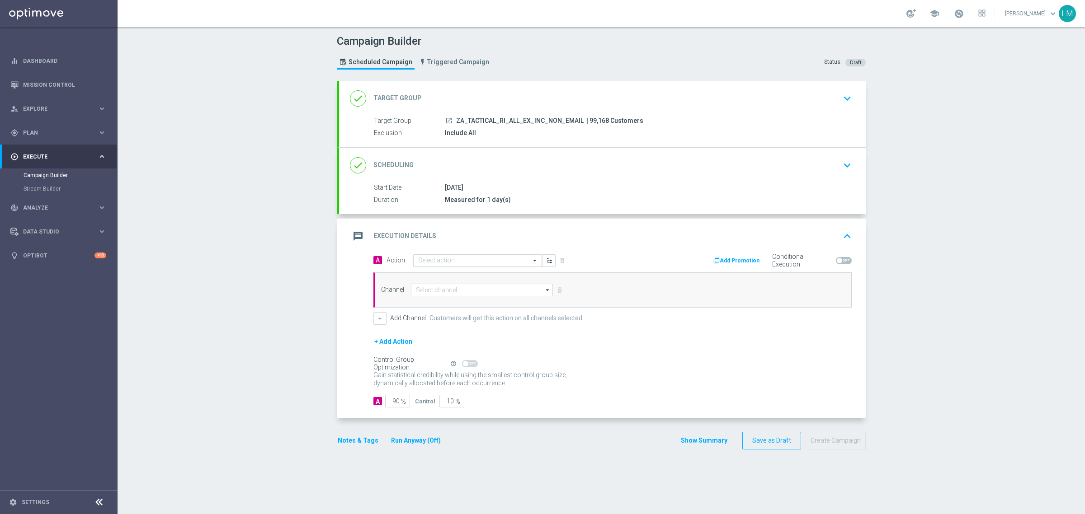
click at [487, 262] on input "text" at bounding box center [468, 261] width 101 height 8
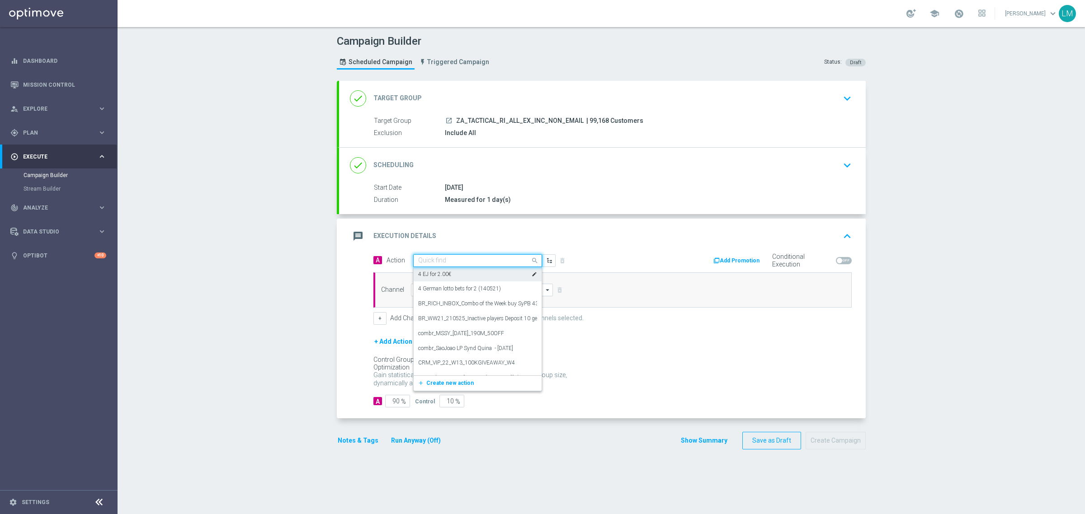
paste input "en_ZA__RUGBY_INT_SOUTH_AFRICA_VS_AUSTRALIA_LOTTO_COMBO__EMT_ALL_RI_TAC_LT"
type input "en_ZA__RUGBY_INT_SOUTH_AFRICA_VS_AUSTRALIA_LOTTO_COMBO__EMT_ALL_RI_TAC_LT"
click at [455, 289] on span "Create new action" at bounding box center [449, 289] width 47 height 6
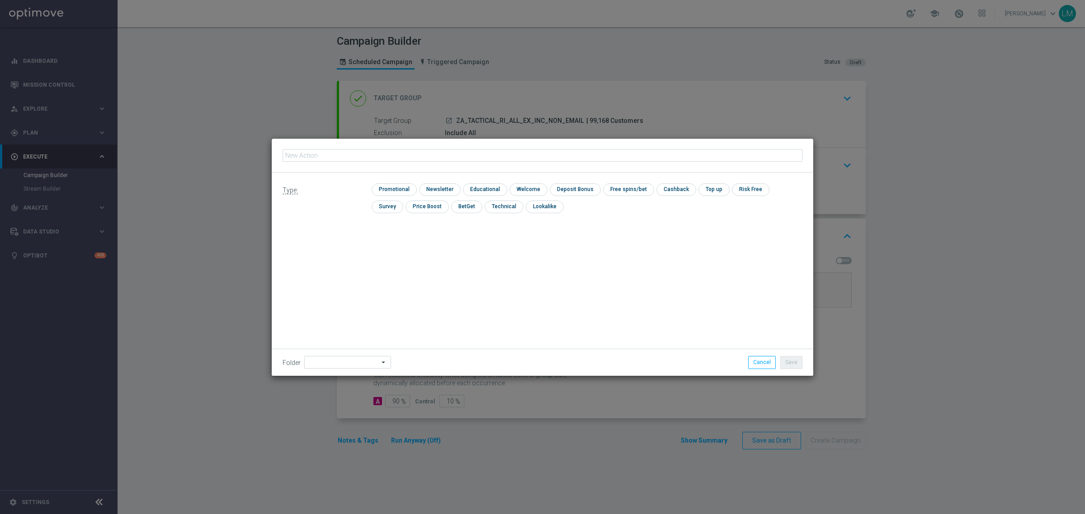
type input "en_ZA__RUGBY_INT_SOUTH_AFRICA_VS_AUSTRALIA_LOTTO_COMBO__EMT_ALL_RI_TAC_LT"
click at [386, 195] on div "check Promotional" at bounding box center [394, 190] width 45 height 13
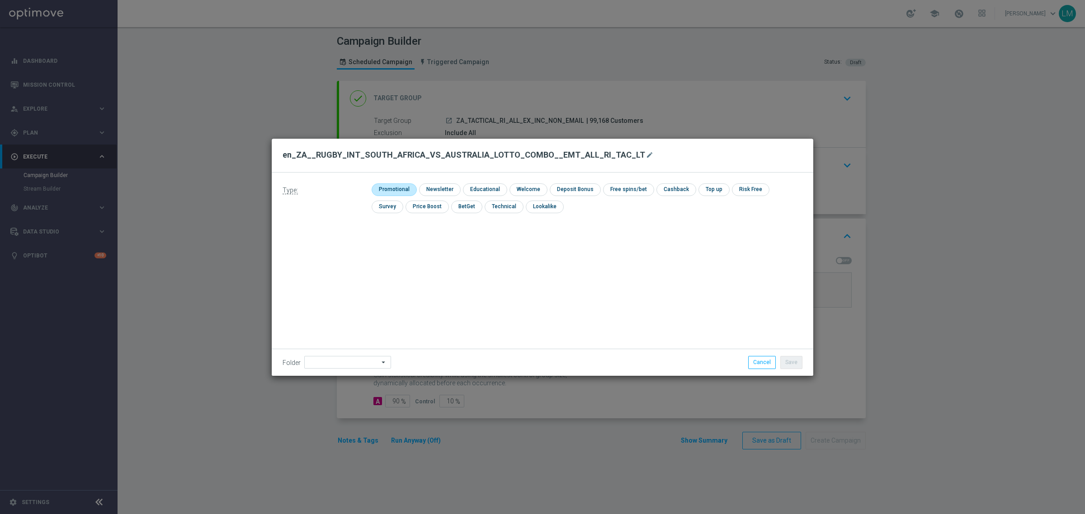
click at [386, 193] on input "checkbox" at bounding box center [393, 190] width 43 height 12
checkbox input "true"
click at [795, 356] on button "Save" at bounding box center [791, 362] width 22 height 13
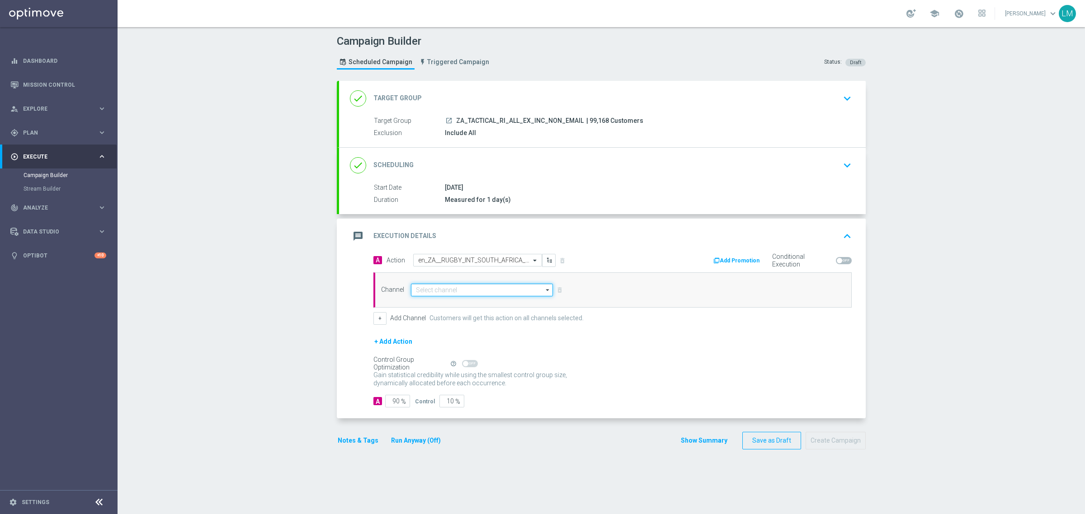
click at [511, 288] on input at bounding box center [482, 290] width 142 height 13
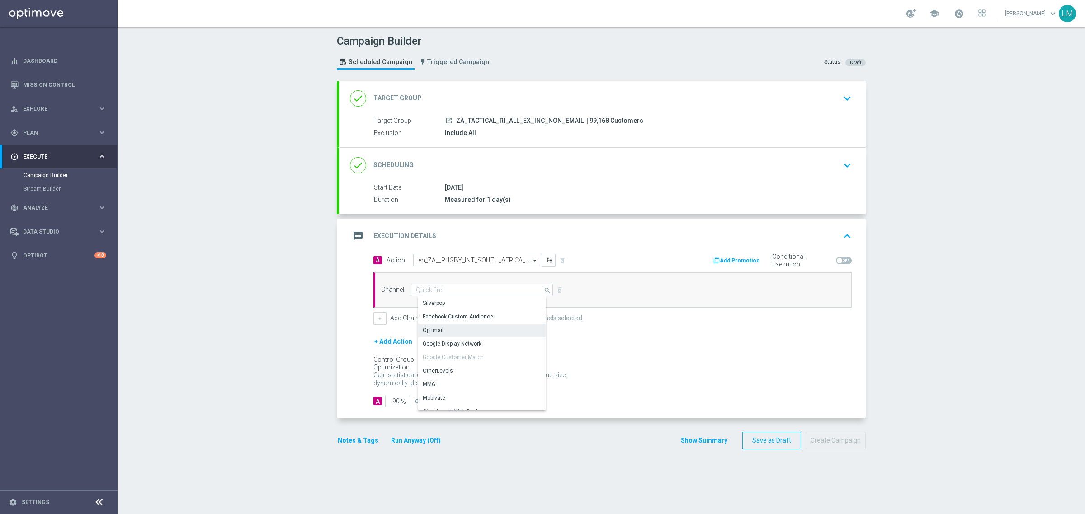
click at [469, 326] on div "Optimail" at bounding box center [485, 330] width 134 height 13
type input "Optimail"
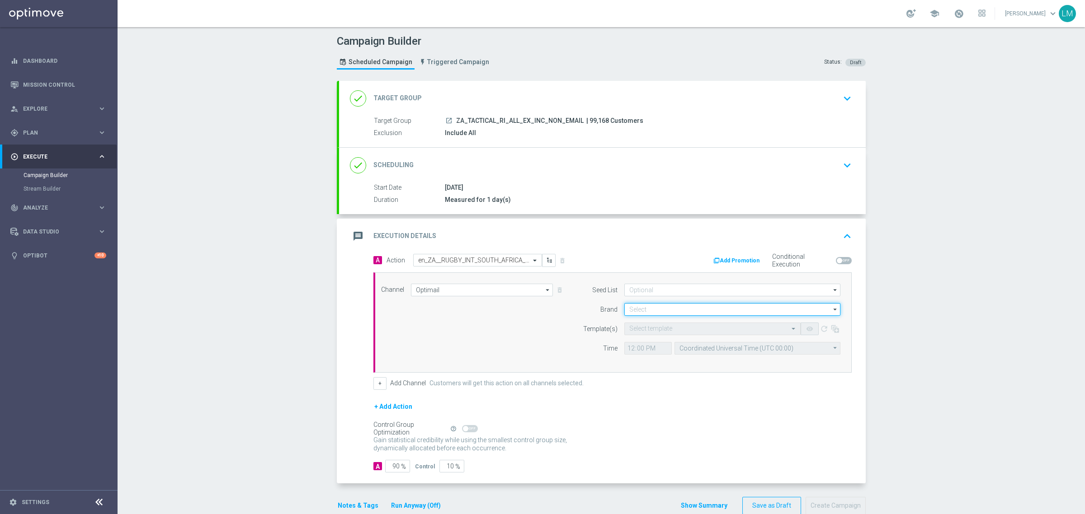
click at [624, 310] on input at bounding box center [732, 309] width 216 height 13
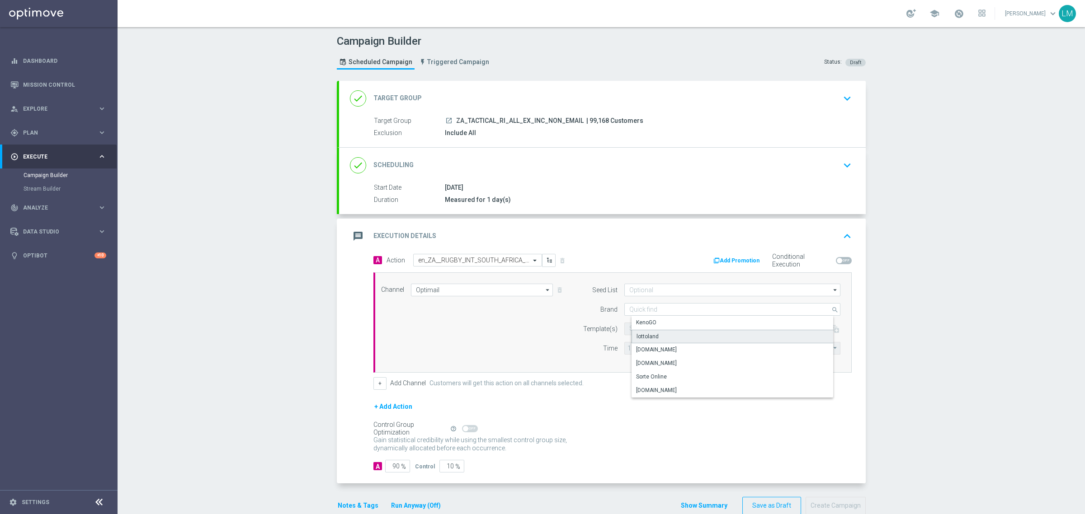
click at [654, 339] on div "lottoland" at bounding box center [739, 337] width 216 height 14
type input "lottoland"
click at [653, 330] on input "text" at bounding box center [703, 329] width 148 height 8
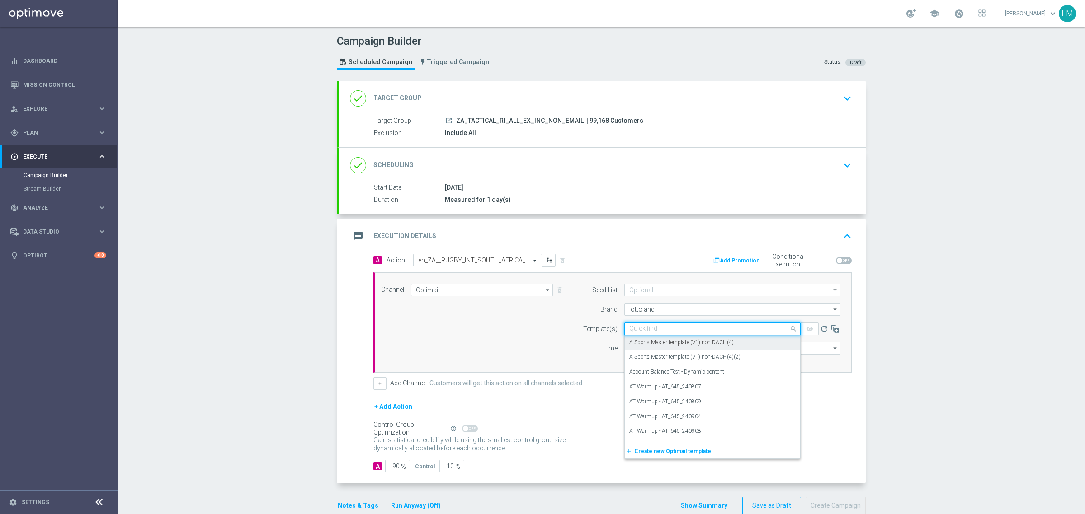
paste input "en_ZA__RUGBY_INT_SOUTH_AFRICA_VS_AUSTRALIA_LOTTO_COMBO__EMT_ALL_RI_TAC_LT"
type input "en_ZA__RUGBY_INT_SOUTH_AFRICA_VS_AUSTRALIA_LOTTO_COMBO__EMT_ALL_RI_TAC_LT"
click at [466, 293] on input "Optimail" at bounding box center [482, 290] width 142 height 13
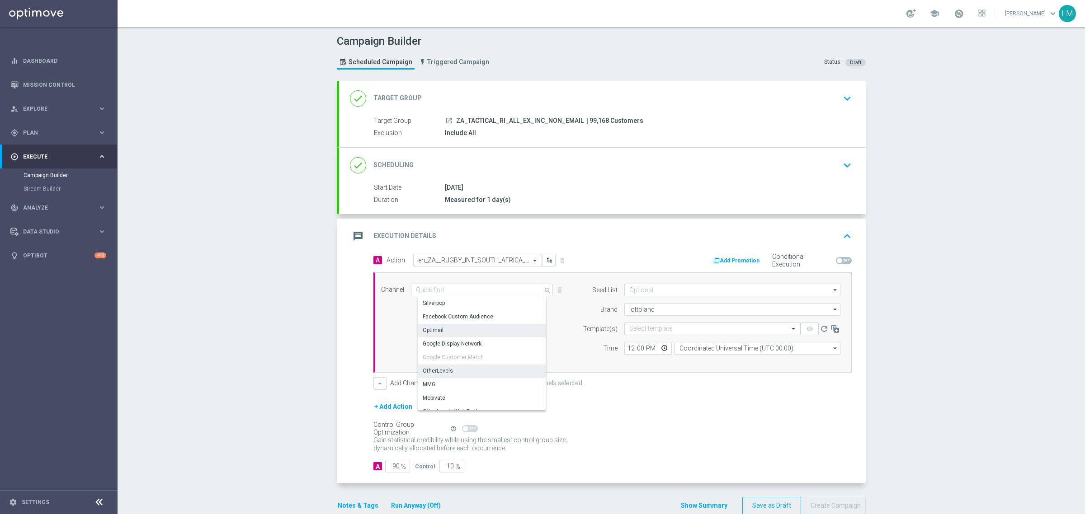
drag, startPoint x: 450, startPoint y: 367, endPoint x: 574, endPoint y: 340, distance: 127.2
click at [449, 367] on div "OtherLevels" at bounding box center [485, 371] width 134 height 13
type input "OtherLevels"
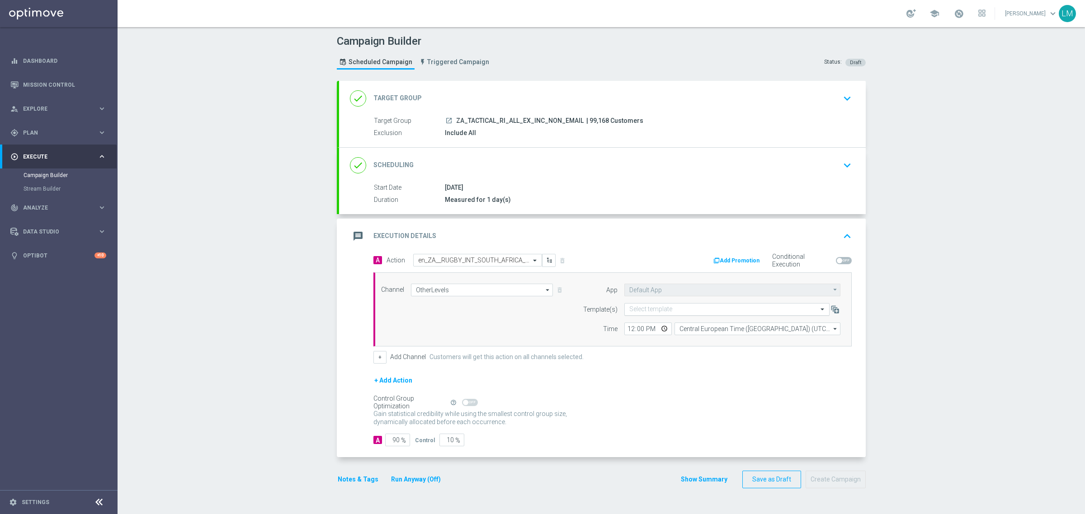
click at [644, 313] on input "text" at bounding box center [717, 310] width 177 height 8
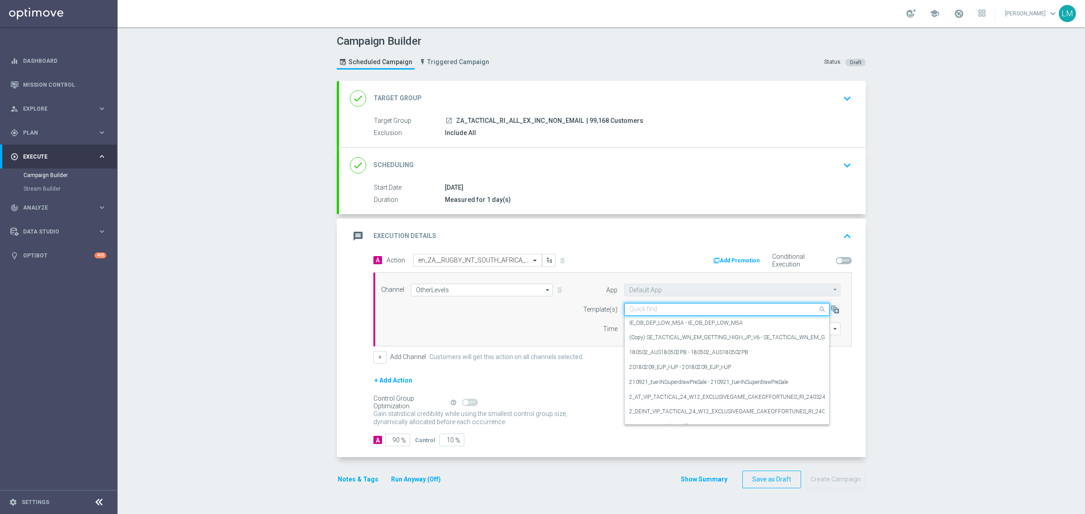
paste input "en_ZA__RUGBY_INT_SOUTH_AFRICA_VS_AUSTRALIA_LOTTO_COMBO__EMT_ALL_RI_TAC_LT"
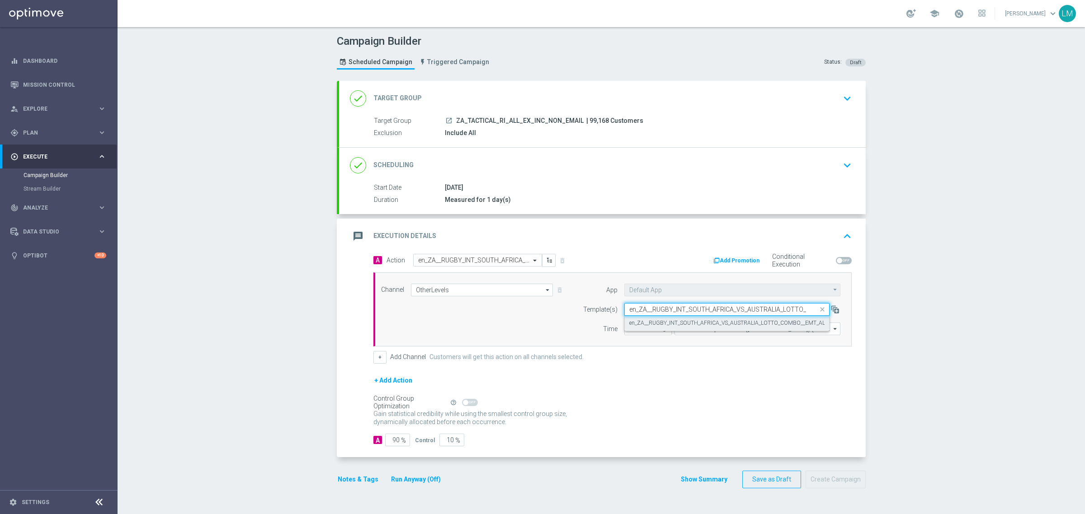
scroll to position [0, 80]
click at [656, 319] on div "en_ZA__RUGBY_INT_SOUTH_AFRICA_VS_AUSTRALIA_LOTTO_COMBO__EMT_ALL_RI_TAC_LT - en_…" at bounding box center [726, 323] width 195 height 15
type input "en_ZA__RUGBY_INT_SOUTH_AFRICA_VS_AUSTRALIA_LOTTO_COMBO__EMT_ALL_RI_TAC_LT"
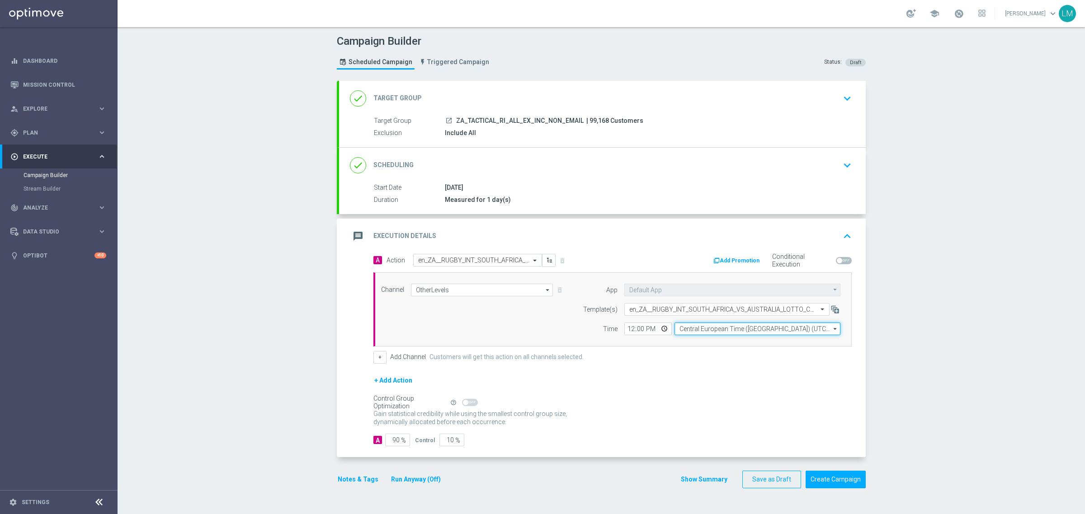
click at [678, 326] on input "Central European Time (Budapest) (UTC +02:00)" at bounding box center [757, 329] width 166 height 13
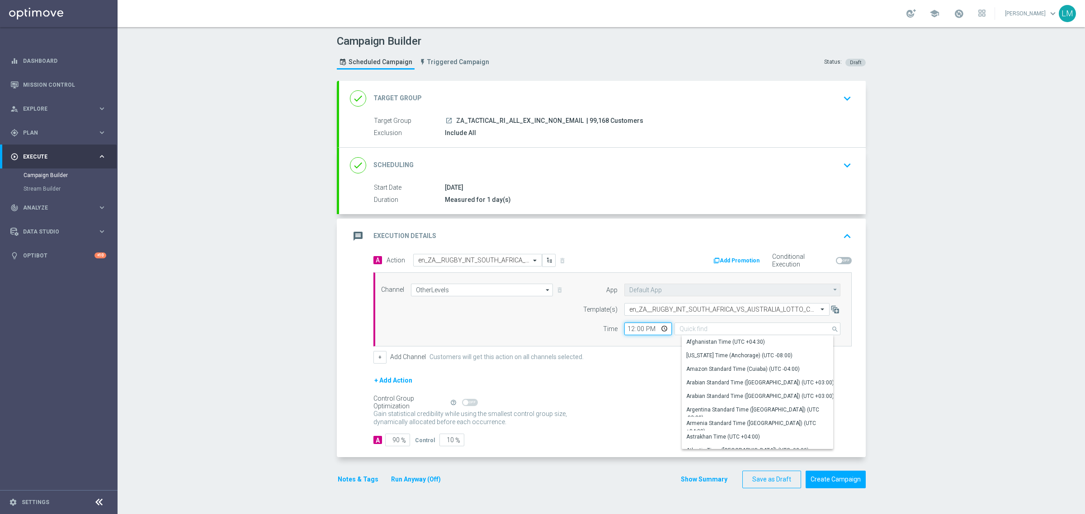
click at [630, 335] on input "12:00" at bounding box center [647, 329] width 47 height 13
type input "Central European Time (Budapest) (UTC +02:00)"
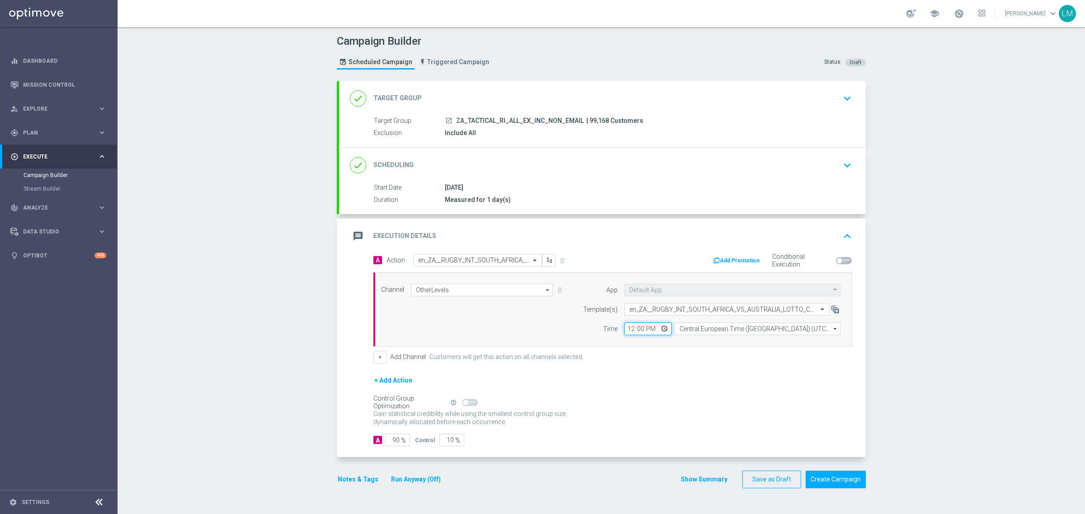
click at [652, 327] on input "12:00" at bounding box center [647, 329] width 47 height 13
click at [660, 329] on input "12:00" at bounding box center [647, 329] width 47 height 13
type input "15:00"
click at [496, 438] on div "A 90 % Control 10 %" at bounding box center [612, 440] width 478 height 13
click at [442, 443] on input "10" at bounding box center [451, 440] width 25 height 13
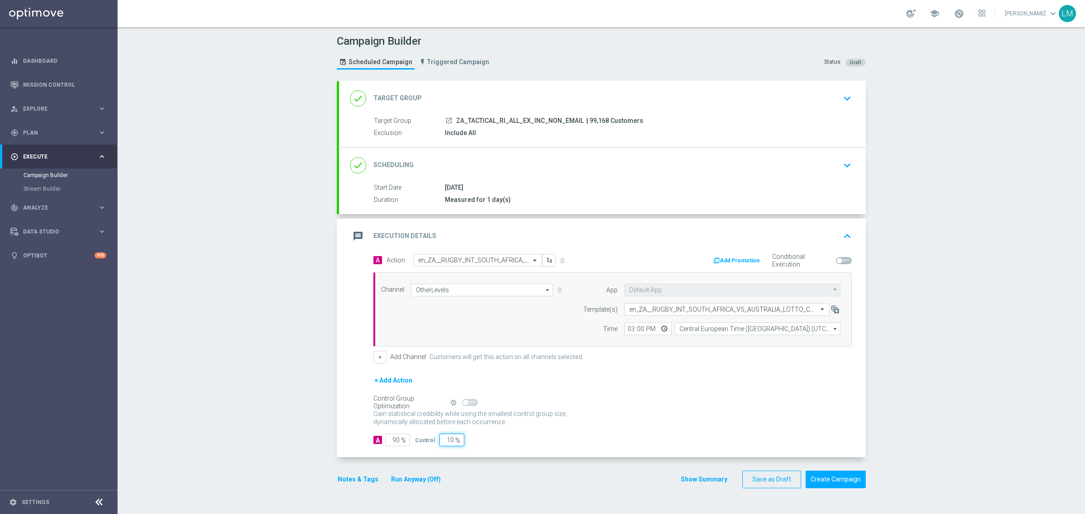
click at [442, 443] on input "10" at bounding box center [451, 440] width 25 height 13
type input "5"
type input "95"
type input "5"
click at [640, 398] on div "Control Group Optimization Self Optimizing Campaign help_outline" at bounding box center [612, 403] width 478 height 10
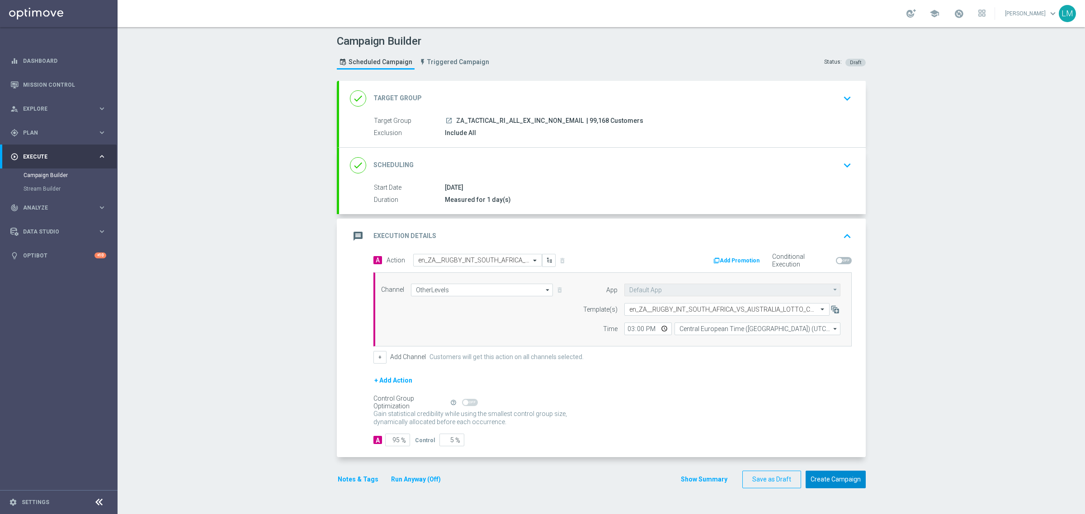
click at [819, 488] on button "Create Campaign" at bounding box center [835, 480] width 60 height 18
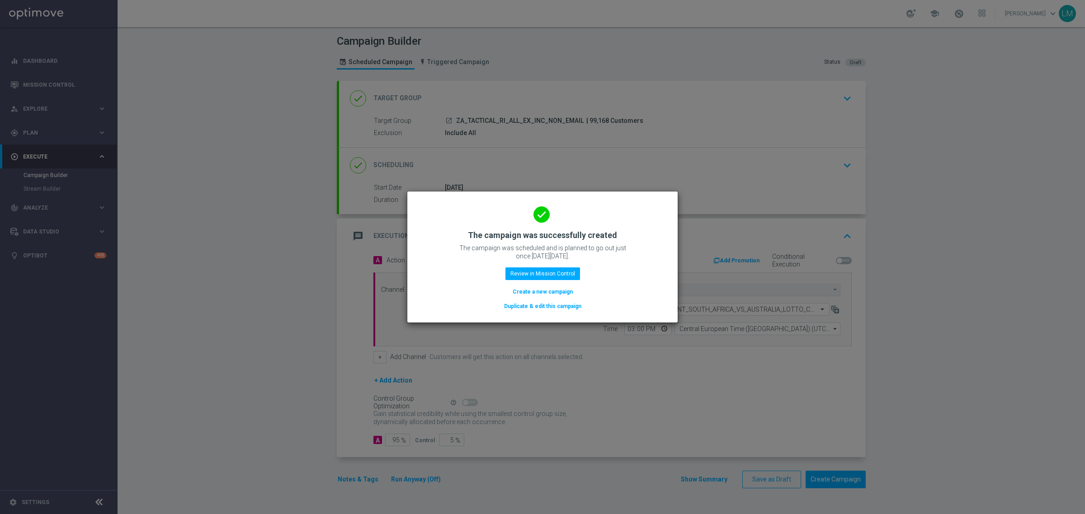
drag, startPoint x: 523, startPoint y: 292, endPoint x: 260, endPoint y: 3, distance: 391.0
click at [523, 294] on button "Create a new campaign" at bounding box center [543, 292] width 62 height 10
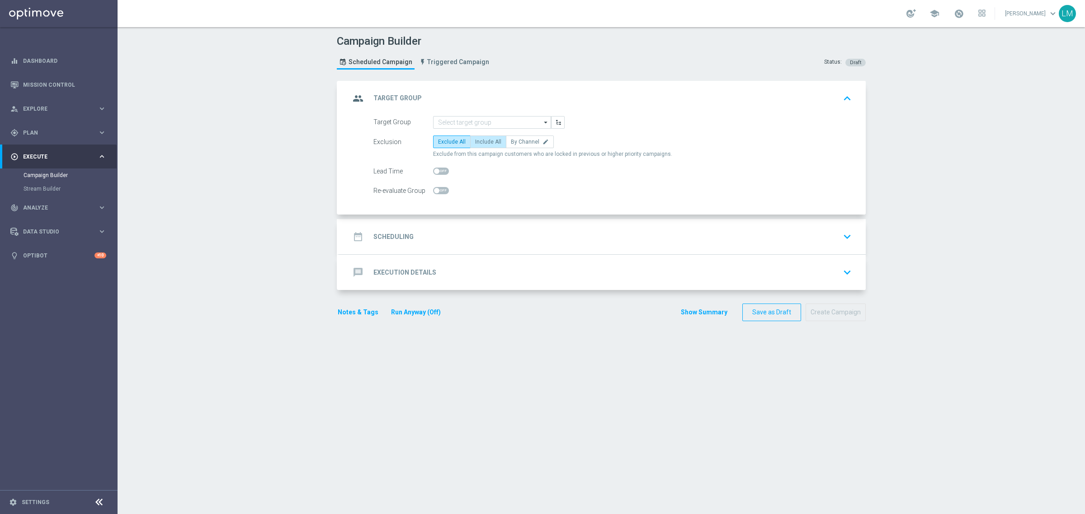
click at [473, 138] on label "Include All" at bounding box center [488, 142] width 36 height 13
click at [475, 141] on input "Include All" at bounding box center [478, 144] width 6 height 6
radio input "true"
click at [66, 92] on link "Mission Control" at bounding box center [64, 85] width 83 height 24
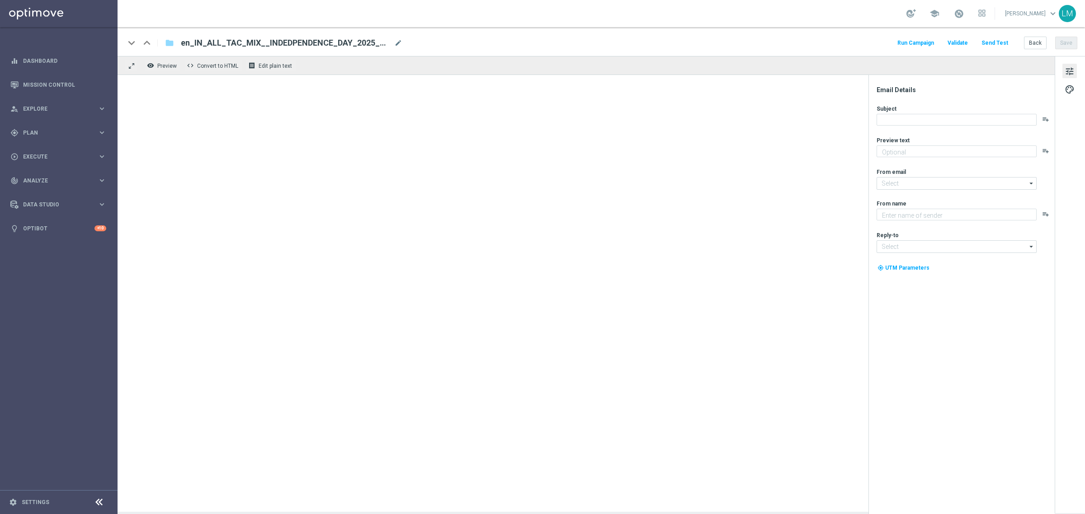
type textarea "We've got this great offer for you"
type textarea "Lottoland"
type input "[EMAIL_ADDRESS][DOMAIN_NAME]"
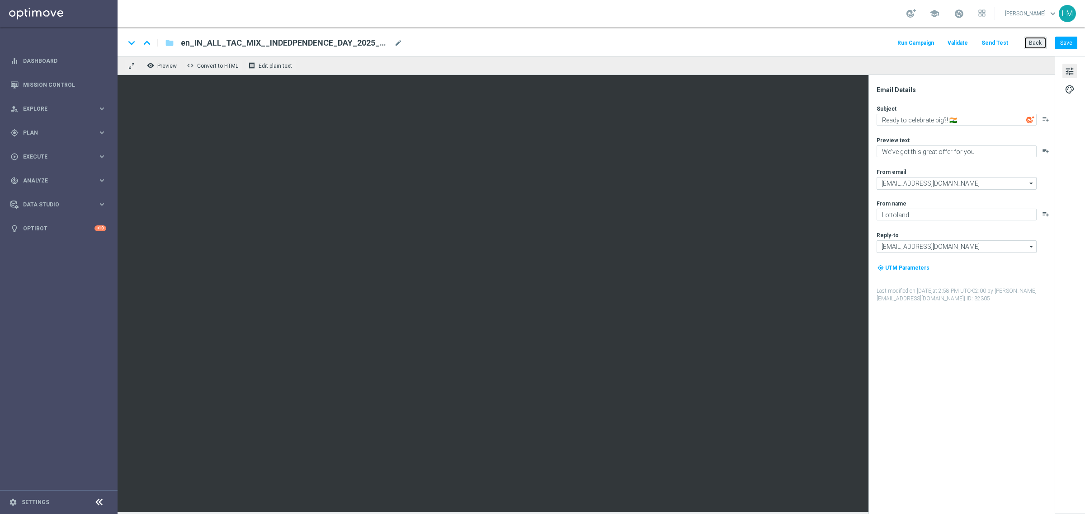
click at [1036, 41] on button "Back" at bounding box center [1035, 43] width 23 height 13
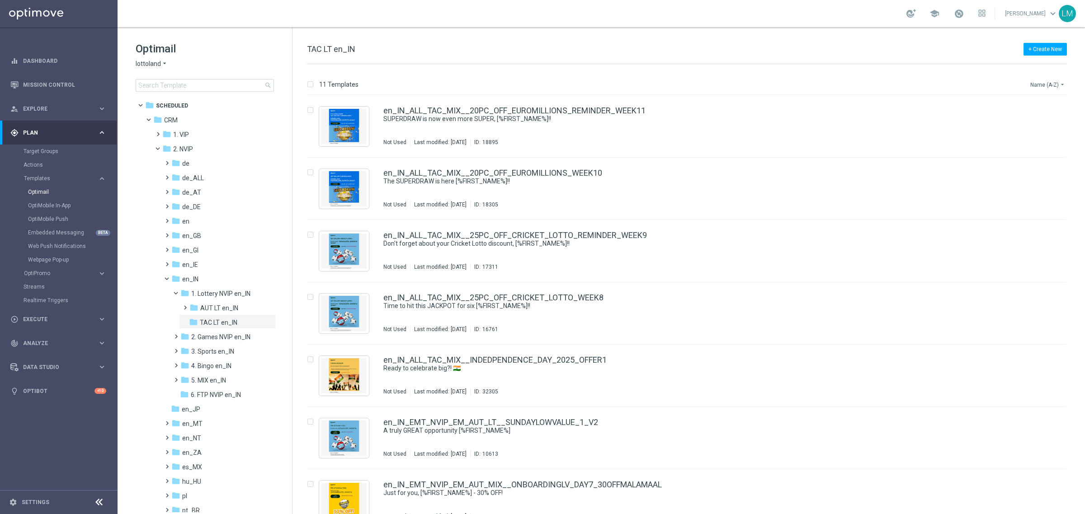
click at [1047, 88] on button "Name (A-Z) arrow_drop_down" at bounding box center [1048, 84] width 38 height 11
click at [1028, 121] on div "Date Modified (Newest)" at bounding box center [1030, 125] width 72 height 13
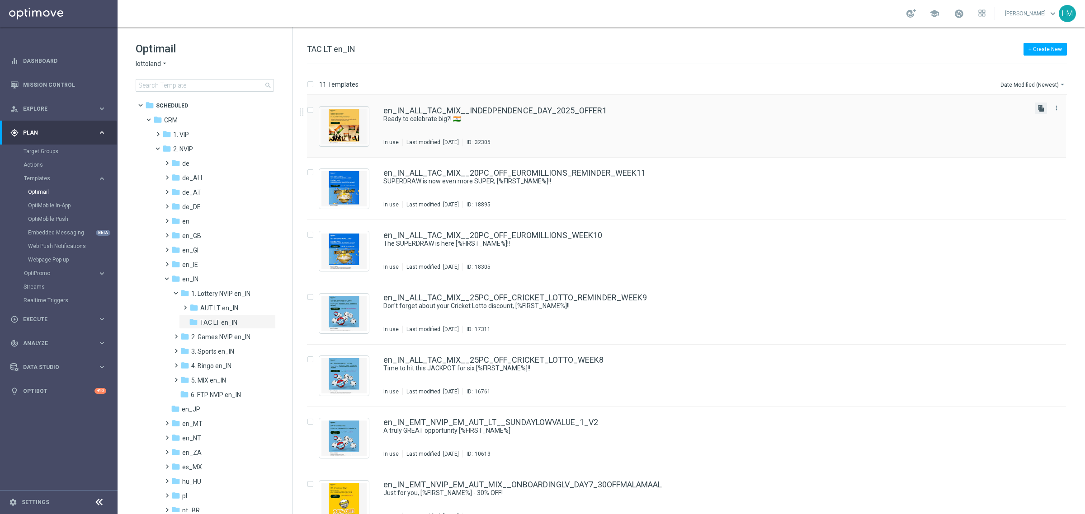
click at [1038, 109] on icon "file_copy" at bounding box center [1040, 108] width 7 height 7
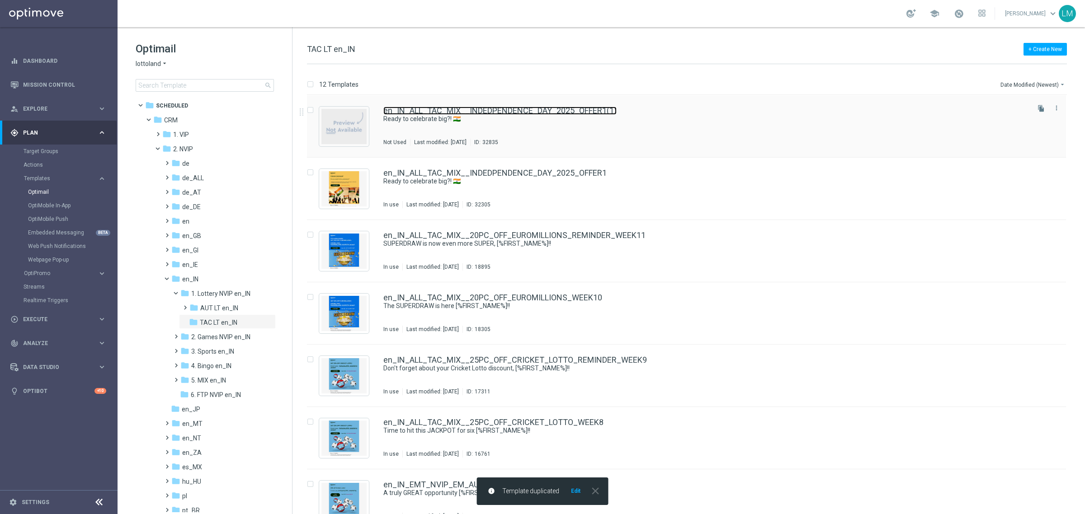
click at [552, 113] on link "en_IN_ALL_TAC_MIX__INDEDPENDENCE_DAY_2025_OFFER1(1)" at bounding box center [499, 111] width 233 height 8
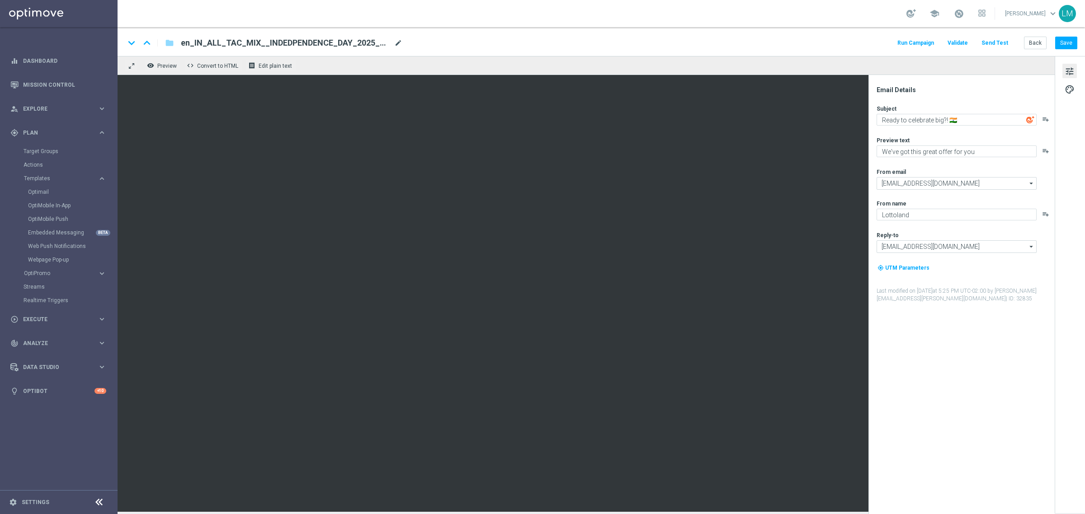
click at [397, 42] on span "mode_edit" at bounding box center [398, 43] width 8 height 8
paste input "2"
type input "en_IN_ALL_TAC_MIX__INDEDPENDENCE_DAY_2025_OFFER2"
click at [418, 59] on div "remove_red_eye Preview code Convert to HTML receipt Edit plain text" at bounding box center [586, 65] width 937 height 19
click at [385, 38] on input "en_IN_ALL_TAC_MIX__INDEDPENDENCE_DAY_2025_OFFER2" at bounding box center [293, 43] width 224 height 12
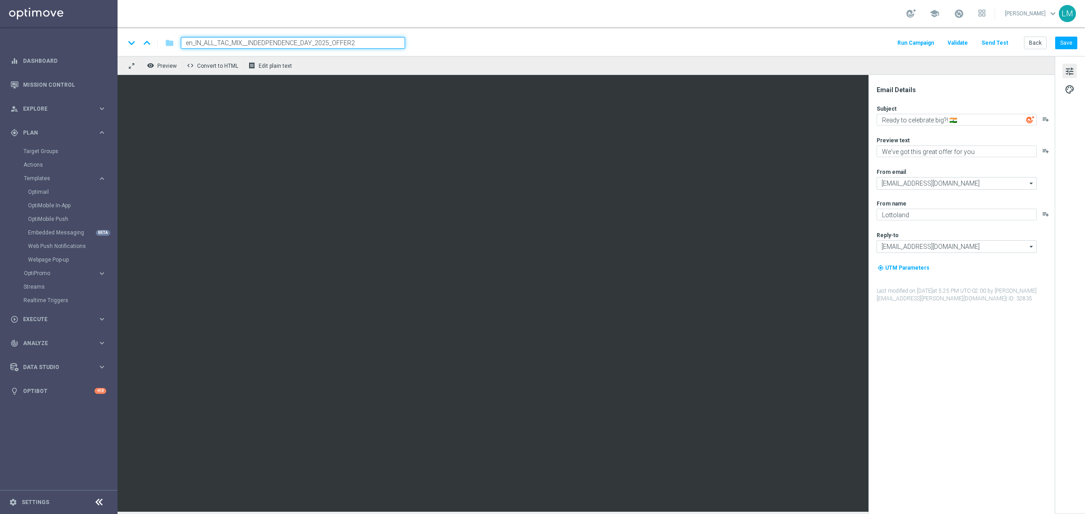
click at [365, 63] on div "remove_red_eye Preview code Convert to HTML receipt Edit plain text" at bounding box center [586, 65] width 937 height 19
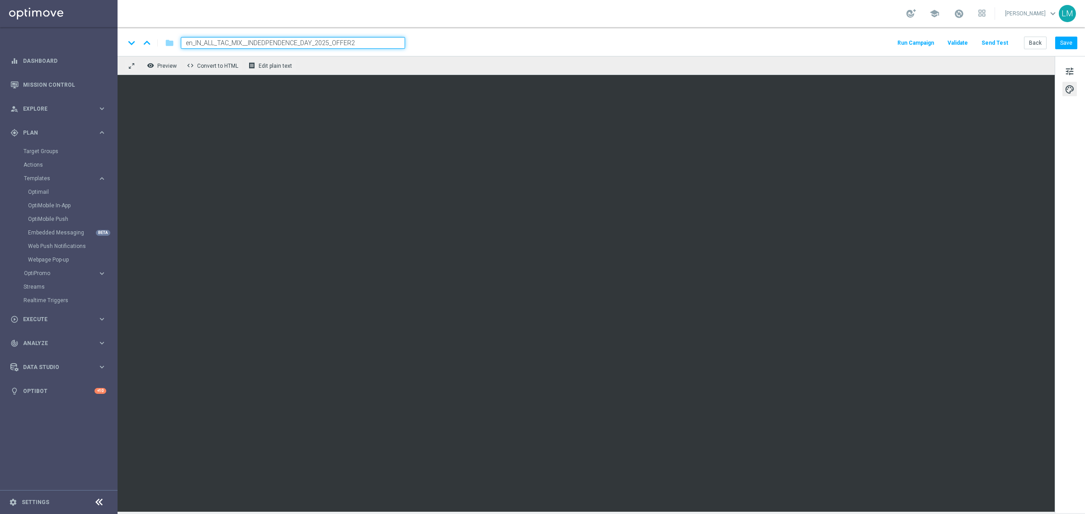
click at [358, 69] on div "remove_red_eye Preview code Convert to HTML receipt Edit plain text" at bounding box center [586, 65] width 937 height 19
click at [361, 46] on input "en_IN_ALL_TAC_MIX__INDEDPENDENCE_DAY_2025_OFFER2" at bounding box center [293, 43] width 224 height 12
click at [364, 55] on div "keyboard_arrow_down keyboard_arrow_up folder en_IN_ALL_TAC_MIX__INDEDPENDENCE_D…" at bounding box center [601, 41] width 967 height 29
click at [1070, 71] on span "tune" at bounding box center [1069, 72] width 10 height 12
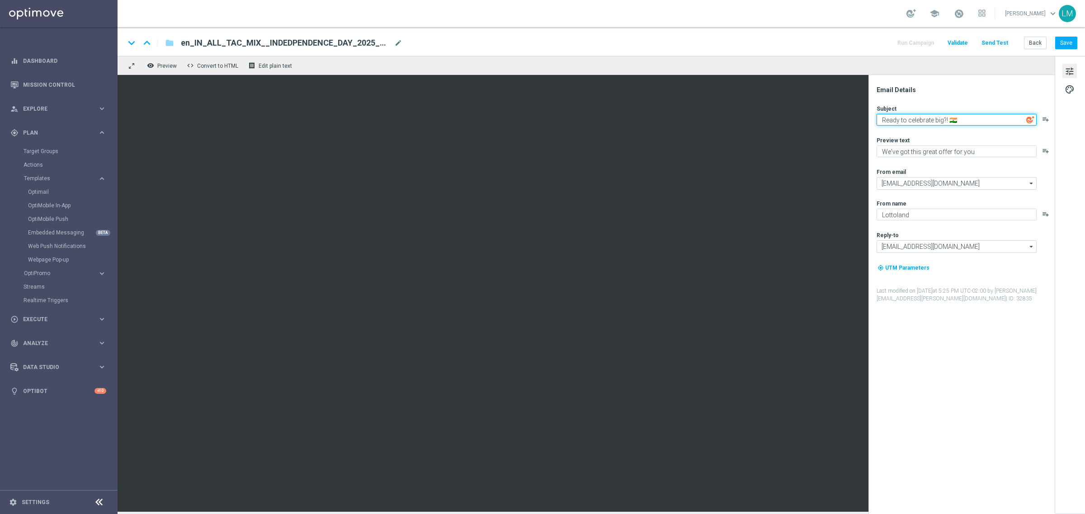
click at [932, 124] on textarea "Ready to celebrate big?! 🇮🇳" at bounding box center [956, 120] width 160 height 12
paste textarea "Happy Indpendence Day!!"
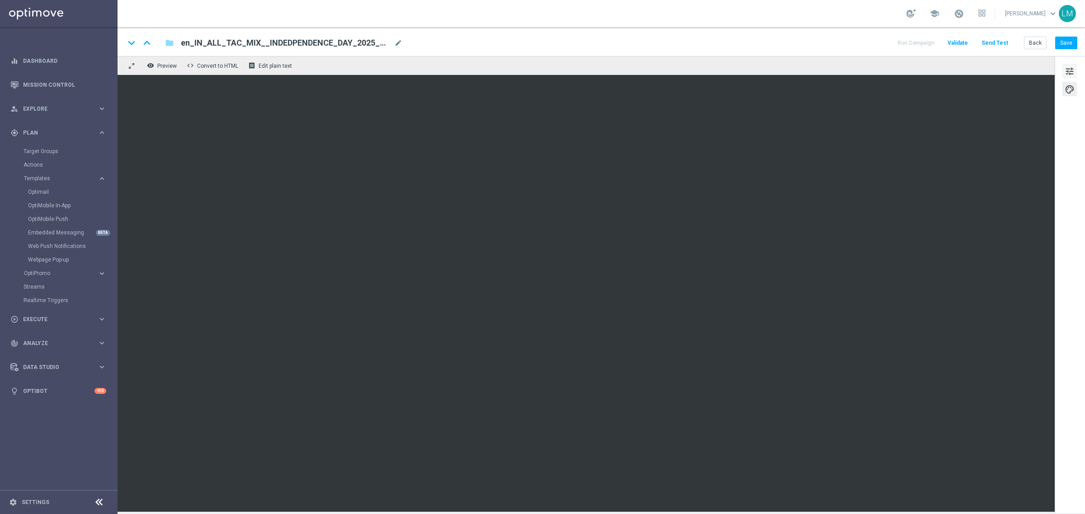
click at [1069, 68] on span "tune" at bounding box center [1069, 72] width 10 height 12
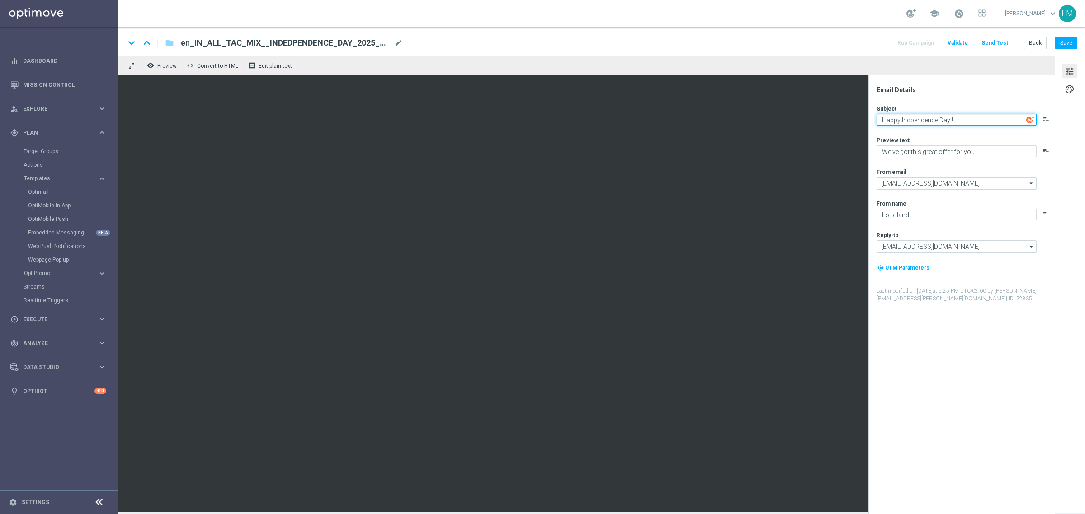
click at [992, 122] on textarea "Happy Indpendence Day!!" at bounding box center [956, 120] width 160 height 12
paste textarea "🎉"
click at [879, 120] on textarea "Happy Indpendence Day!! 🎉" at bounding box center [956, 120] width 160 height 12
paste textarea "🎉"
click at [966, 121] on textarea "🎉 Happy Indpendence Day!! 🎉" at bounding box center [956, 120] width 160 height 12
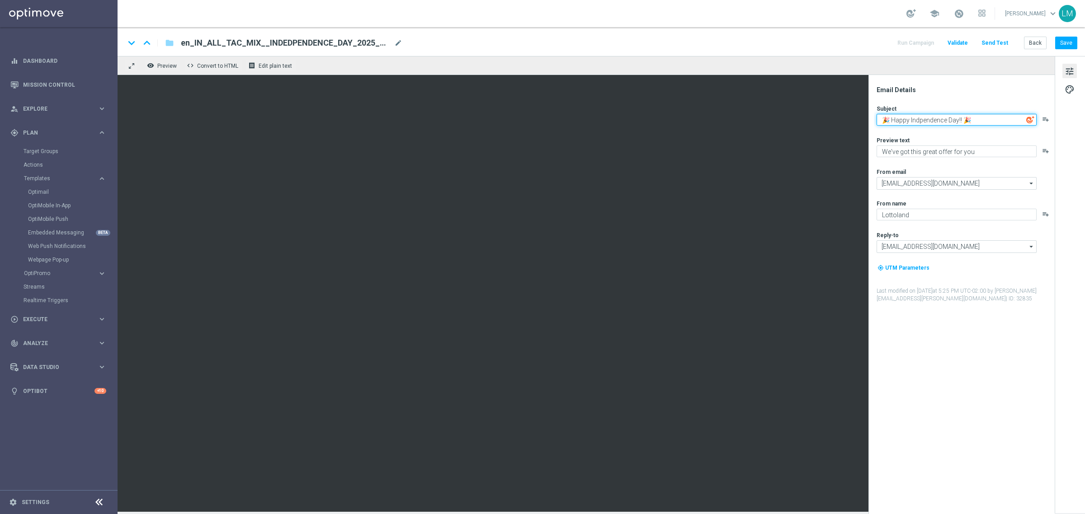
type textarea "🎉 Happy Indpendence Day!! 🎉"
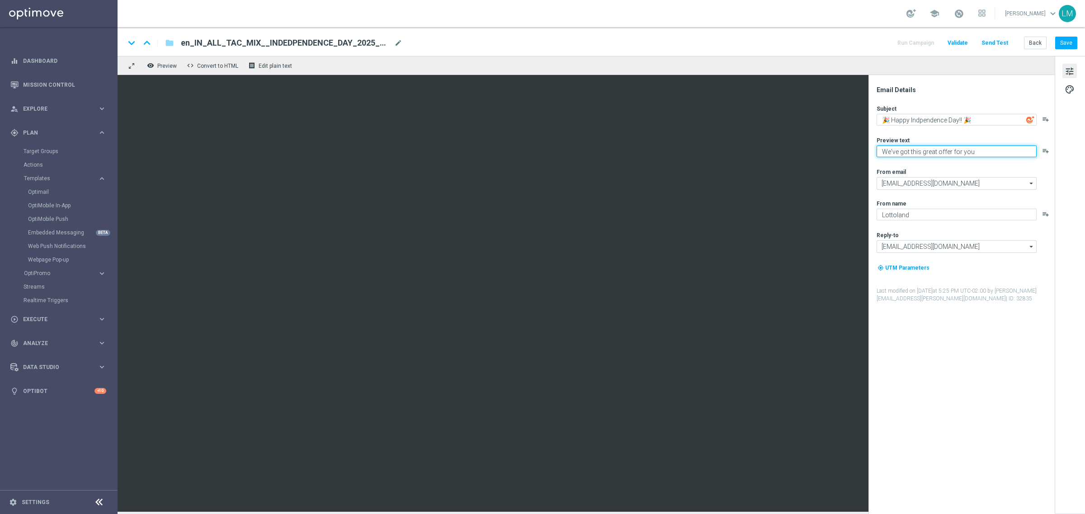
click at [909, 153] on textarea "We've got this great offer for you" at bounding box center [956, 152] width 160 height 12
type textarea "Let#s celebrate with this offer..."
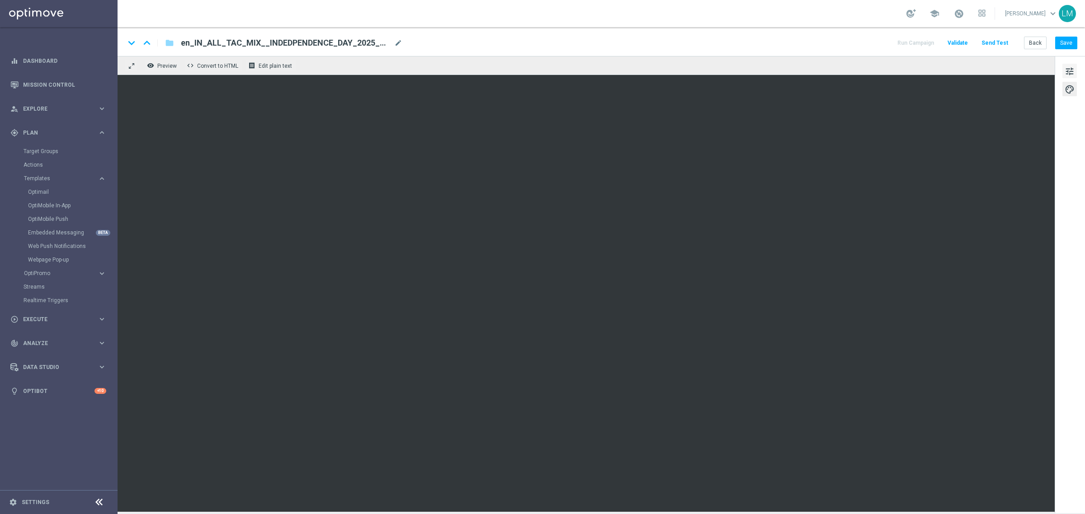
click at [1077, 72] on button "tune" at bounding box center [1069, 71] width 14 height 14
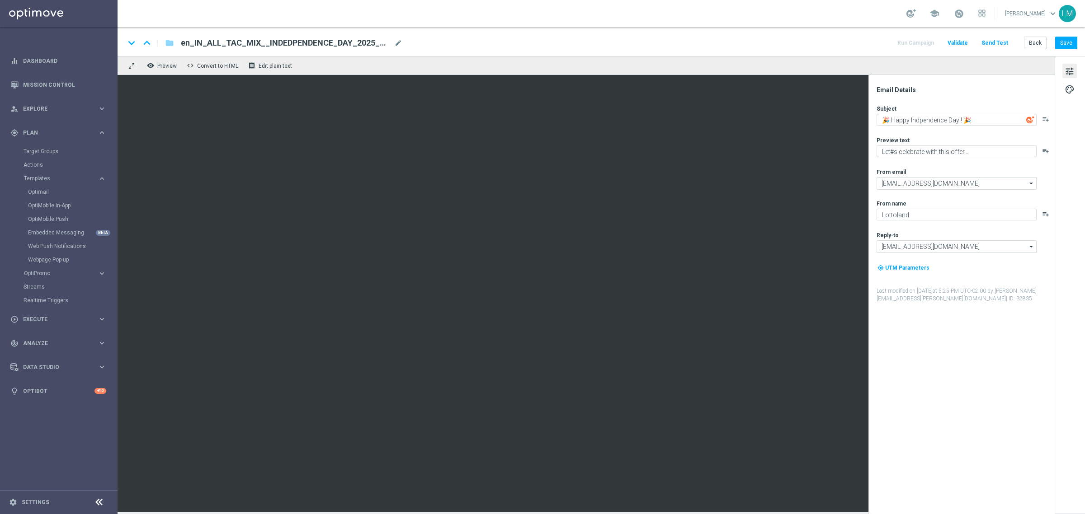
click at [1070, 77] on button "tune" at bounding box center [1069, 71] width 14 height 14
click at [1063, 92] on button "palette" at bounding box center [1069, 89] width 14 height 14
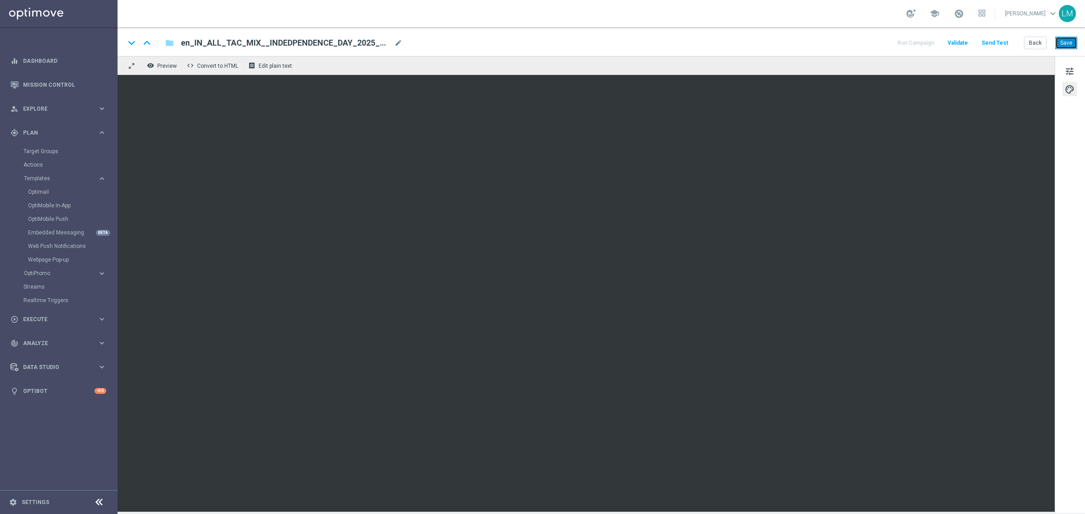
click at [1073, 44] on button "Save" at bounding box center [1066, 43] width 22 height 13
click at [1062, 41] on button "Save" at bounding box center [1066, 43] width 22 height 13
click at [986, 43] on button "Send Test" at bounding box center [994, 43] width 29 height 12
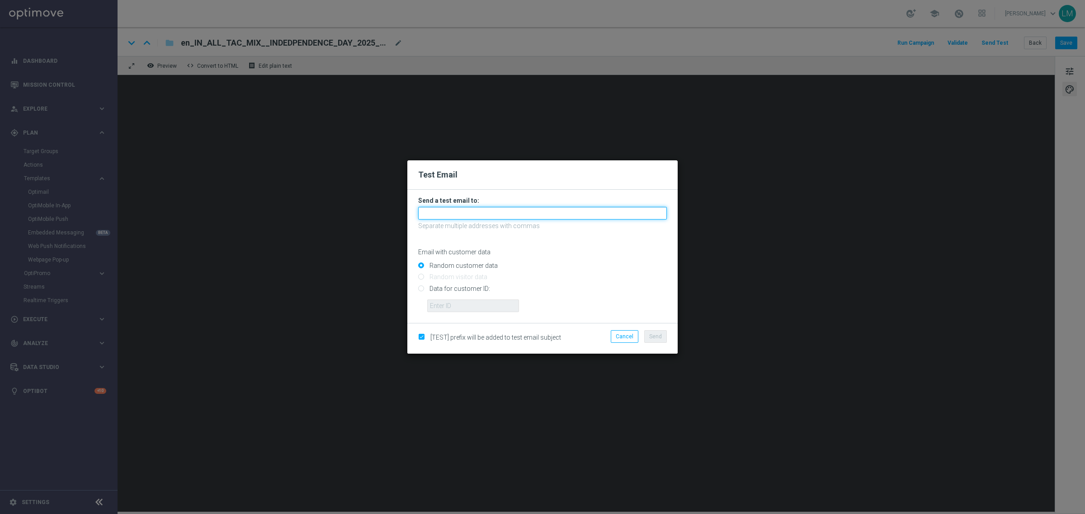
click at [437, 209] on input "text" at bounding box center [542, 213] width 249 height 13
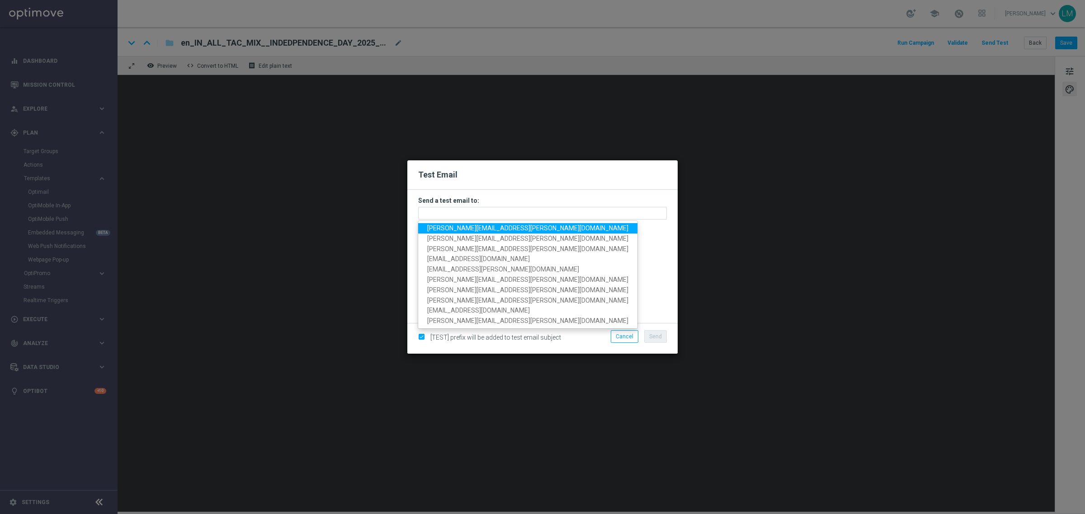
click at [453, 226] on span "leslie.martinez@lottoland.com" at bounding box center [527, 228] width 201 height 7
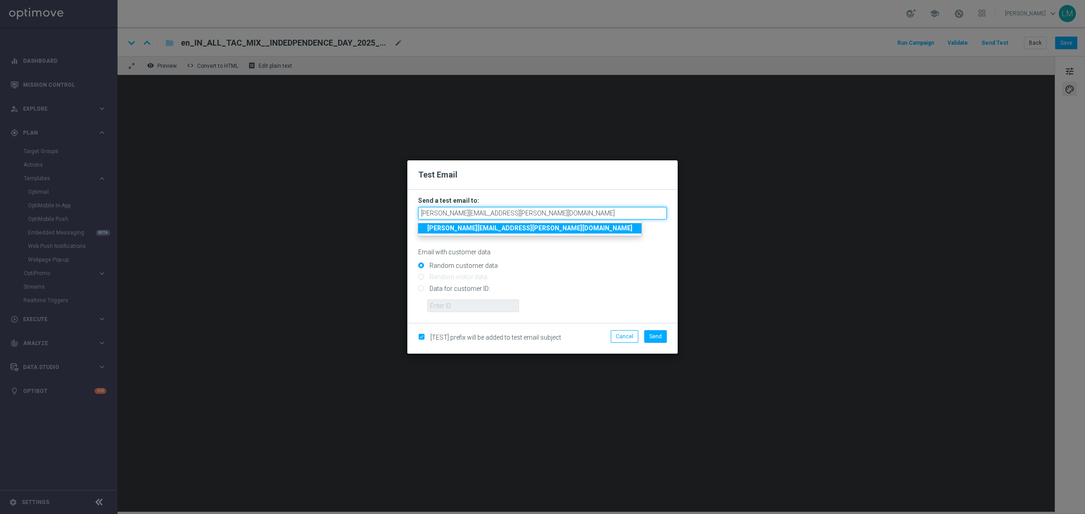
click at [536, 218] on input "leslie.martinez@lottoland.com" at bounding box center [542, 213] width 249 height 13
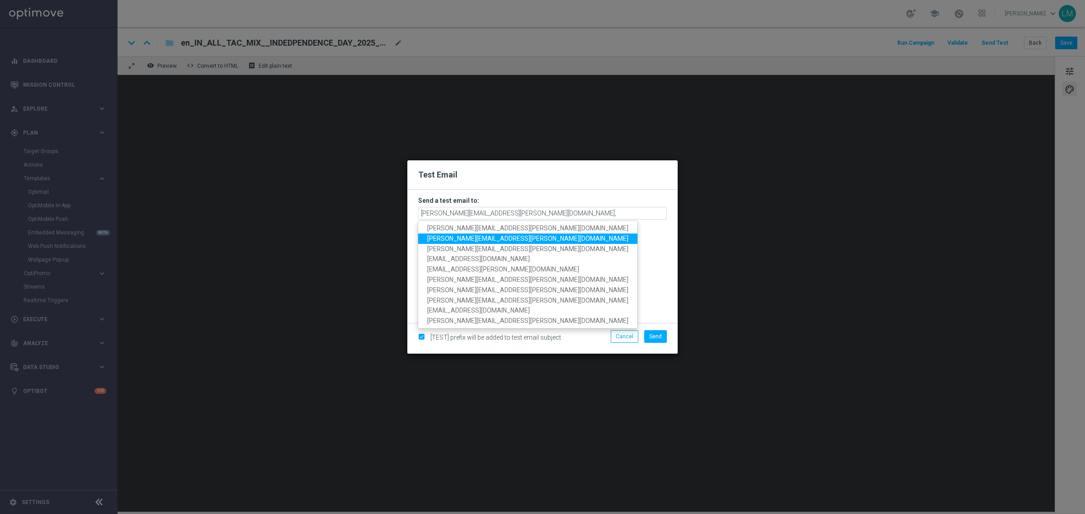
click at [478, 240] on span "ricky.hubbard@lottoland.com" at bounding box center [527, 238] width 201 height 7
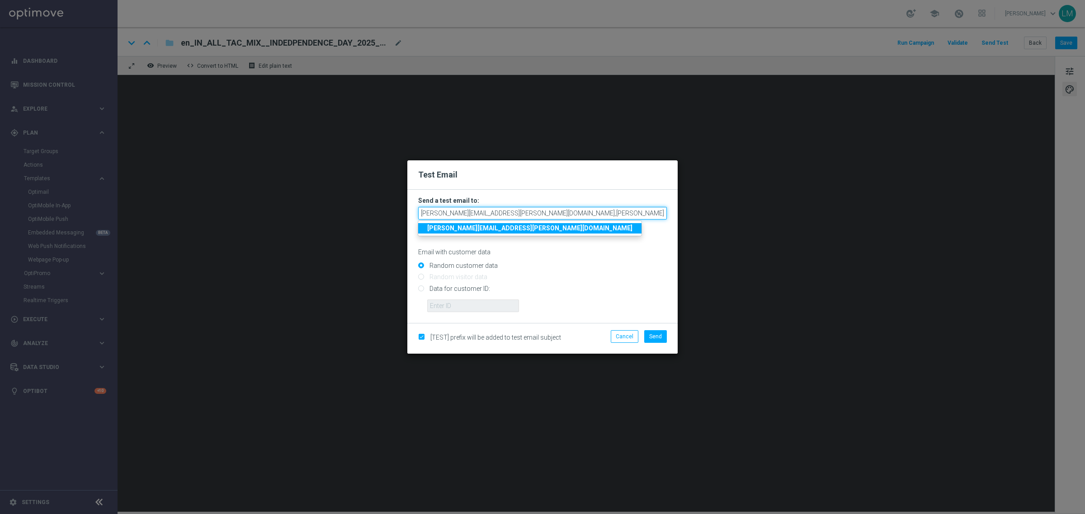
click at [606, 218] on input "leslie.martinez@lottoland.com,ricky.hubbard@lottoland.com" at bounding box center [542, 213] width 249 height 13
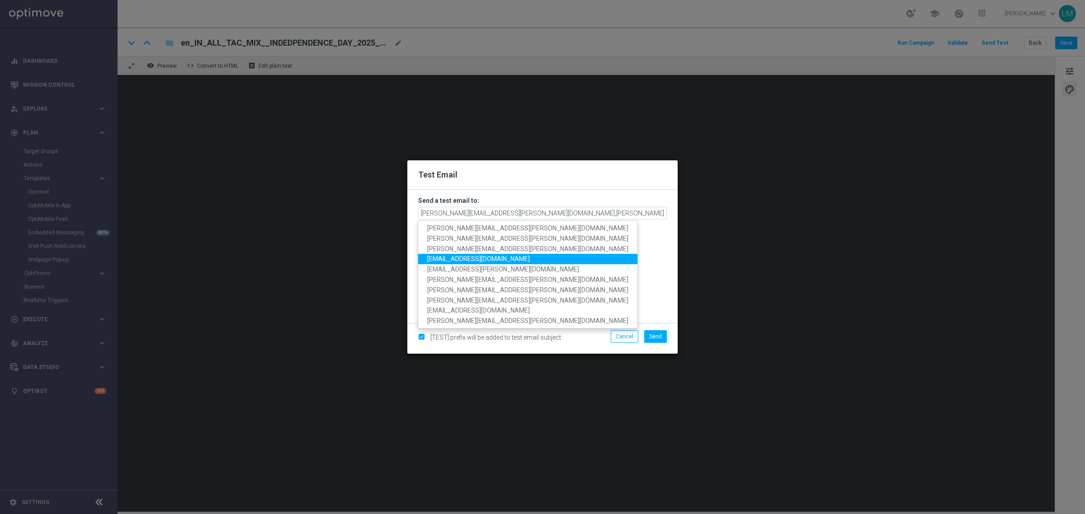
click at [447, 258] on span "marika.kevicka@lottoland.com" at bounding box center [478, 258] width 103 height 7
type input "leslie.martinez@lottoland.com,ricky.hubbard@lottoland.com,marika.kevicka@lottol…"
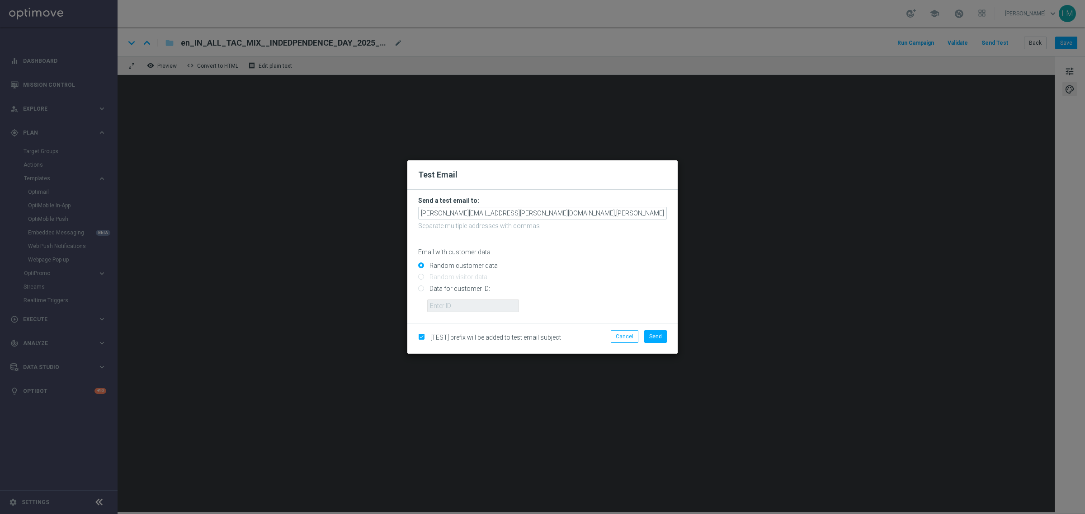
click at [479, 290] on input "Data for customer ID:" at bounding box center [542, 292] width 249 height 13
radio input "true"
click at [469, 303] on input "text" at bounding box center [473, 306] width 92 height 13
type input "10505907"
click at [590, 297] on input "Data for customer ID:" at bounding box center [542, 292] width 249 height 13
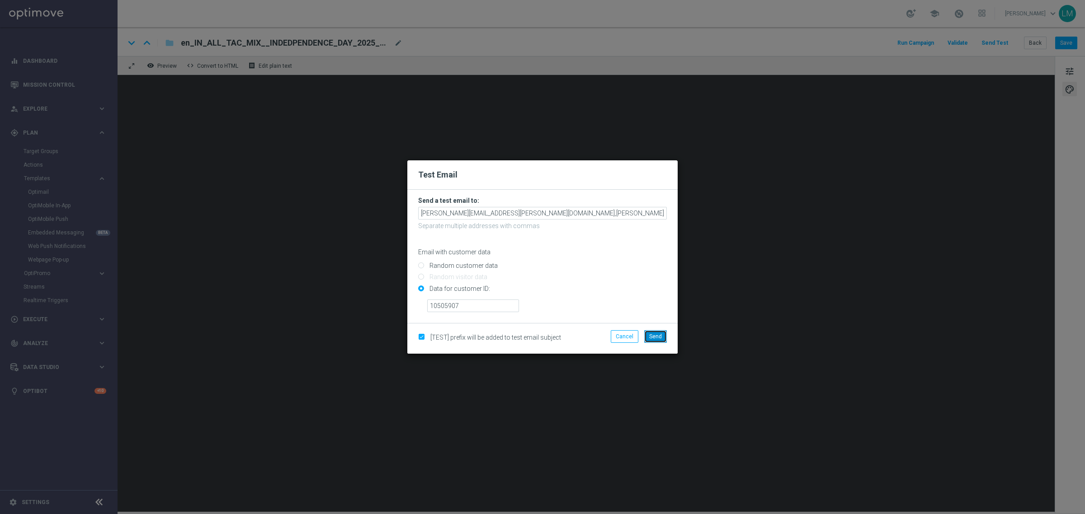
click at [648, 335] on button "Send" at bounding box center [655, 336] width 23 height 13
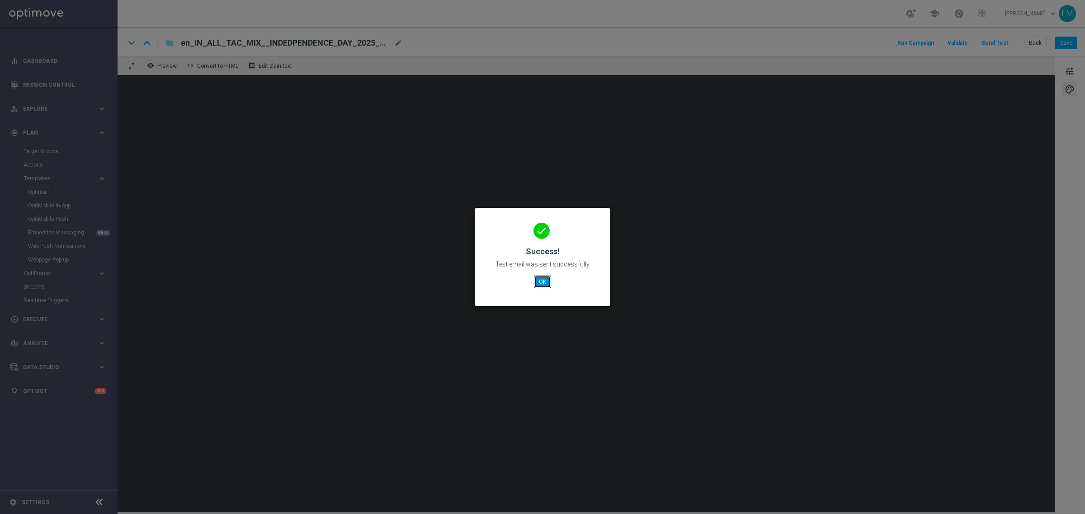
click at [543, 282] on button "OK" at bounding box center [542, 282] width 17 height 13
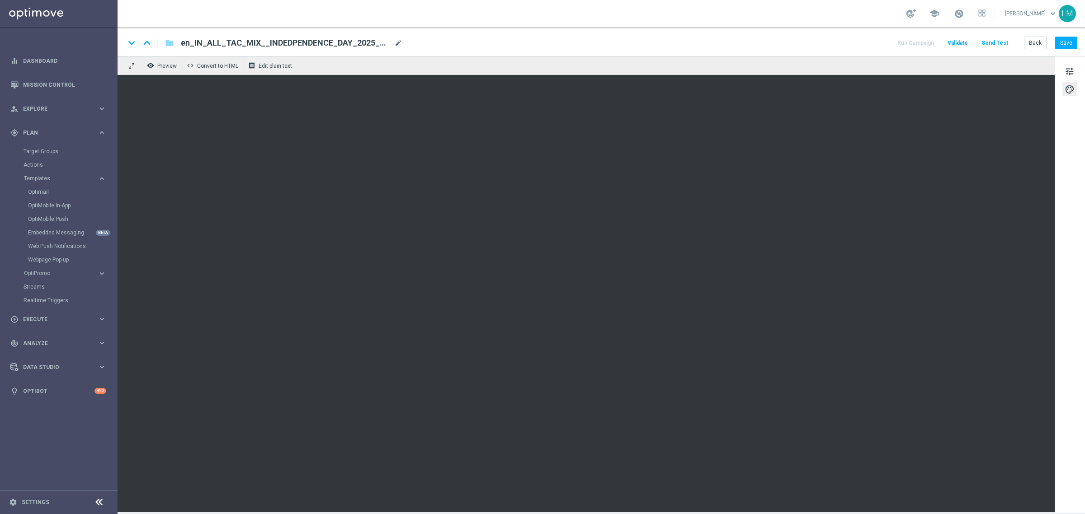
click at [1076, 50] on div "keyboard_arrow_down keyboard_arrow_up folder en_IN_ALL_TAC_MIX__INDEDPENDENCE_D…" at bounding box center [601, 41] width 967 height 29
click at [1074, 48] on button "Save" at bounding box center [1066, 43] width 22 height 13
click at [987, 36] on div "keyboard_arrow_down keyboard_arrow_up folder en_IN_ALL_TAC_MIX__INDEDPENDENCE_D…" at bounding box center [601, 41] width 967 height 29
click at [988, 41] on button "Send Test" at bounding box center [994, 43] width 29 height 12
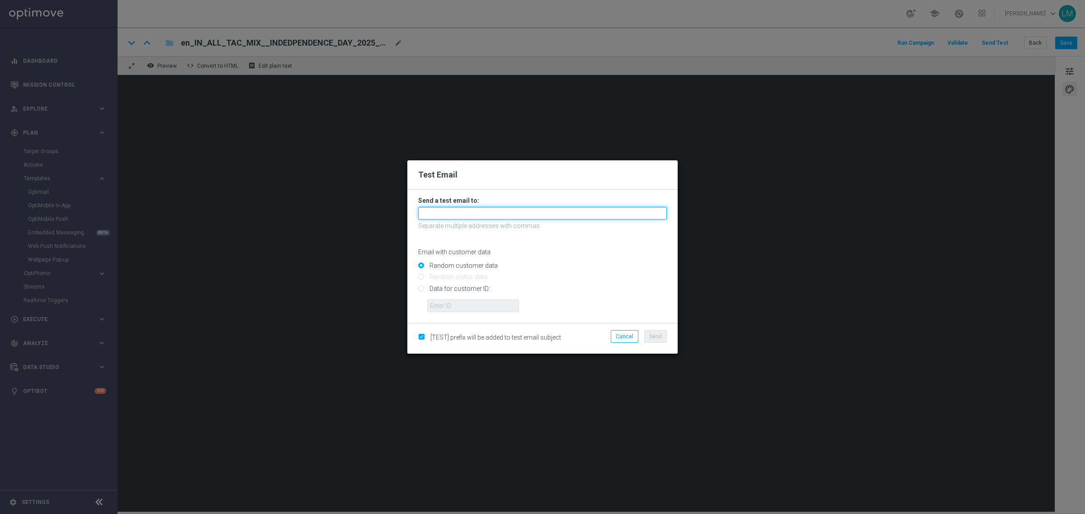
click at [457, 212] on input "text" at bounding box center [542, 213] width 249 height 13
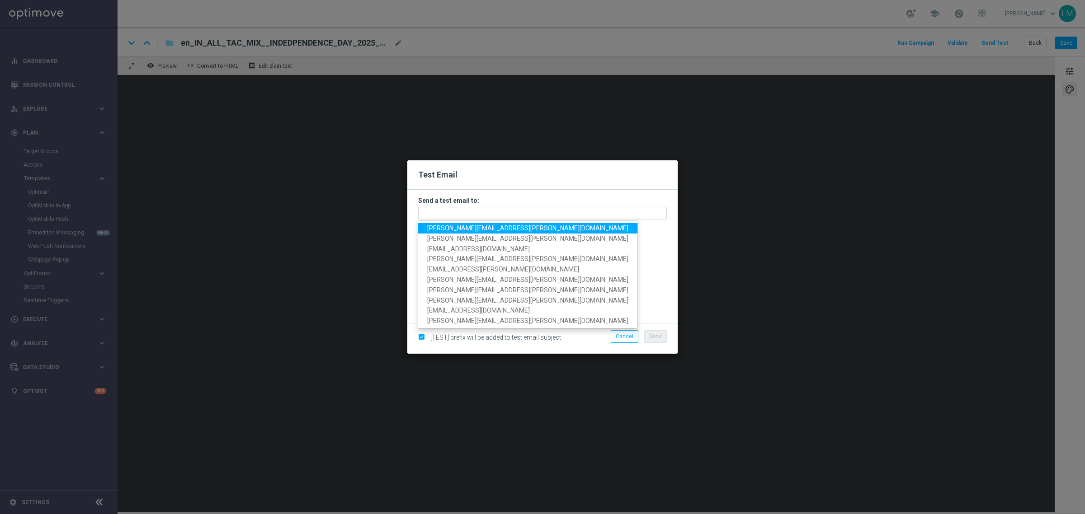
click at [461, 229] on span "leslie.martinez@lottoland.com" at bounding box center [527, 228] width 201 height 7
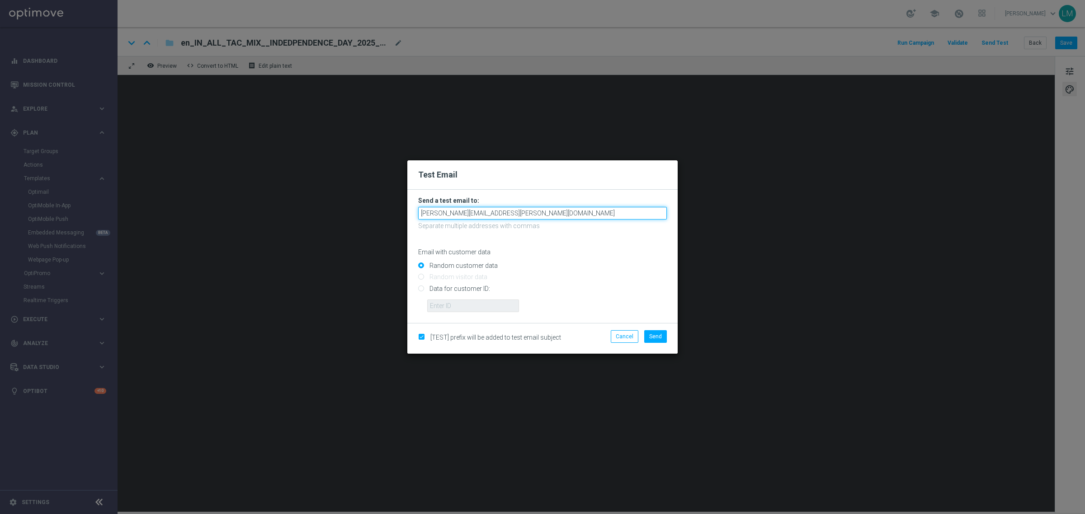
click at [525, 216] on input "leslie.martinez@lottoland.com" at bounding box center [542, 213] width 249 height 13
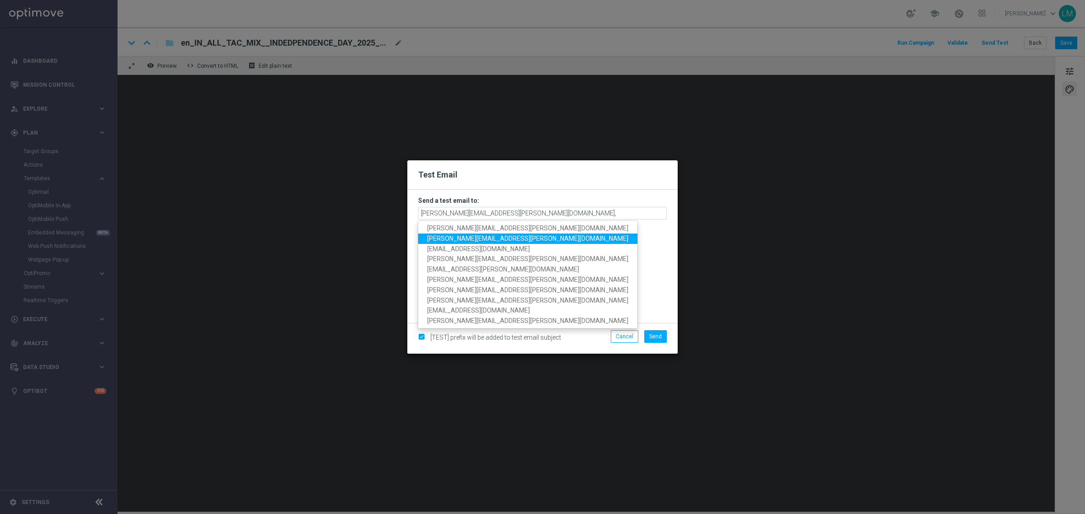
click at [500, 236] on span "ricky.hubbard@lottoland.com" at bounding box center [527, 238] width 201 height 7
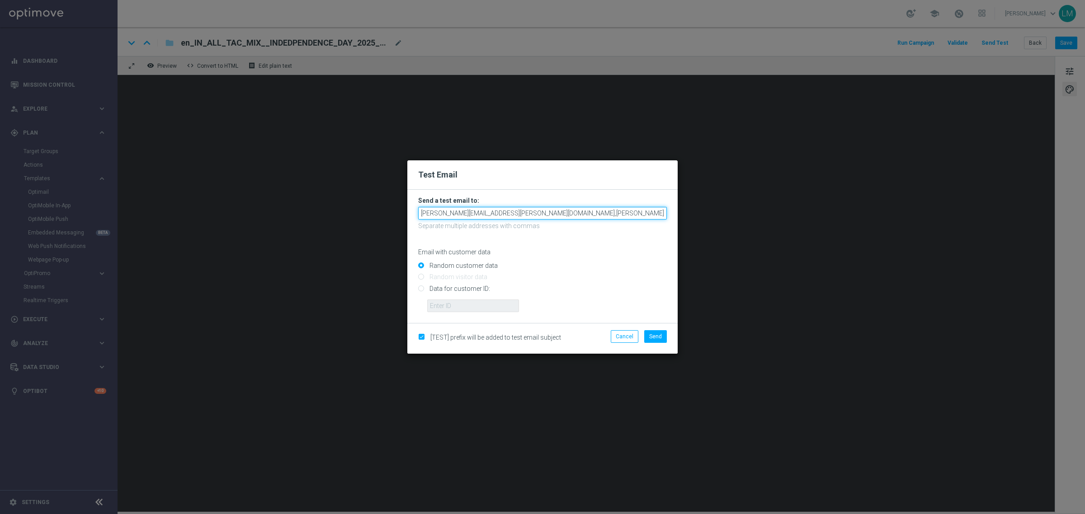
click at [607, 214] on input "leslie.martinez@lottoland.com,ricky.hubbard@lottoland.com" at bounding box center [542, 213] width 249 height 13
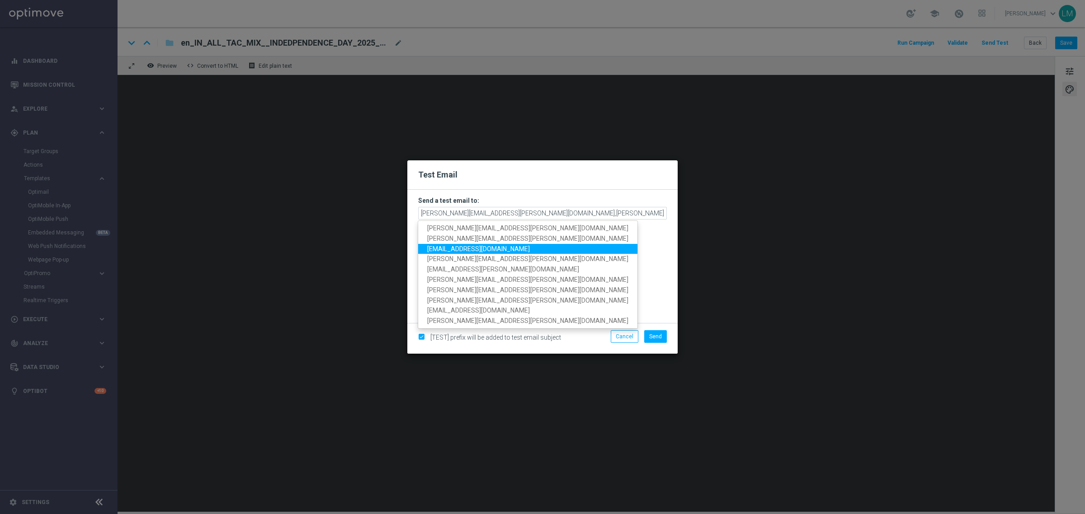
click at [491, 249] on span "marika.kevicka@lottoland.com" at bounding box center [478, 248] width 103 height 7
type input "leslie.martinez@lottoland.com,ricky.hubbard@lottoland.com,marika.kevicka@lottol…"
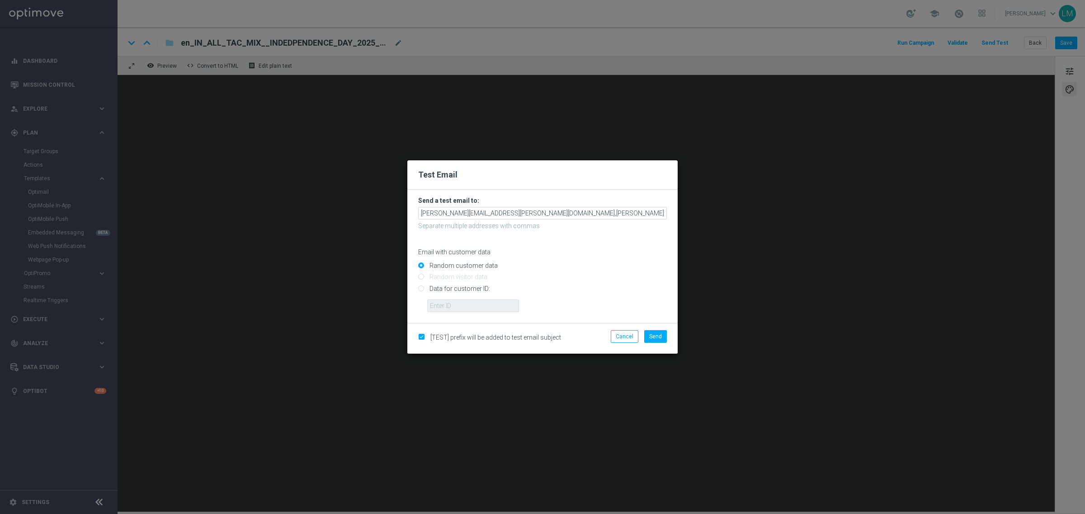
click at [460, 287] on input "Data for customer ID:" at bounding box center [542, 292] width 249 height 13
radio input "true"
click at [463, 251] on p "Email with customer data" at bounding box center [542, 252] width 249 height 8
click at [464, 260] on div "Random customer data" at bounding box center [542, 264] width 249 height 11
click at [466, 263] on label "Random customer data" at bounding box center [462, 266] width 71 height 8
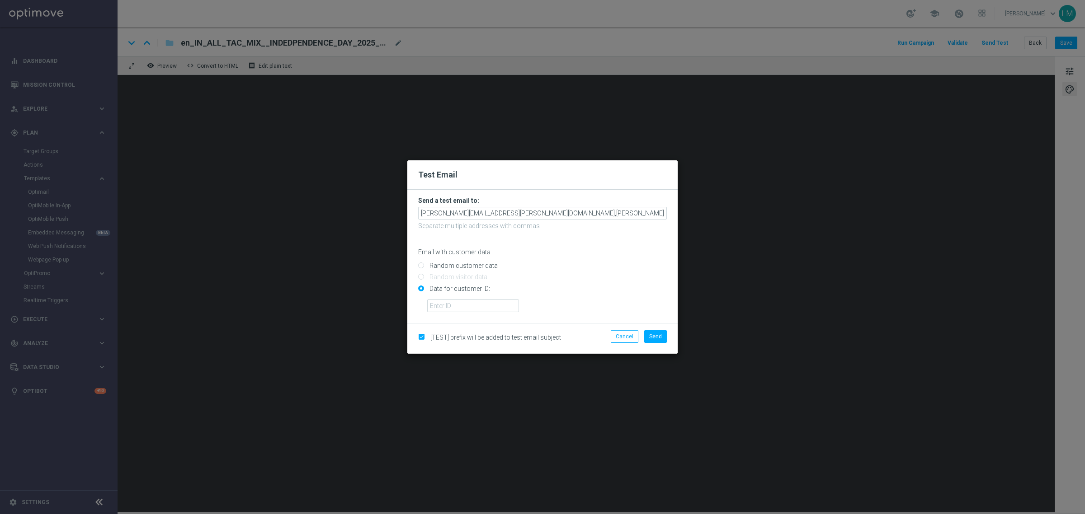
click at [466, 264] on input "Random customer data" at bounding box center [542, 270] width 249 height 13
radio input "true"
click at [652, 340] on button "Send" at bounding box center [655, 336] width 23 height 13
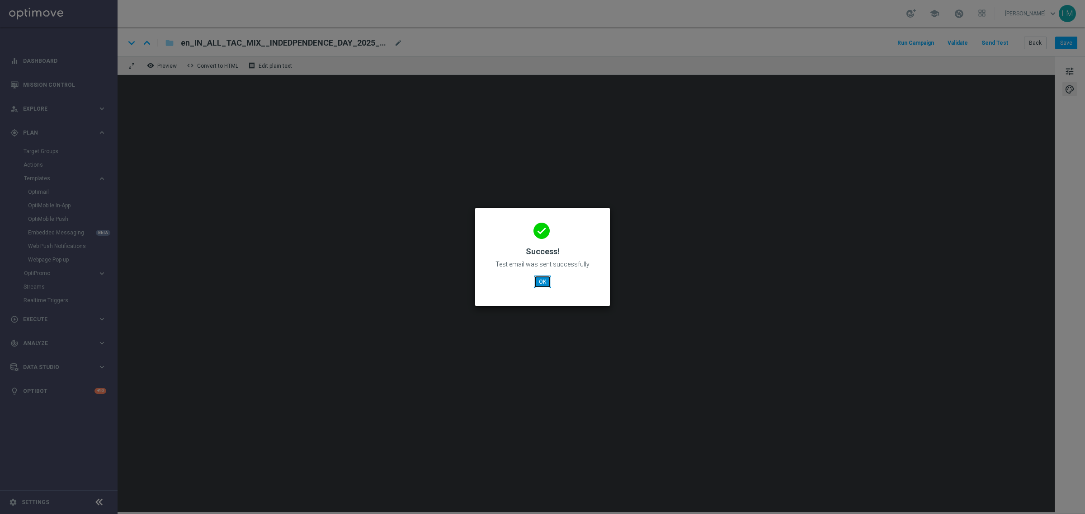
click at [541, 282] on button "OK" at bounding box center [542, 282] width 17 height 13
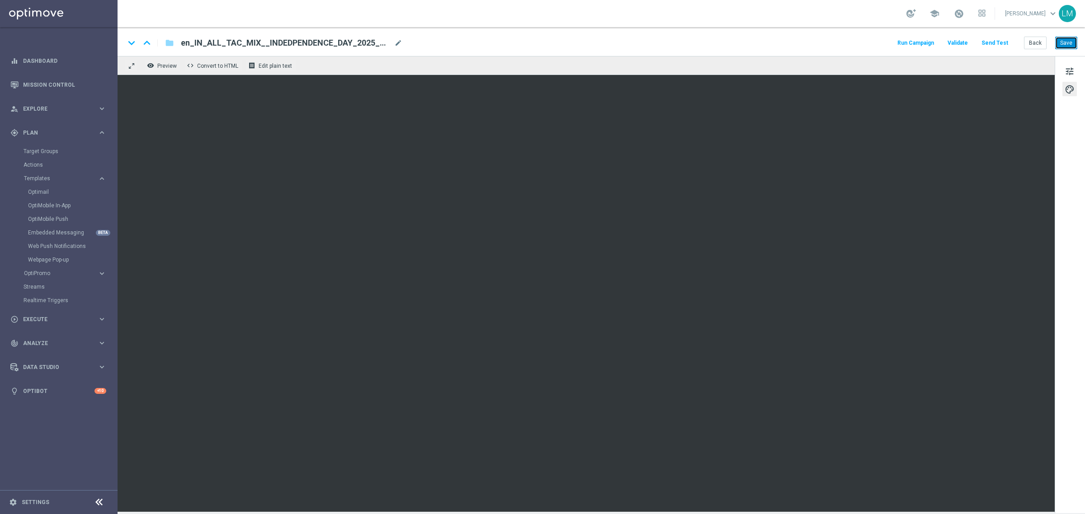
click at [1055, 44] on button "Save" at bounding box center [1066, 43] width 22 height 13
click at [1061, 42] on button "Save" at bounding box center [1066, 43] width 22 height 13
click at [1063, 39] on button "Save" at bounding box center [1066, 43] width 22 height 13
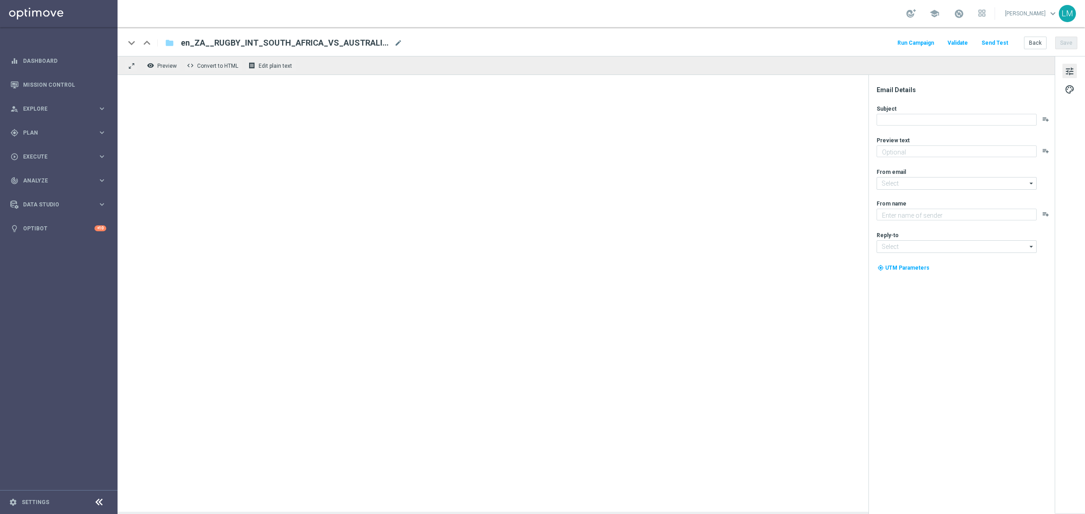
type textarea "Boks, Bets and Big Lotto offers...oh, don't forget games👀"
type input "[EMAIL_ADDRESS][DOMAIN_NAME]"
type textarea "Lottoland"
type input "[EMAIL_ADDRESS][DOMAIN_NAME]"
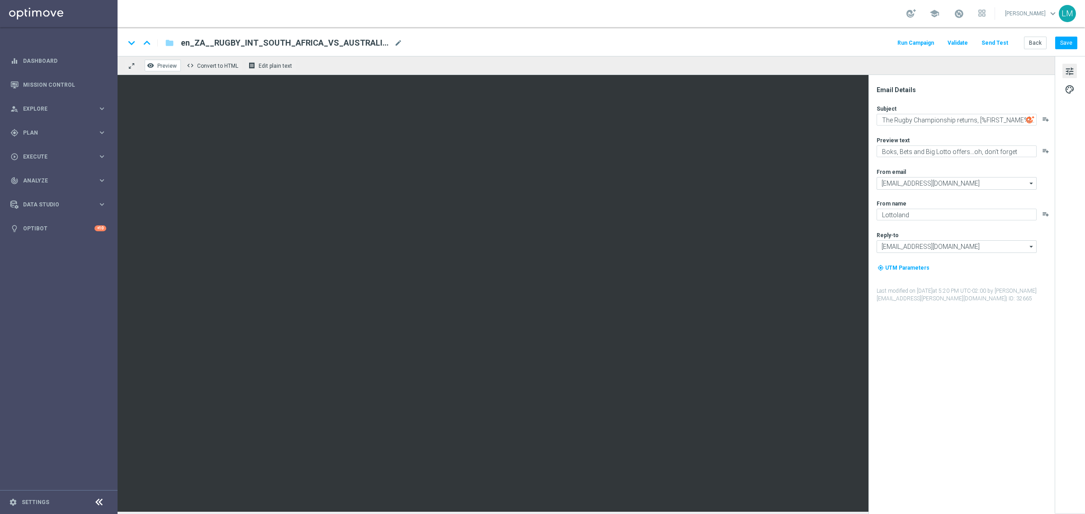
click at [165, 64] on span "Preview" at bounding box center [166, 66] width 19 height 6
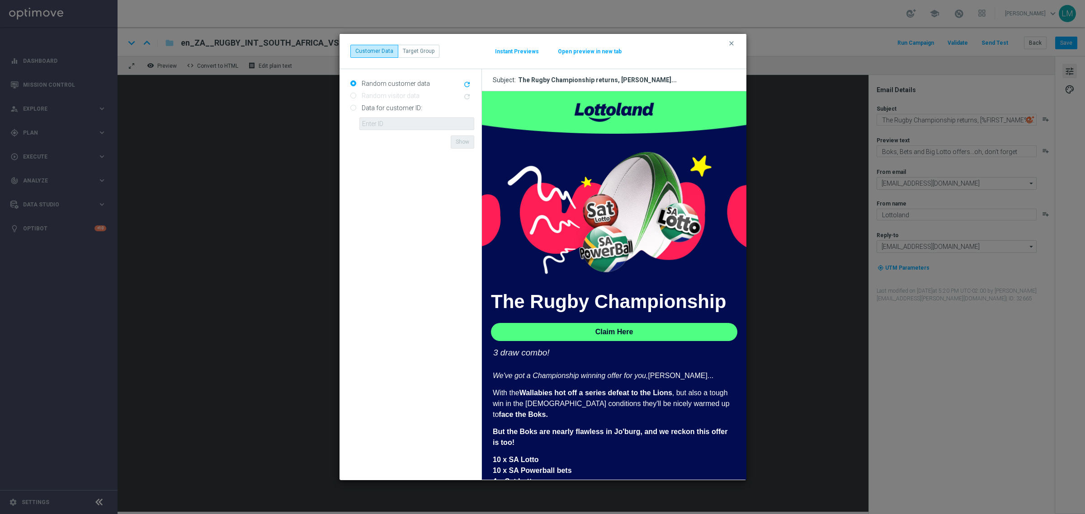
click at [734, 44] on button "clear" at bounding box center [732, 43] width 10 height 8
